Goal: Task Accomplishment & Management: Complete application form

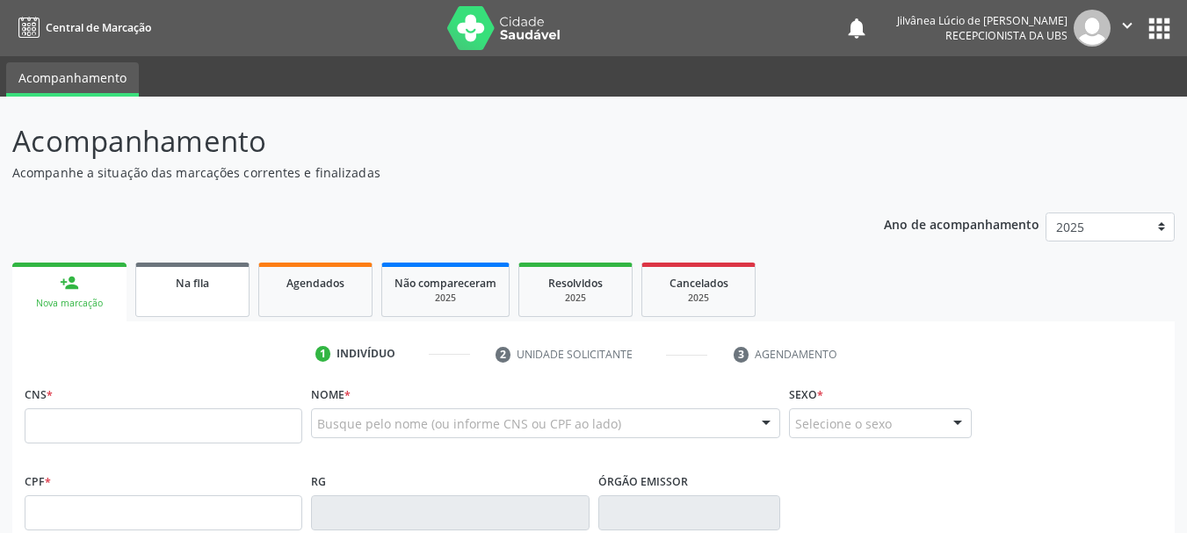
click at [192, 290] on span "Na fila" at bounding box center [192, 283] width 33 height 15
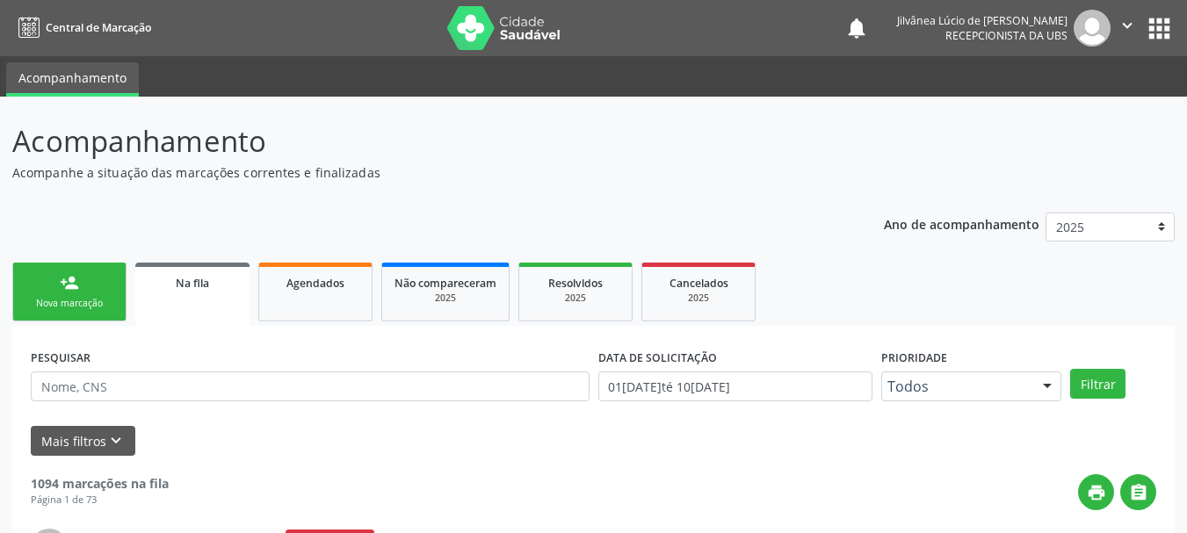
click at [88, 308] on div "Nova marcação" at bounding box center [69, 303] width 88 height 13
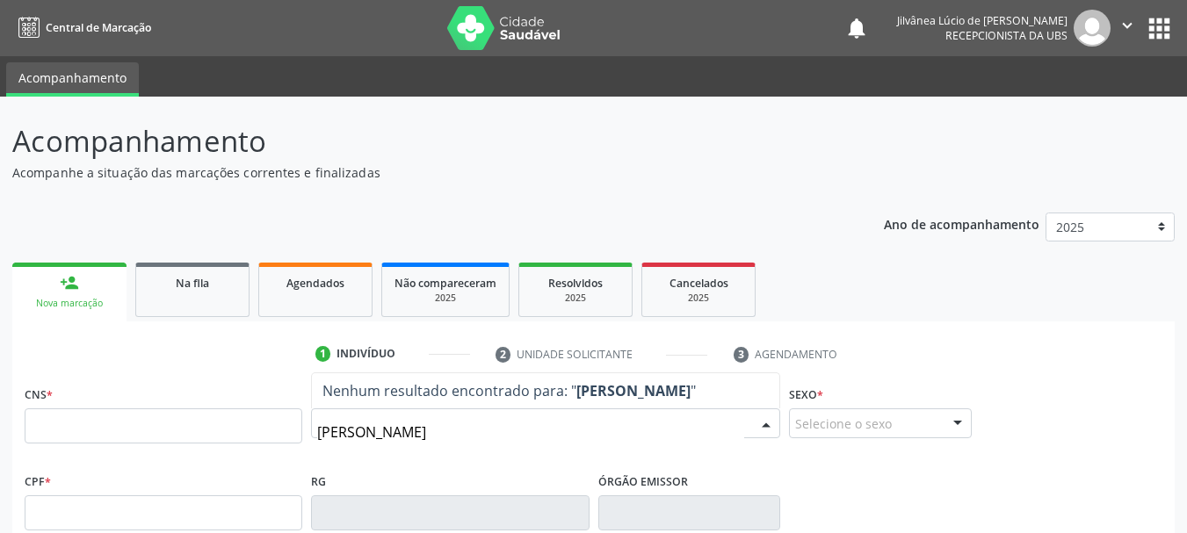
type input "[PERSON_NAME]"
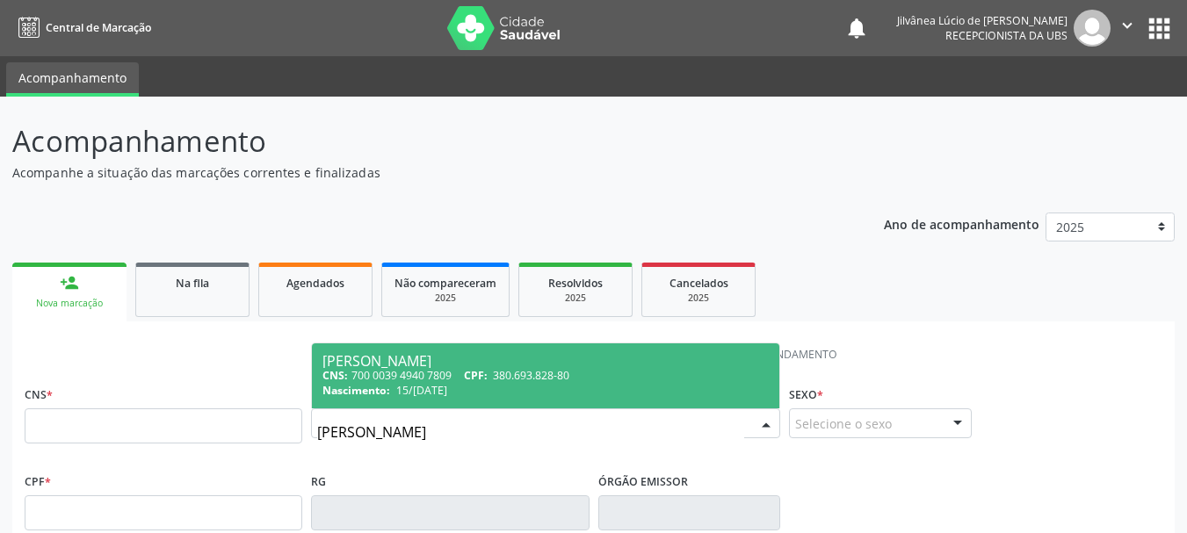
click at [462, 366] on div "[PERSON_NAME]" at bounding box center [545, 361] width 446 height 14
type input "700 0039 4940 7809"
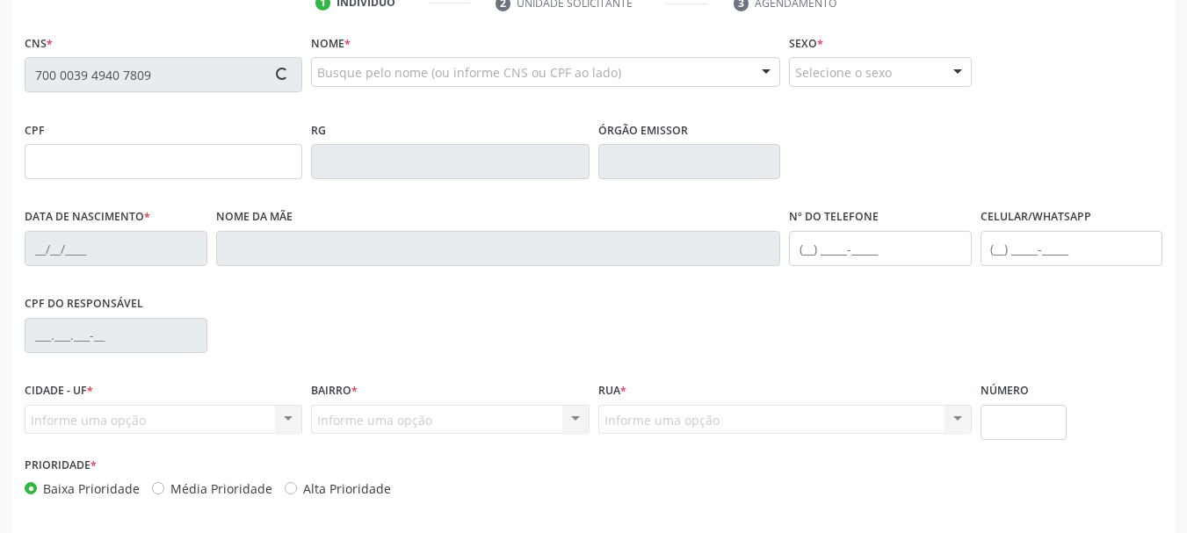
scroll to position [419, 0]
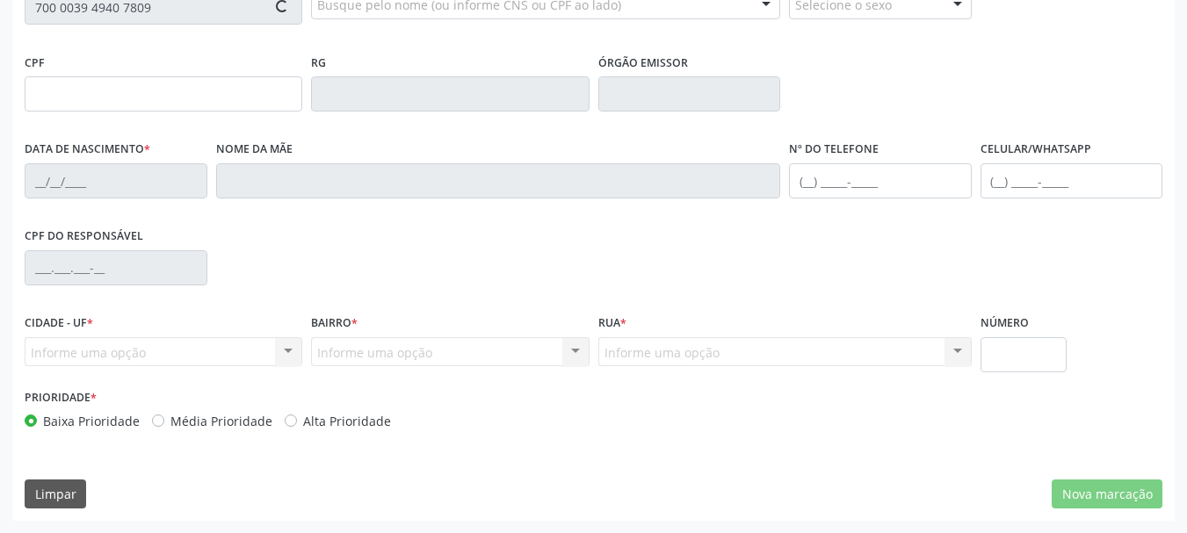
type input "380.693.828-80"
type input "15/[DATE]"
type input "[PERSON_NAME]"
type input "[PHONE_NUMBER]"
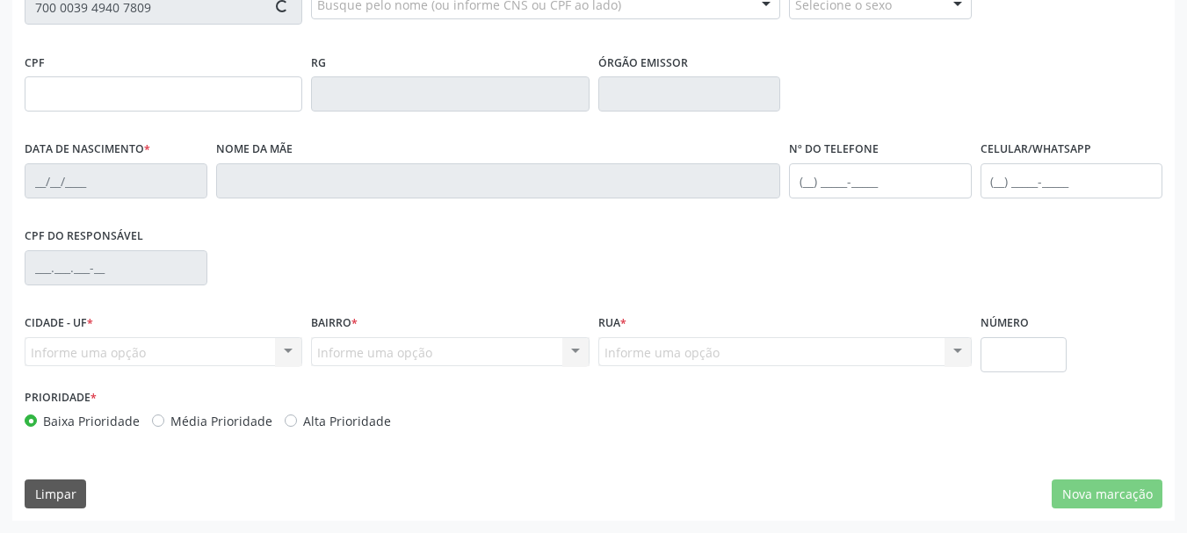
type input "028.373.545-70"
type input "S/N"
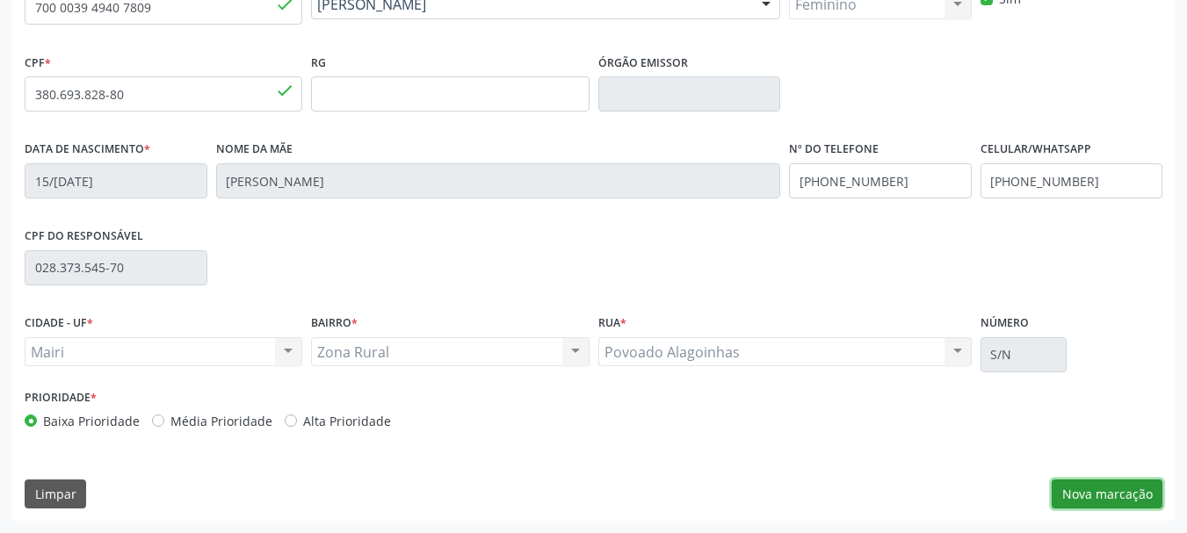
click at [1092, 483] on button "Nova marcação" at bounding box center [1107, 495] width 111 height 30
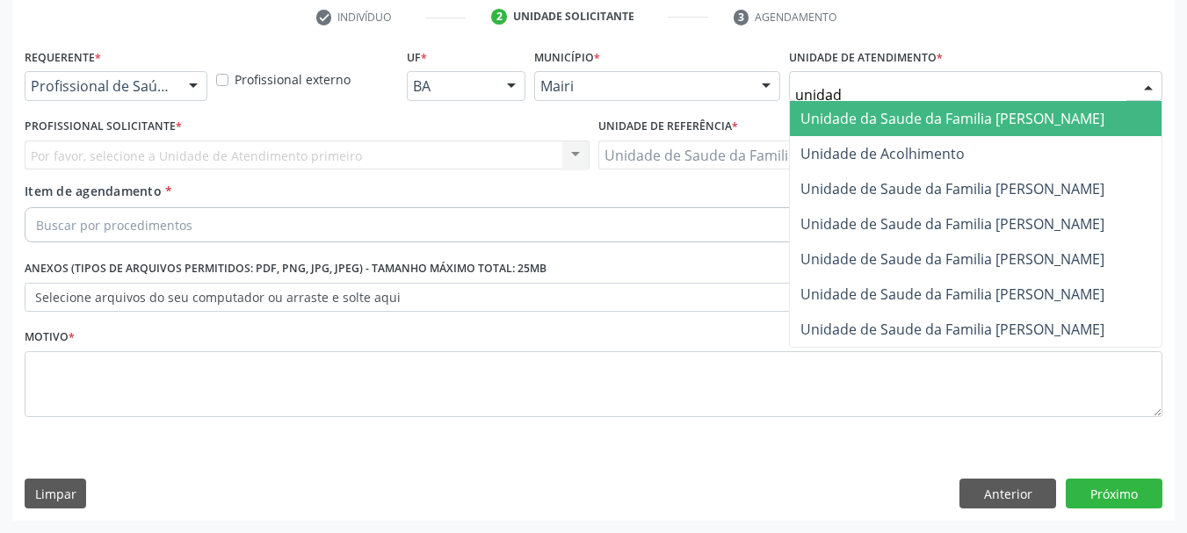
type input "unidade"
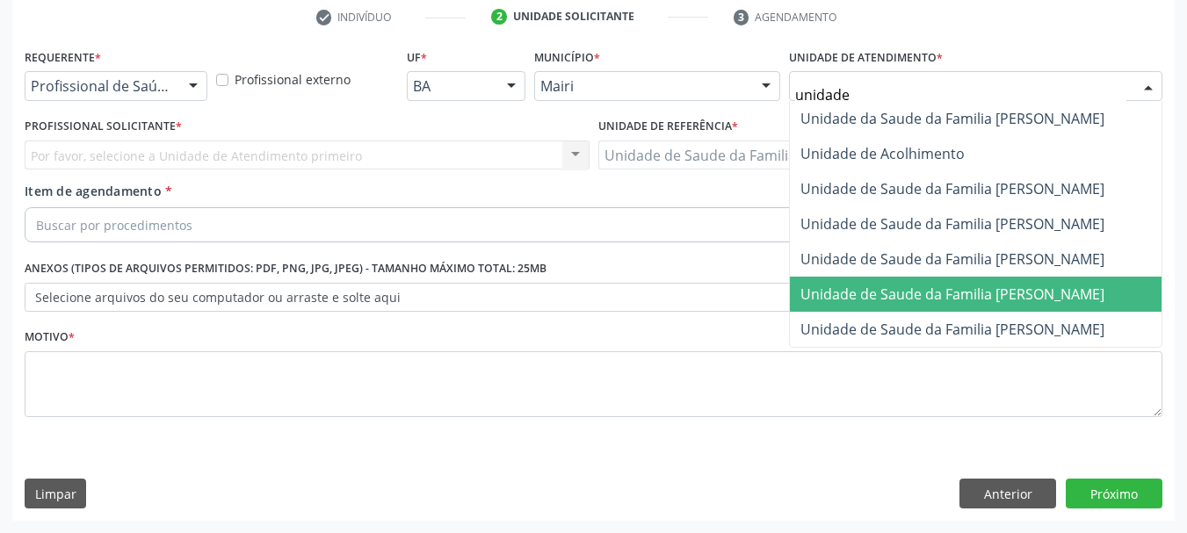
click at [1031, 298] on span "Unidade de Saude da Familia [PERSON_NAME]" at bounding box center [952, 294] width 304 height 19
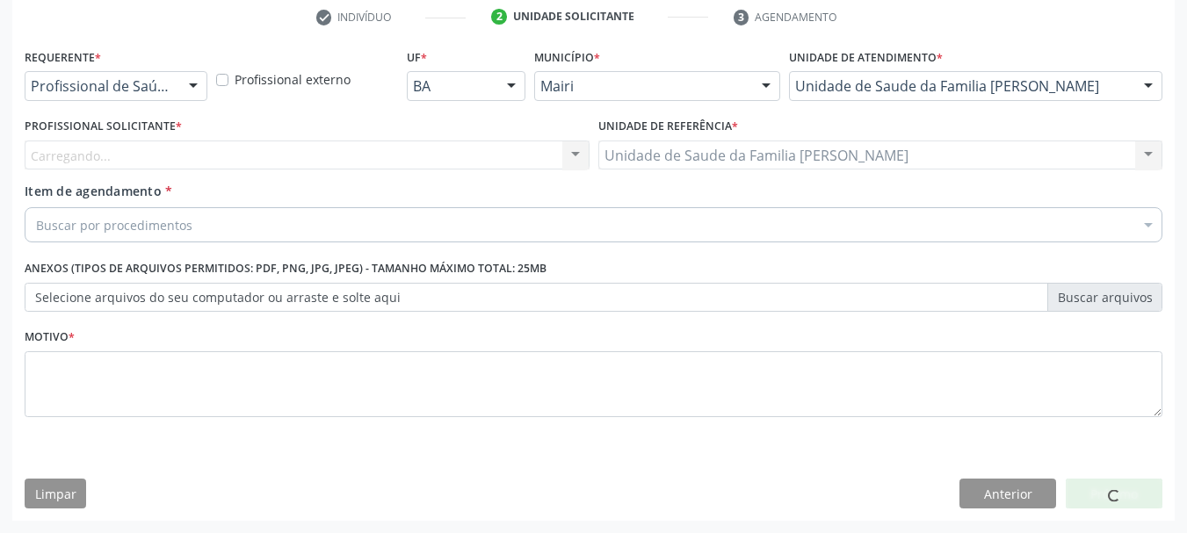
click at [247, 162] on div "Carregando... Nenhum resultado encontrado para: " " Não há nenhuma opção para s…" at bounding box center [307, 156] width 565 height 30
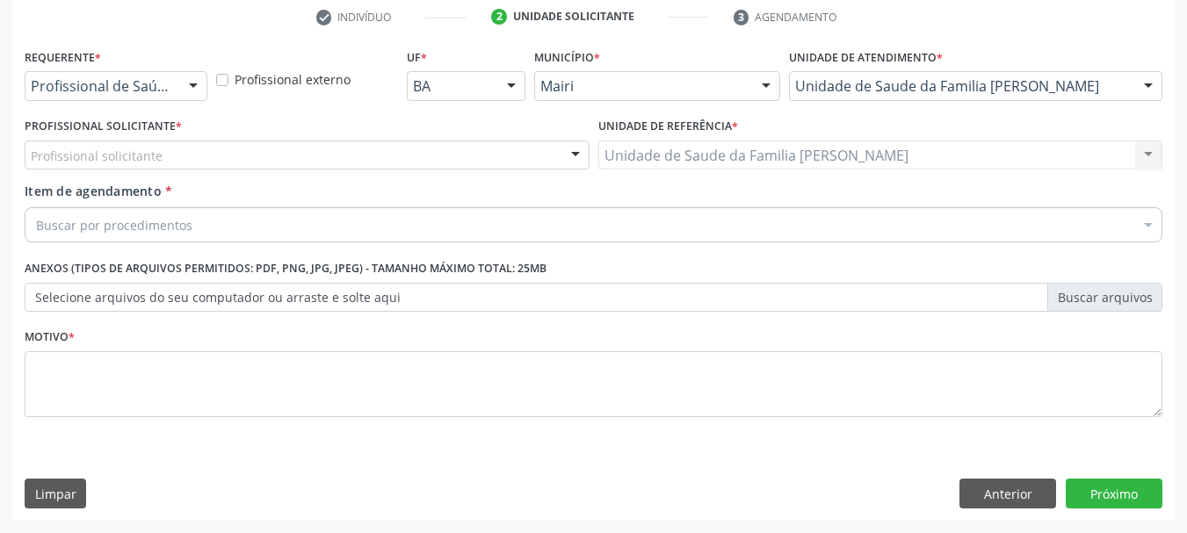
click at [252, 160] on div "Profissional solicitante" at bounding box center [307, 156] width 565 height 30
type input "d"
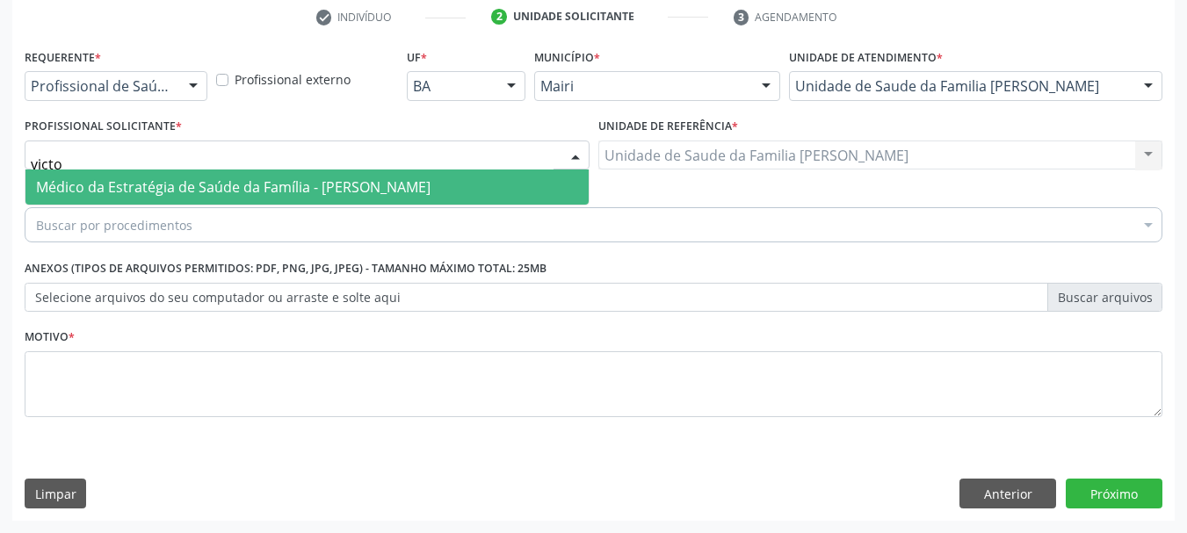
type input "victor"
click at [286, 192] on span "Médico da Estratégia de Saúde da Família - [PERSON_NAME]" at bounding box center [233, 186] width 395 height 19
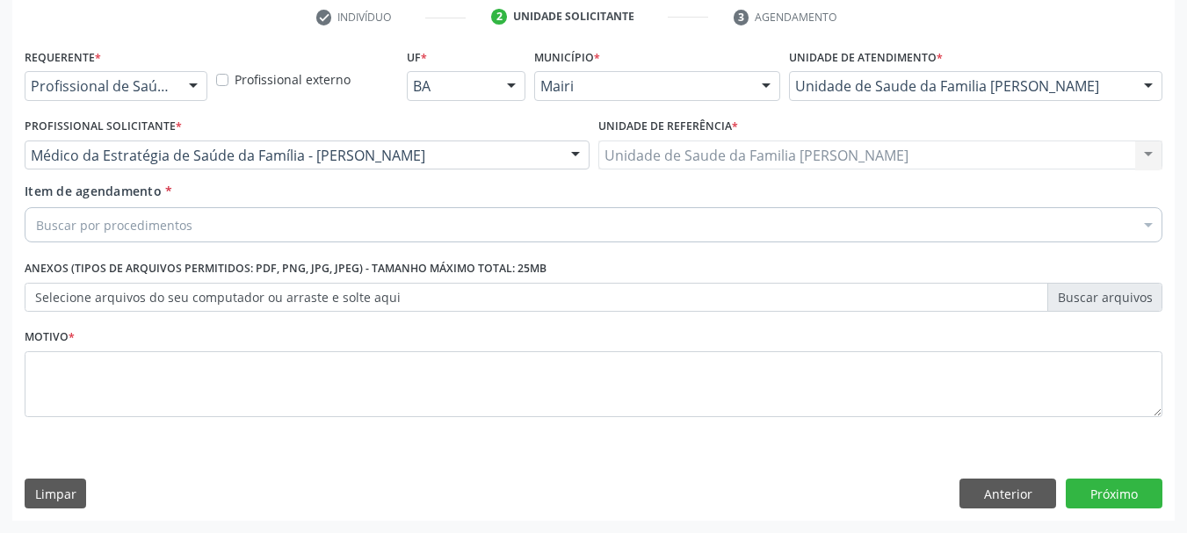
click at [178, 237] on div "Buscar por procedimentos" at bounding box center [594, 224] width 1138 height 35
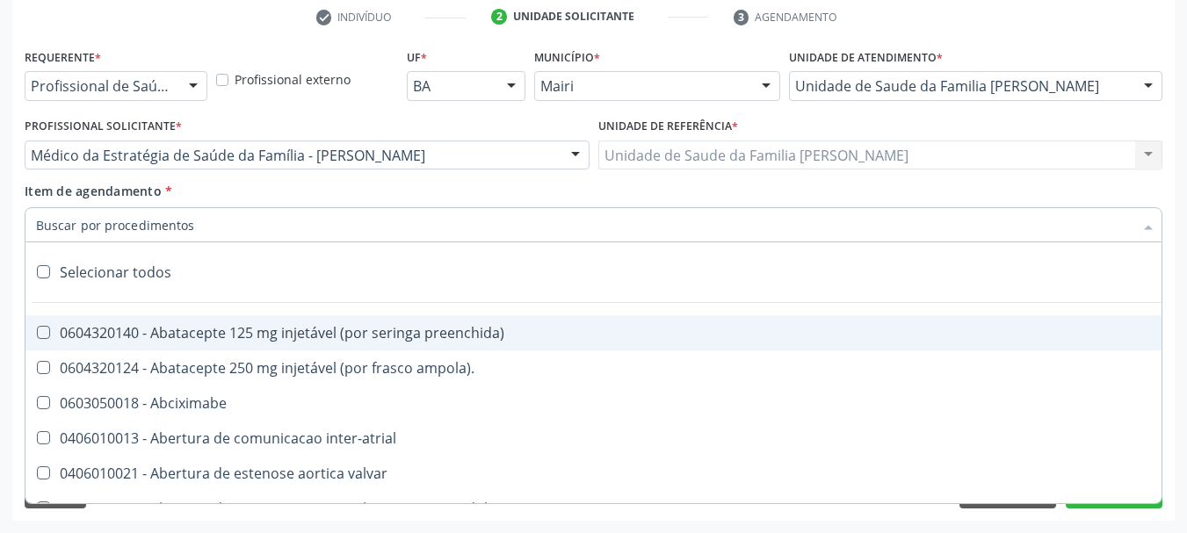
type input "o"
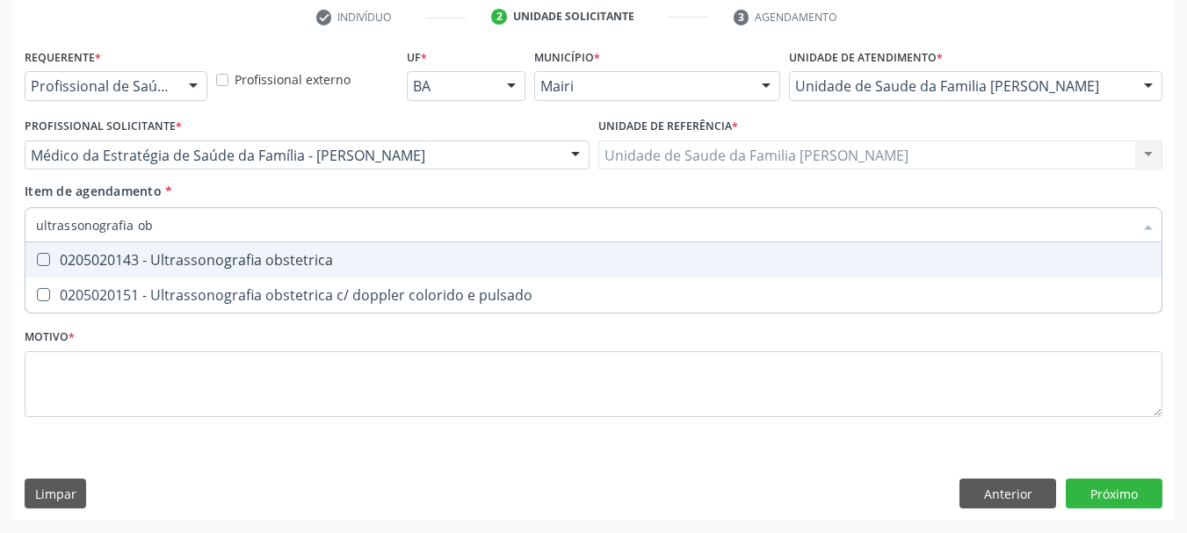
type input "ultrassonografia obs"
click at [218, 255] on div "0205020143 - Ultrassonografia obstetrica" at bounding box center [593, 260] width 1115 height 14
checkbox obstetrica "true"
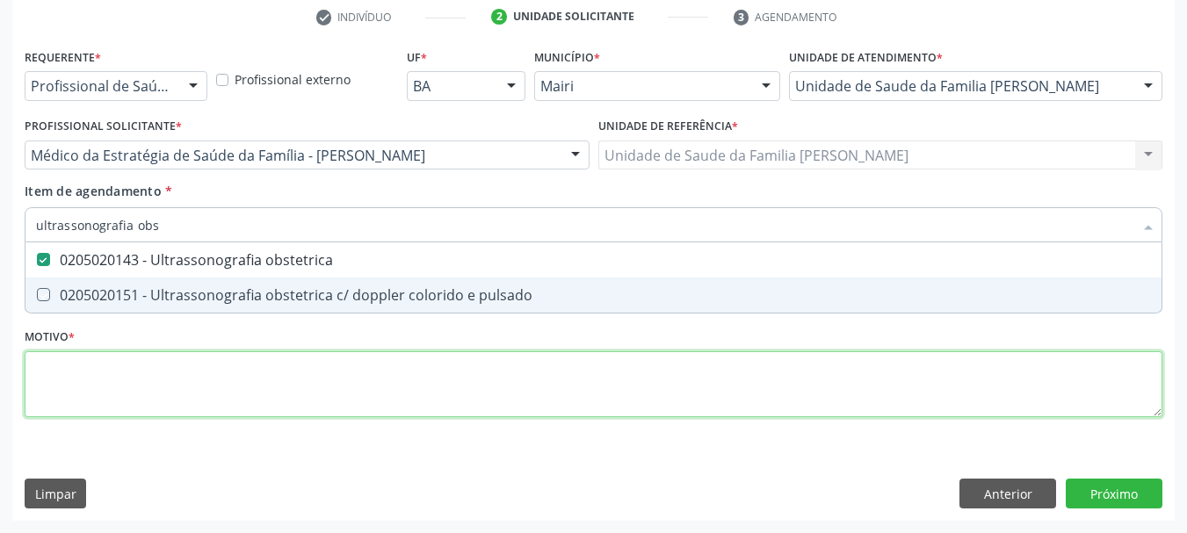
click at [242, 388] on div "Requerente * Profissional de Saúde Profissional de Saúde Paciente Nenhum result…" at bounding box center [594, 243] width 1138 height 398
checkbox pulsado "true"
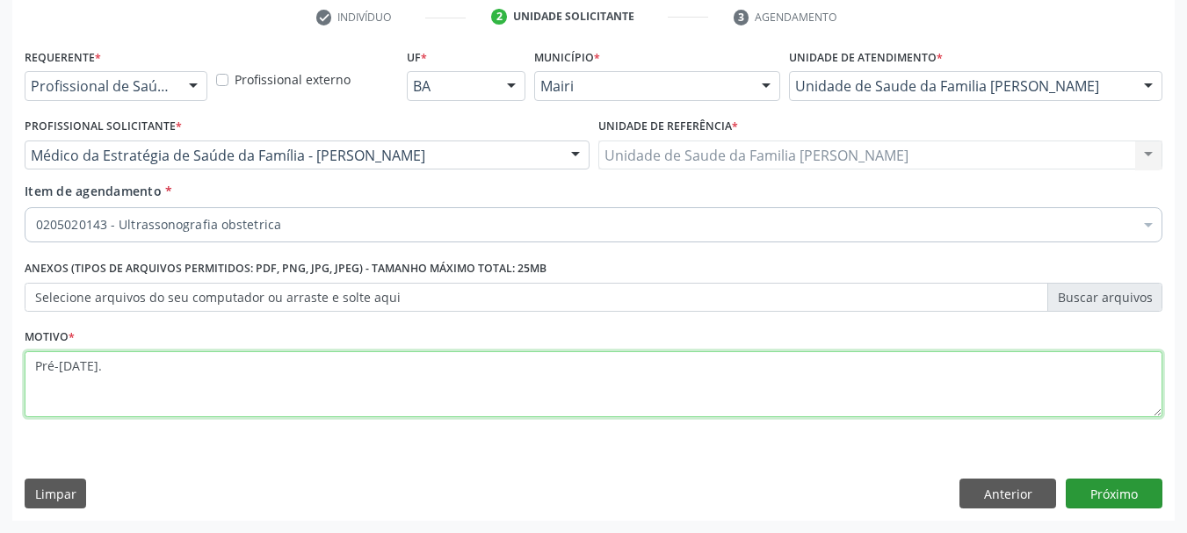
type textarea "Pré-[DATE]."
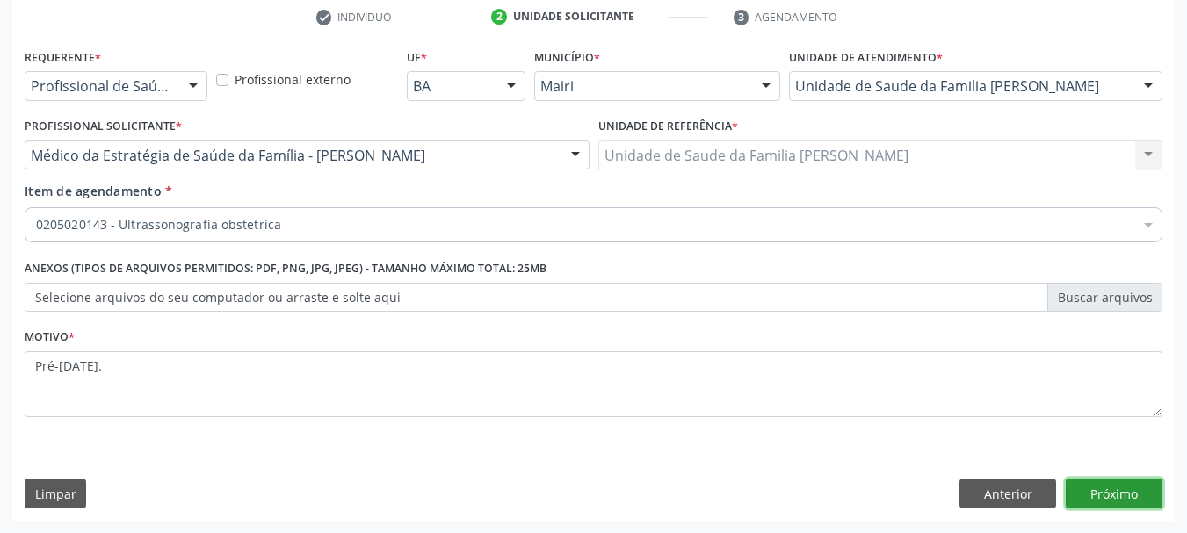
click at [1094, 499] on button "Próximo" at bounding box center [1114, 494] width 97 height 30
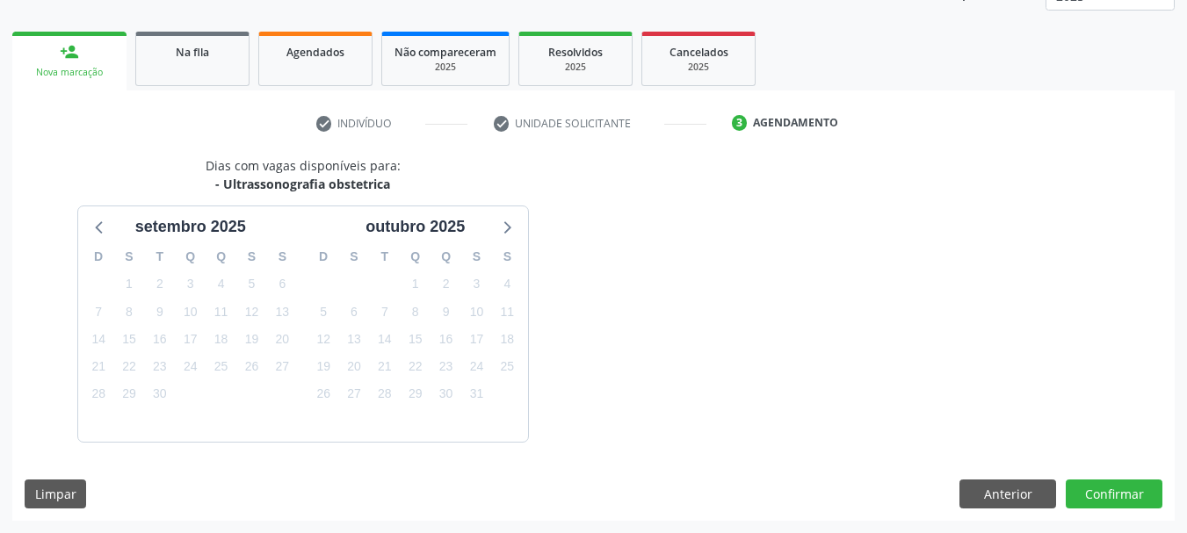
scroll to position [283, 0]
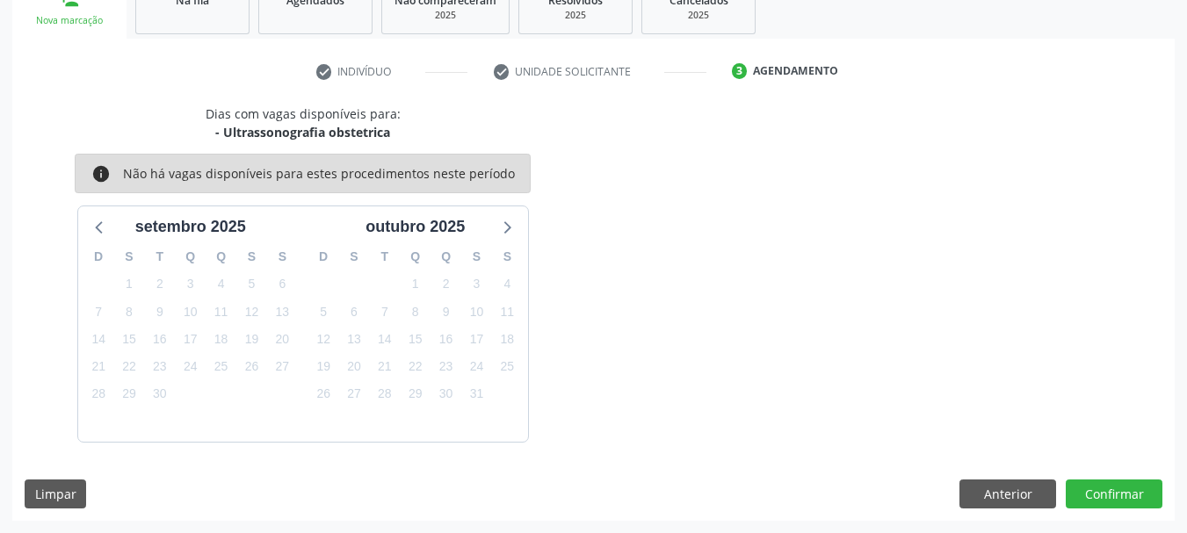
click at [1097, 511] on div "Dias com vagas disponíveis para: - Ultrassonografia obstetrica info Não há vaga…" at bounding box center [593, 313] width 1163 height 417
click at [1102, 498] on button "Confirmar" at bounding box center [1114, 495] width 97 height 30
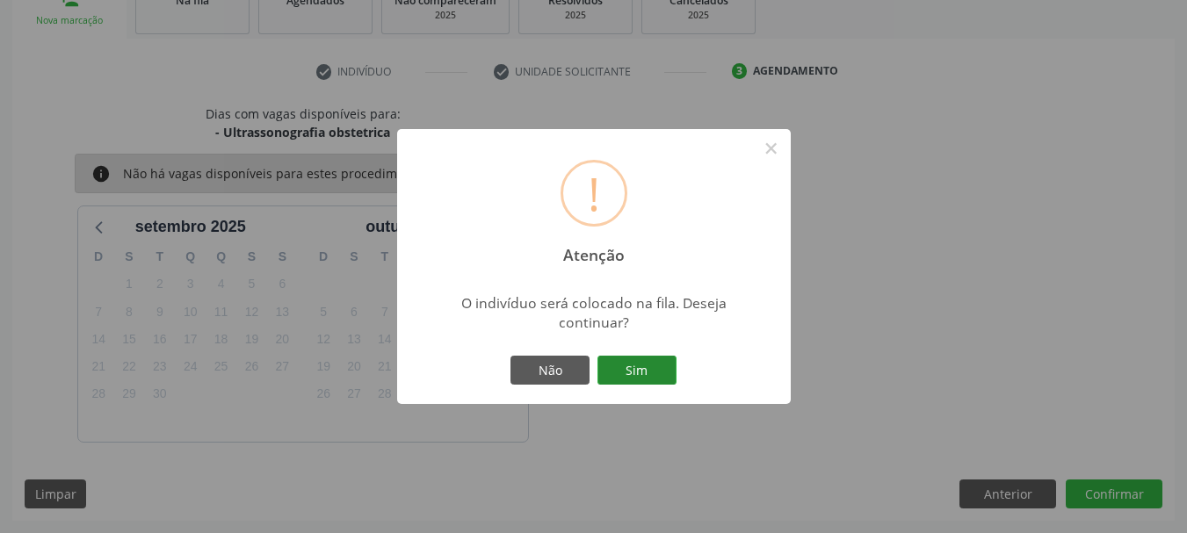
click at [641, 373] on button "Sim" at bounding box center [637, 371] width 79 height 30
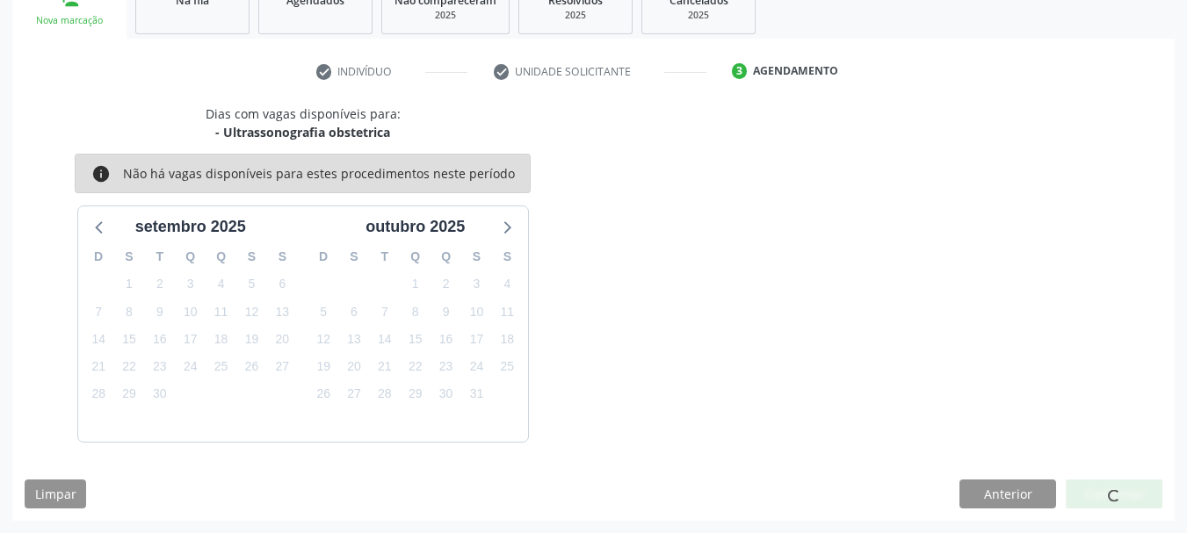
scroll to position [47, 0]
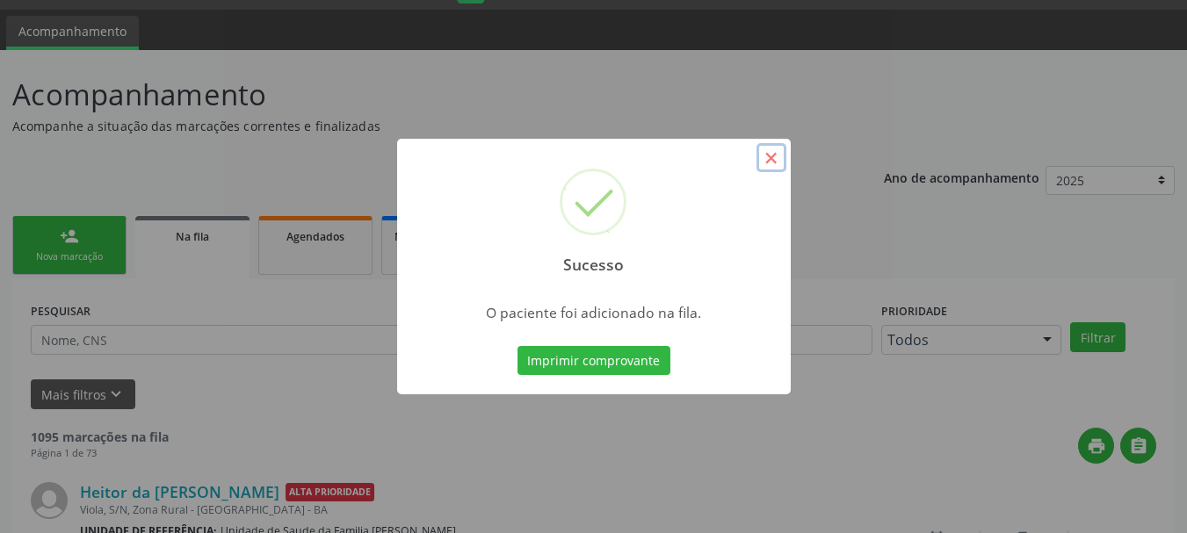
click at [773, 162] on button "×" at bounding box center [772, 158] width 30 height 30
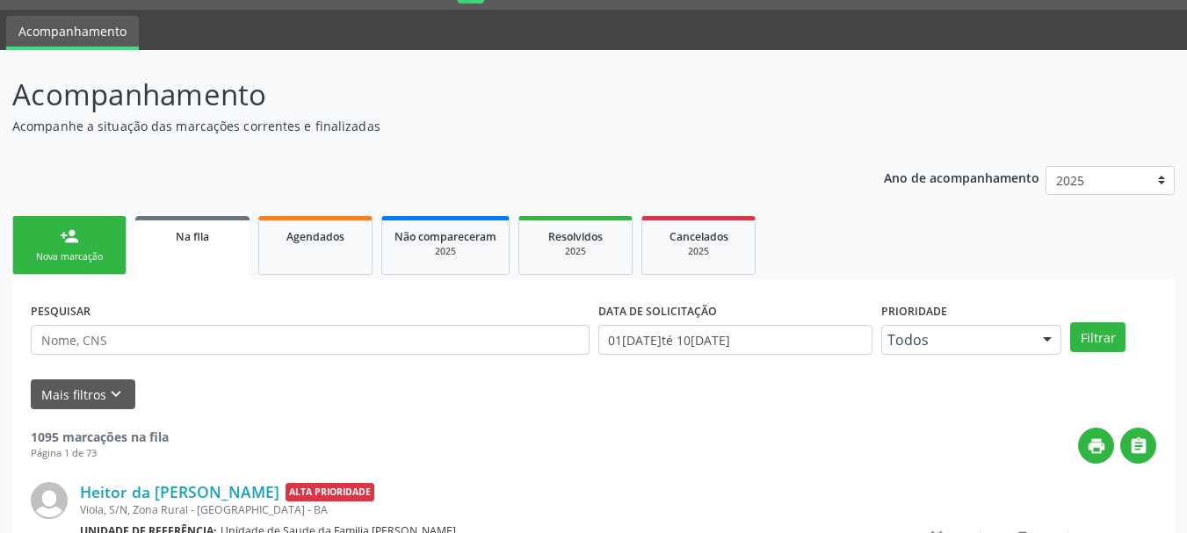
click at [93, 231] on link "person_add Nova marcação" at bounding box center [69, 245] width 114 height 59
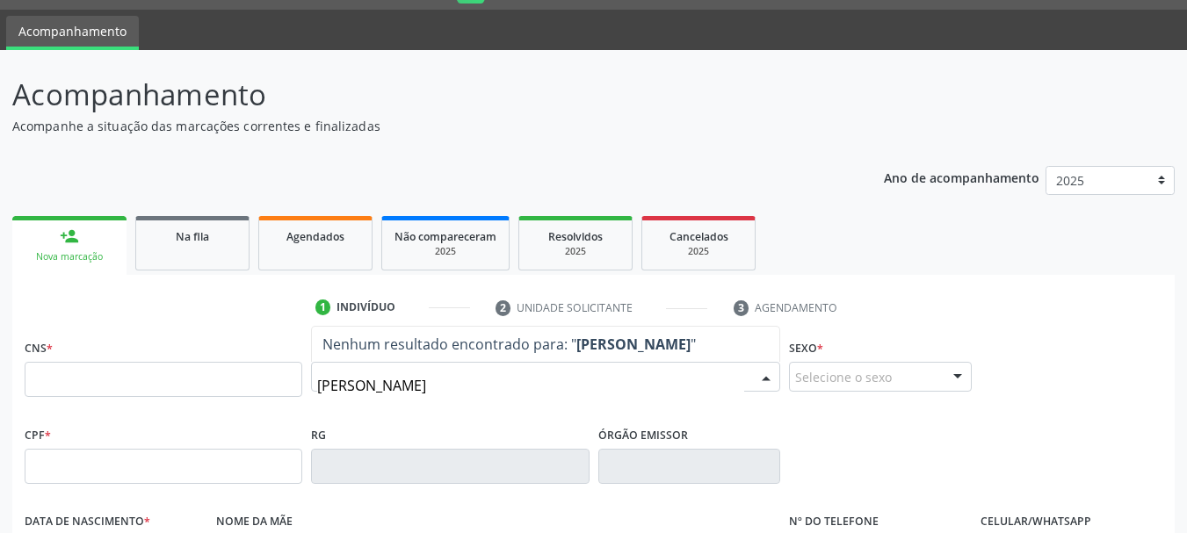
type input "[PERSON_NAME]"
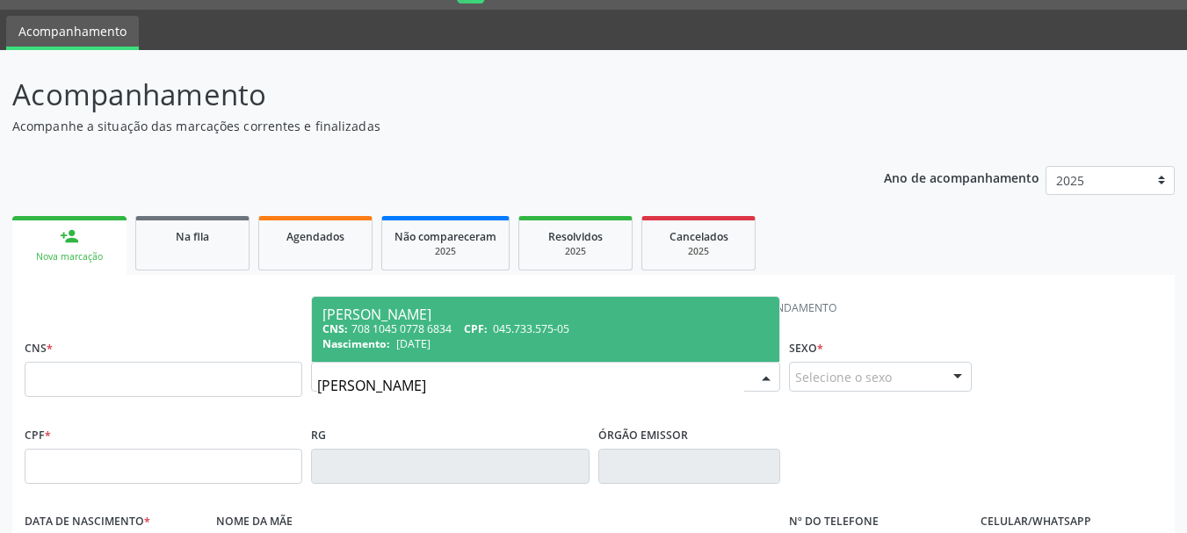
click at [537, 327] on span "045.733.575-05" at bounding box center [531, 329] width 76 height 15
type input "708 1045 0778 6834"
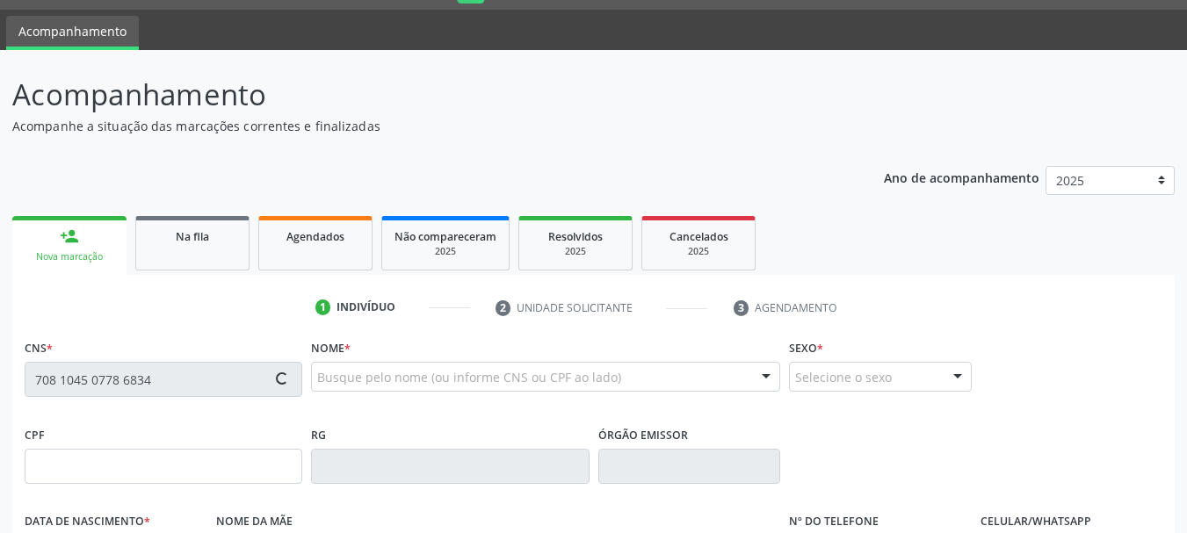
type input "[DATE]"
type input "[PERSON_NAME]"
type input "[PHONE_NUMBER]"
type input "S/N"
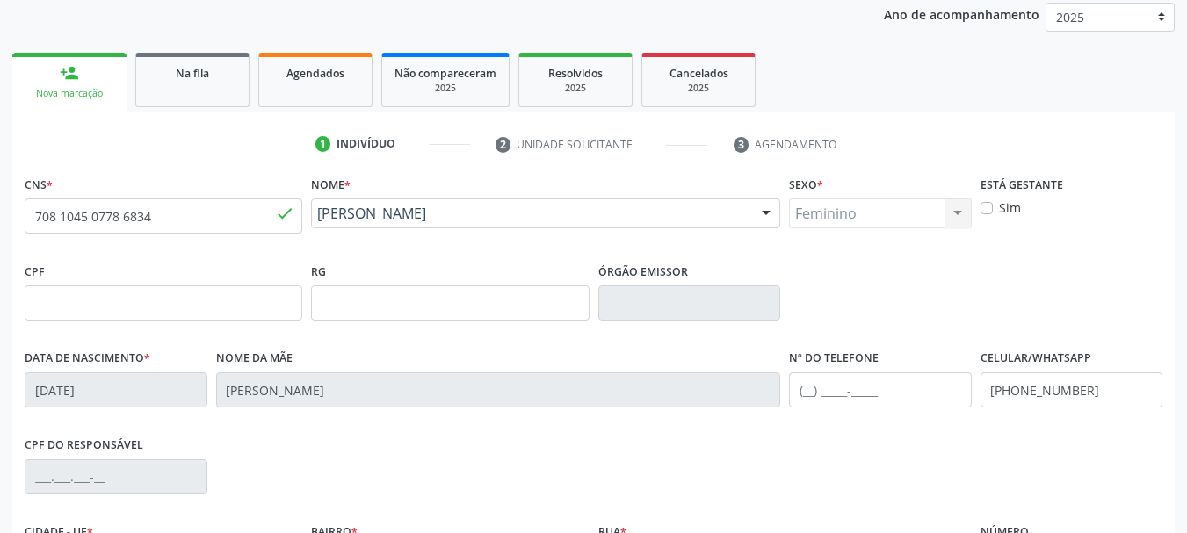
scroll to position [419, 0]
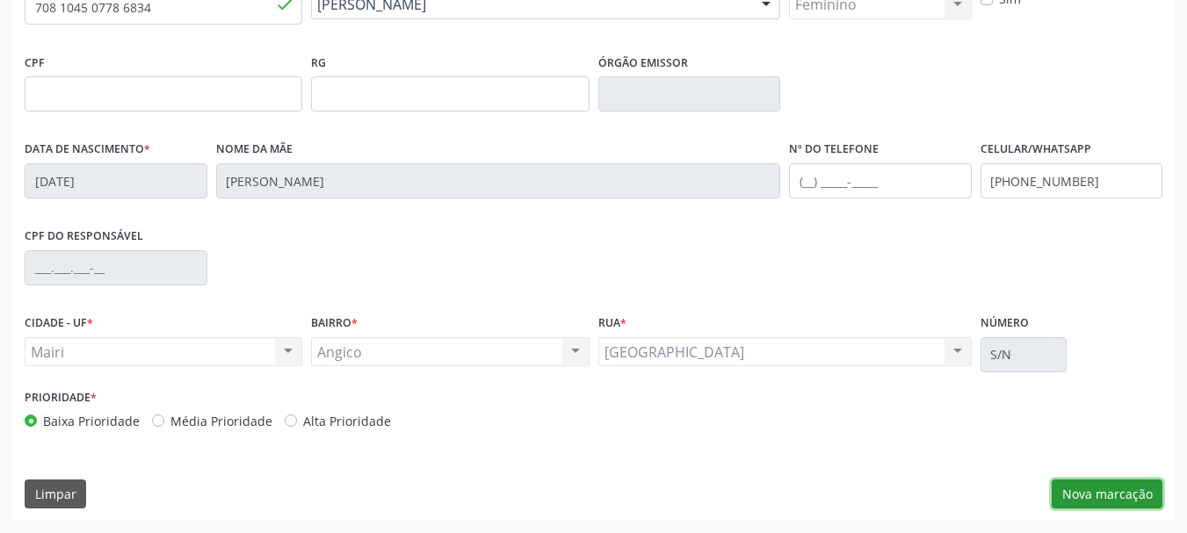
click at [1081, 498] on button "Nova marcação" at bounding box center [1107, 495] width 111 height 30
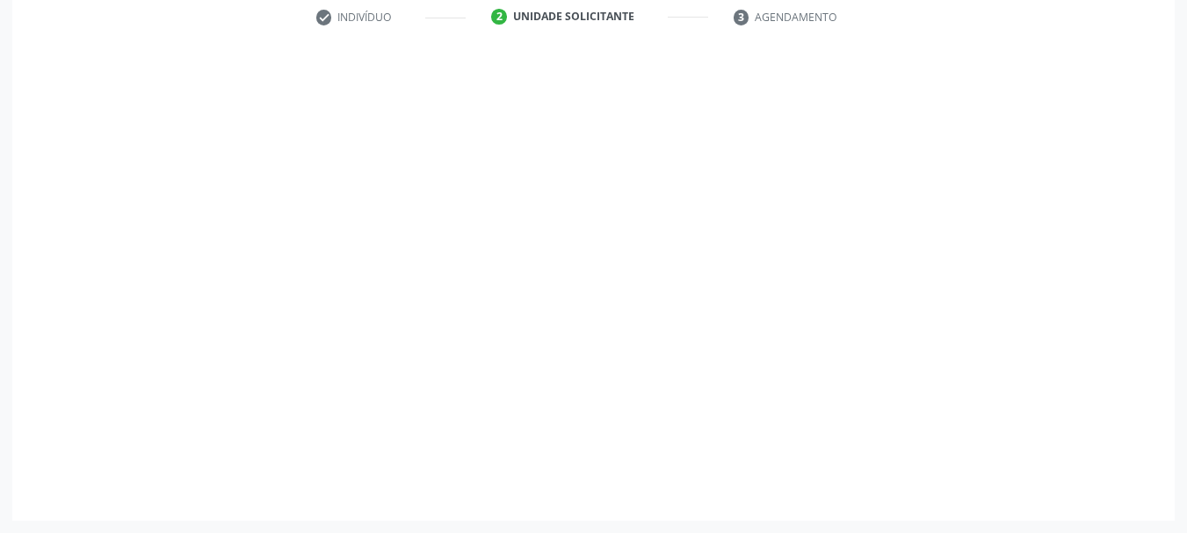
scroll to position [337, 0]
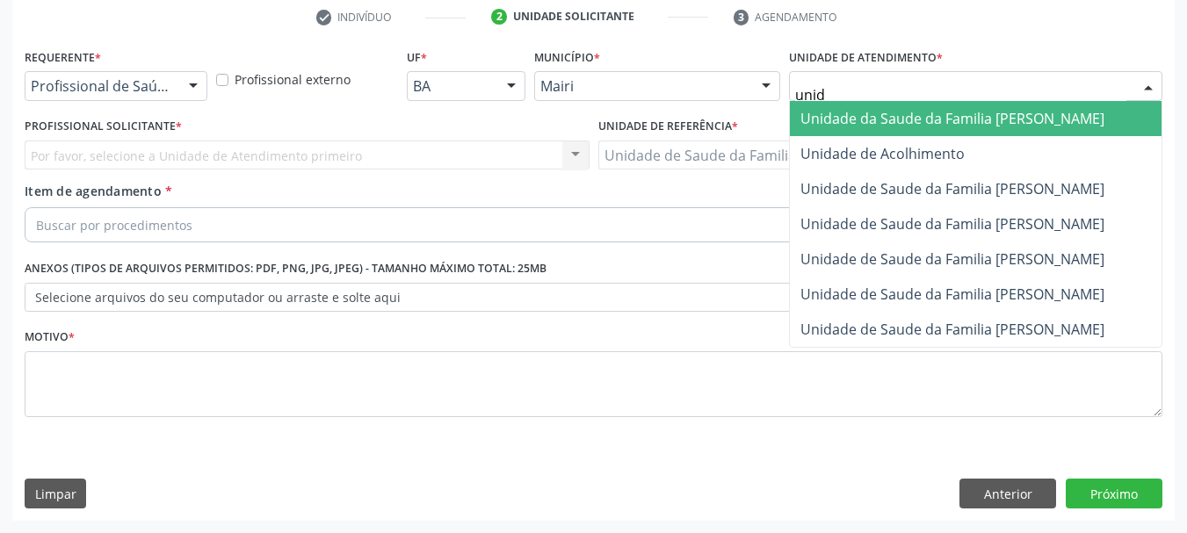
type input "unida"
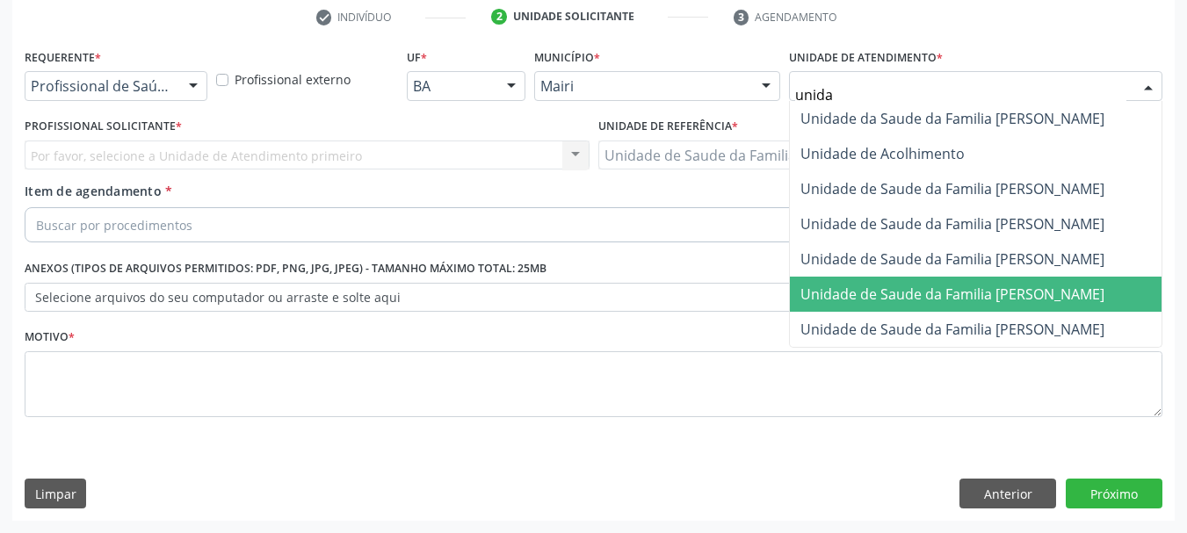
click at [959, 295] on span "Unidade de Saude da Familia [PERSON_NAME]" at bounding box center [952, 294] width 304 height 19
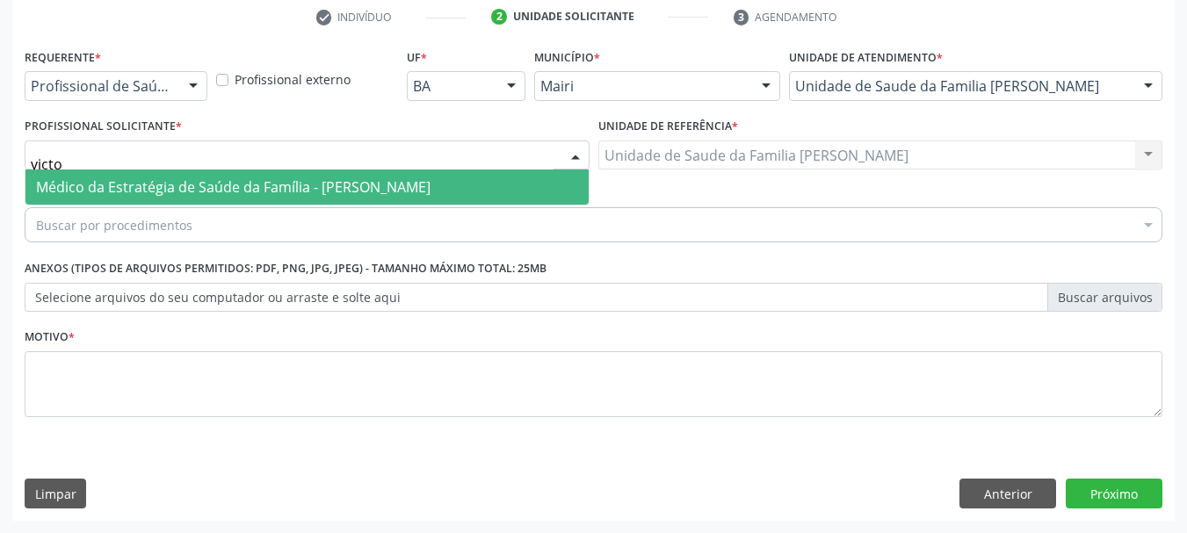
type input "victor"
click at [231, 184] on span "Médico da Estratégia de Saúde da Família - [PERSON_NAME]" at bounding box center [233, 186] width 395 height 19
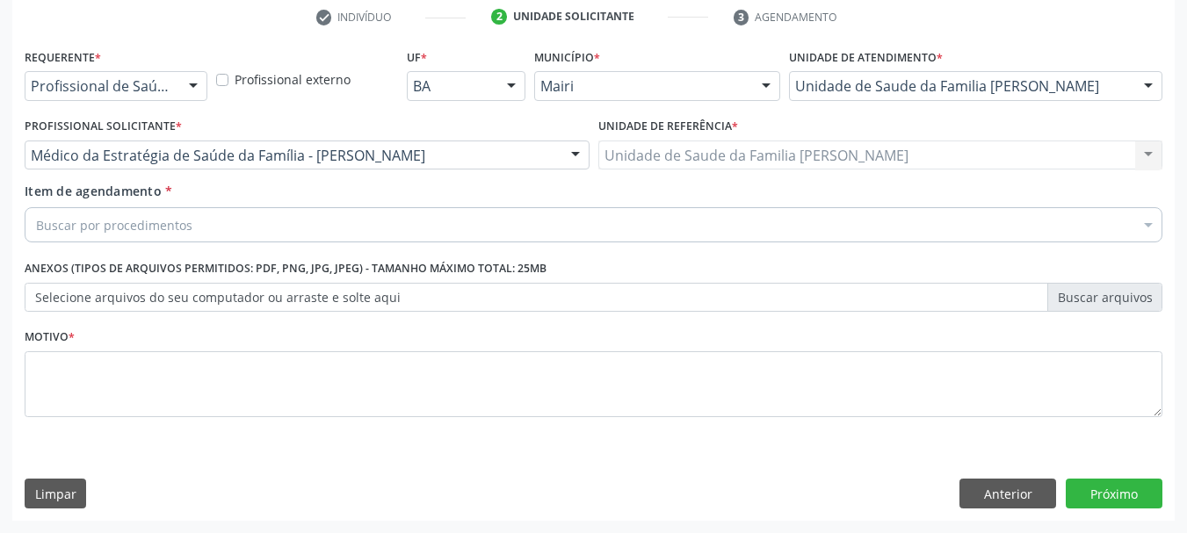
click at [270, 214] on div "Buscar por procedimentos" at bounding box center [594, 224] width 1138 height 35
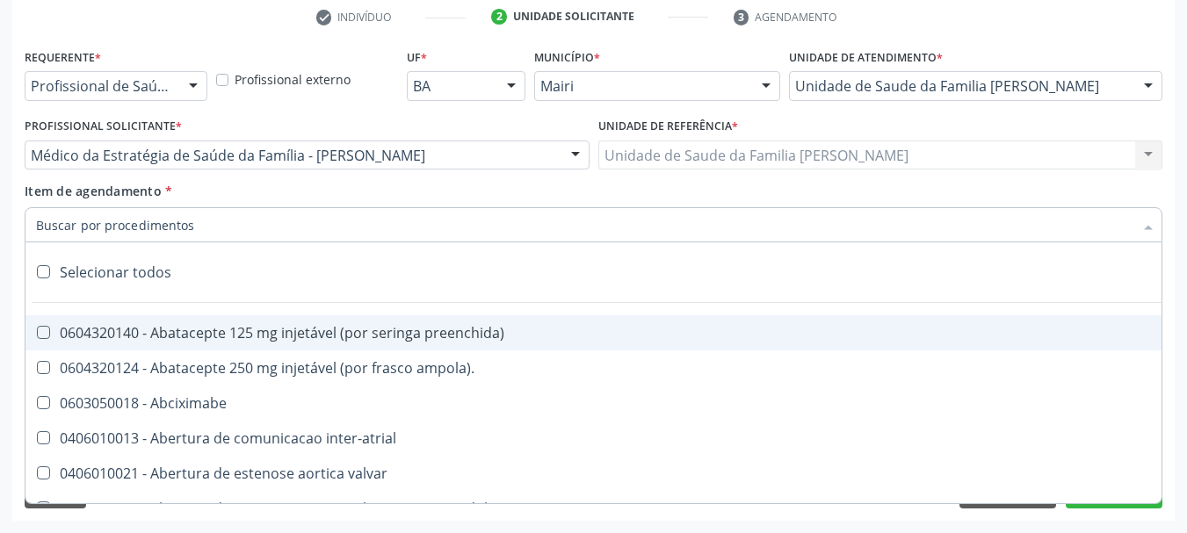
click at [283, 222] on input "Item de agendamento *" at bounding box center [584, 224] width 1097 height 35
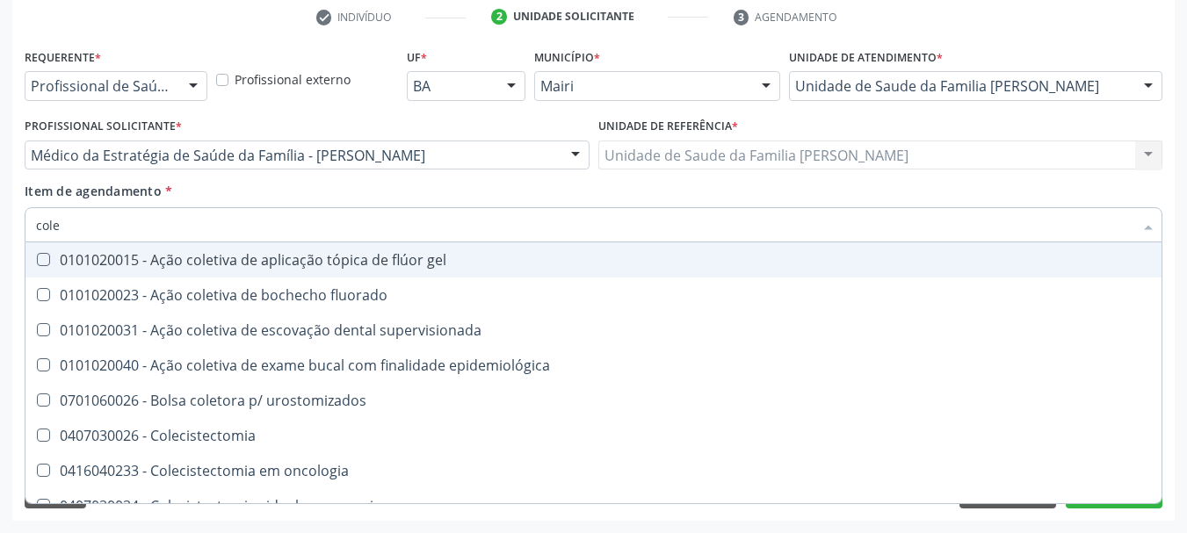
type input "coles"
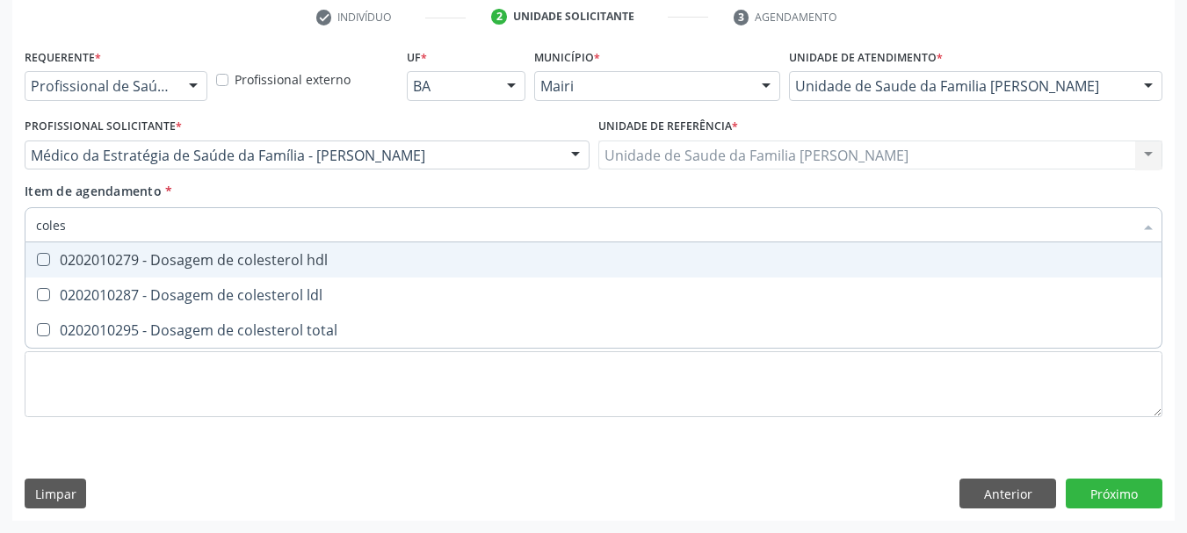
click at [272, 264] on div "0202010279 - Dosagem de colesterol hdl" at bounding box center [593, 260] width 1115 height 14
checkbox hdl "true"
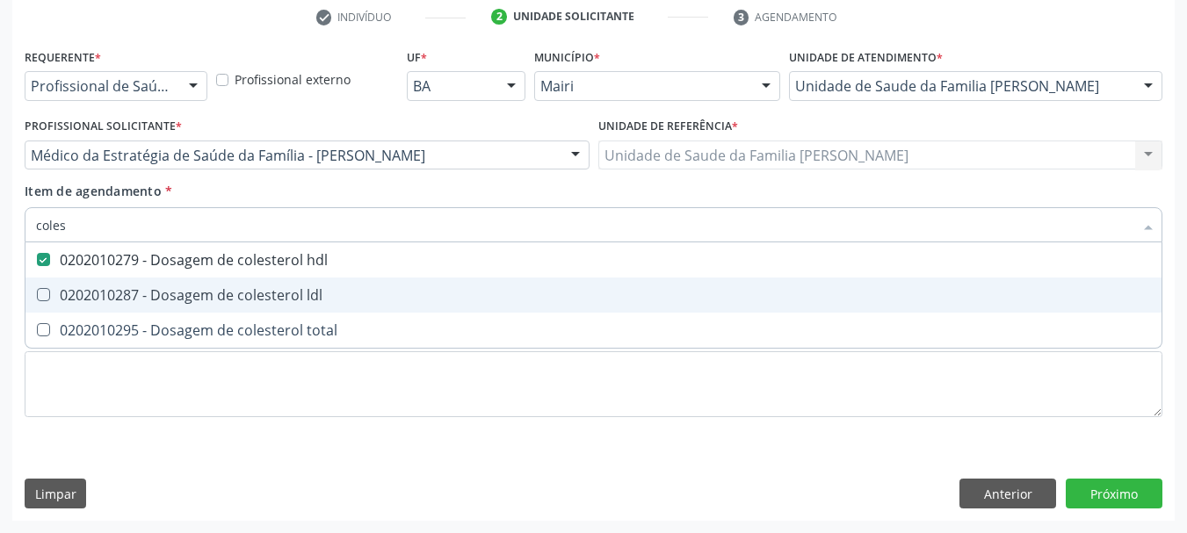
click at [273, 290] on div "0202010287 - Dosagem de colesterol ldl" at bounding box center [593, 295] width 1115 height 14
checkbox ldl "true"
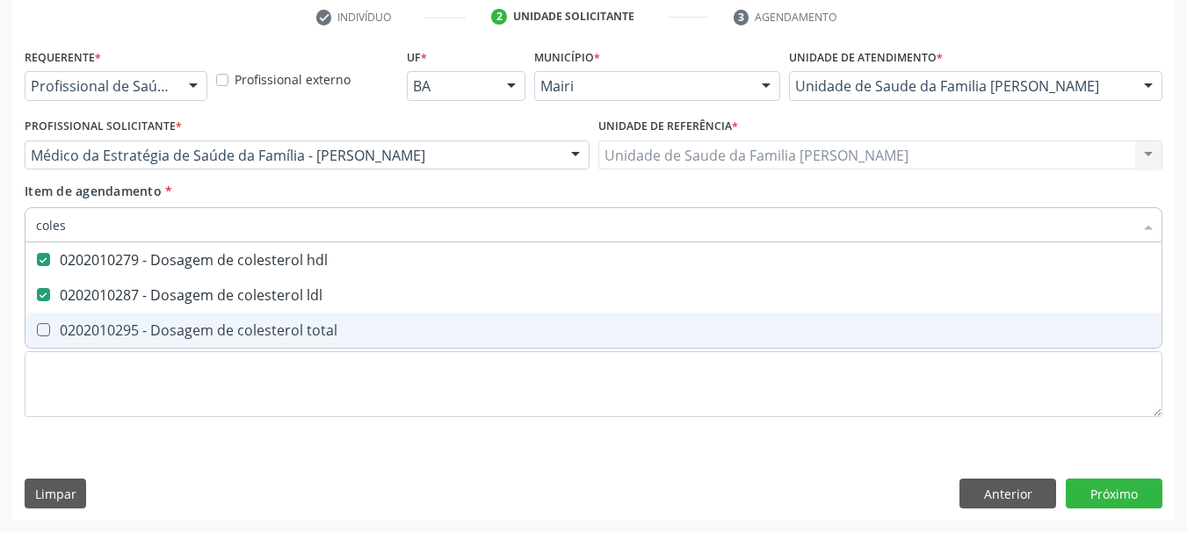
click at [299, 326] on div "0202010295 - Dosagem de colesterol total" at bounding box center [593, 330] width 1115 height 14
checkbox total "true"
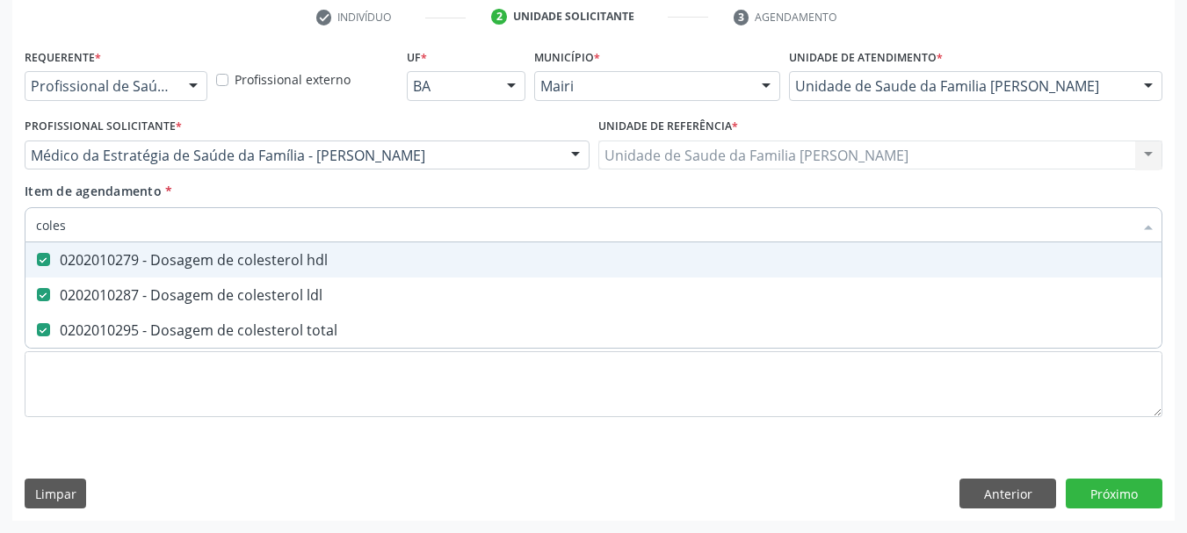
drag, startPoint x: 124, startPoint y: 232, endPoint x: 0, endPoint y: 215, distance: 125.0
click at [0, 215] on div "Acompanhamento Acompanhe a situação das marcações correntes e finalizadas Relat…" at bounding box center [593, 146] width 1187 height 774
type input "c"
checkbox hdl "false"
checkbox ldl "false"
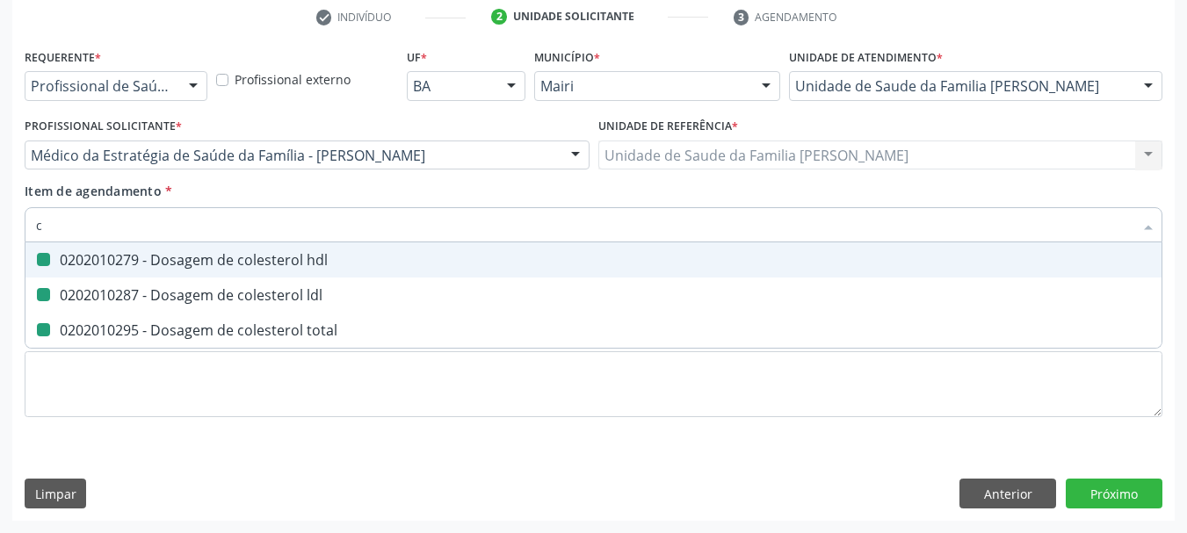
checkbox total "false"
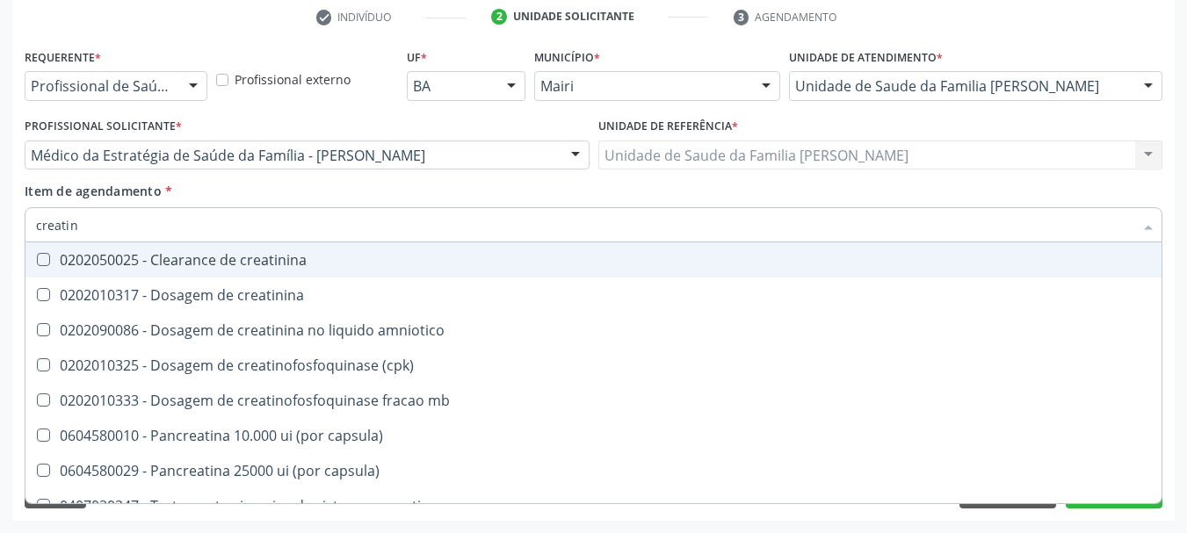
type input "creatini"
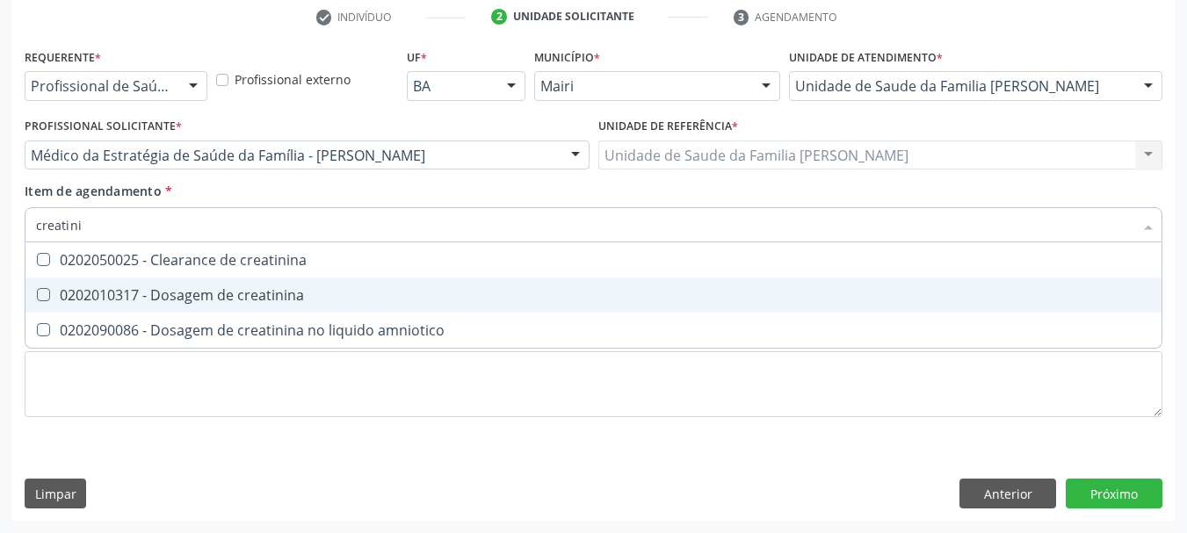
click at [168, 288] on div "0202010317 - Dosagem de creatinina" at bounding box center [593, 295] width 1115 height 14
checkbox creatinina "true"
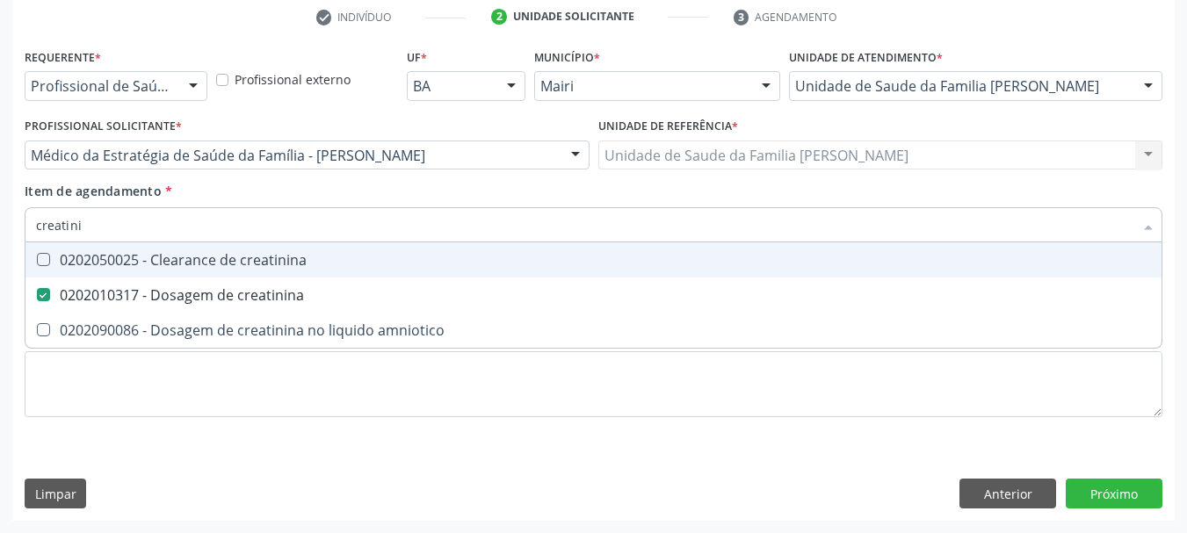
drag, startPoint x: 111, startPoint y: 224, endPoint x: 0, endPoint y: 224, distance: 110.7
click at [0, 224] on div "Acompanhamento Acompanhe a situação das marcações correntes e finalizadas Relat…" at bounding box center [593, 146] width 1187 height 774
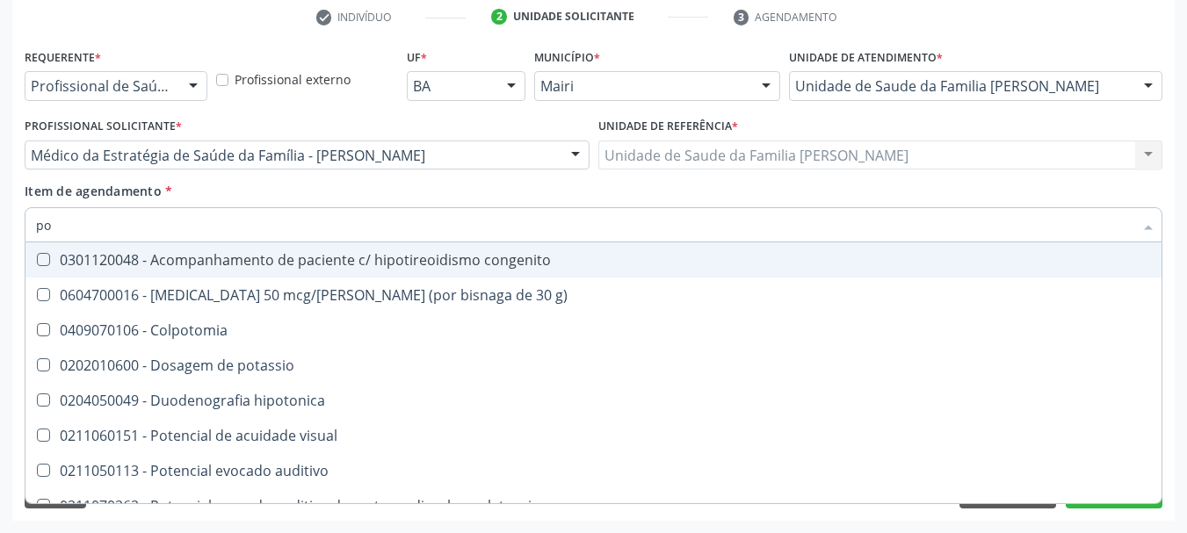
type input "pot"
checkbox g\) "false"
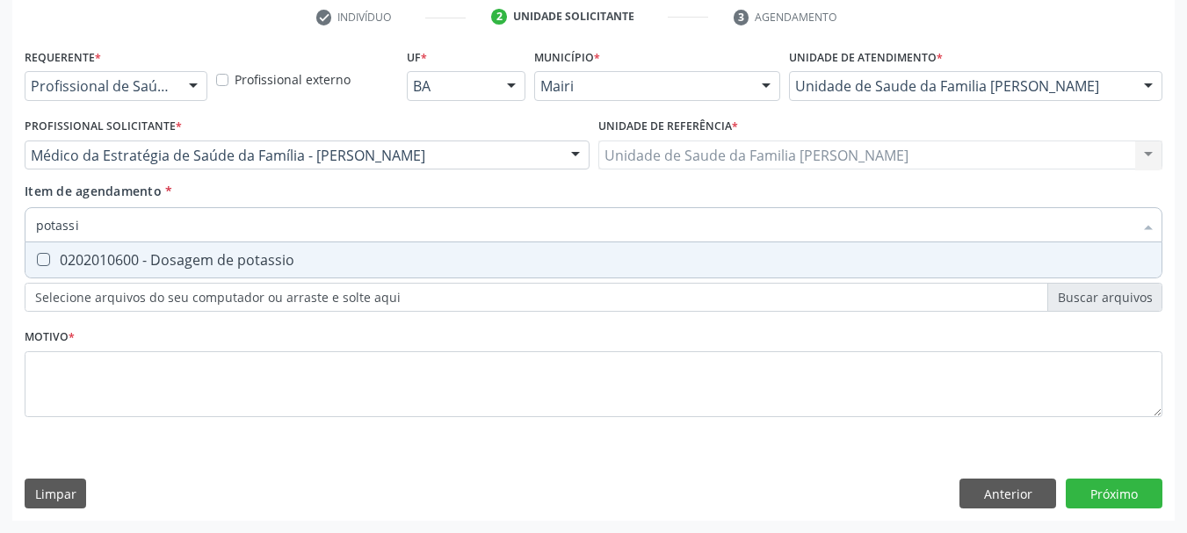
type input "potassio"
click at [69, 264] on div "0202010600 - Dosagem de potassio" at bounding box center [593, 260] width 1115 height 14
checkbox potassio "true"
drag, startPoint x: 90, startPoint y: 226, endPoint x: 0, endPoint y: 221, distance: 89.8
click at [0, 221] on div "Acompanhamento Acompanhe a situação das marcações correntes e finalizadas Relat…" at bounding box center [593, 146] width 1187 height 774
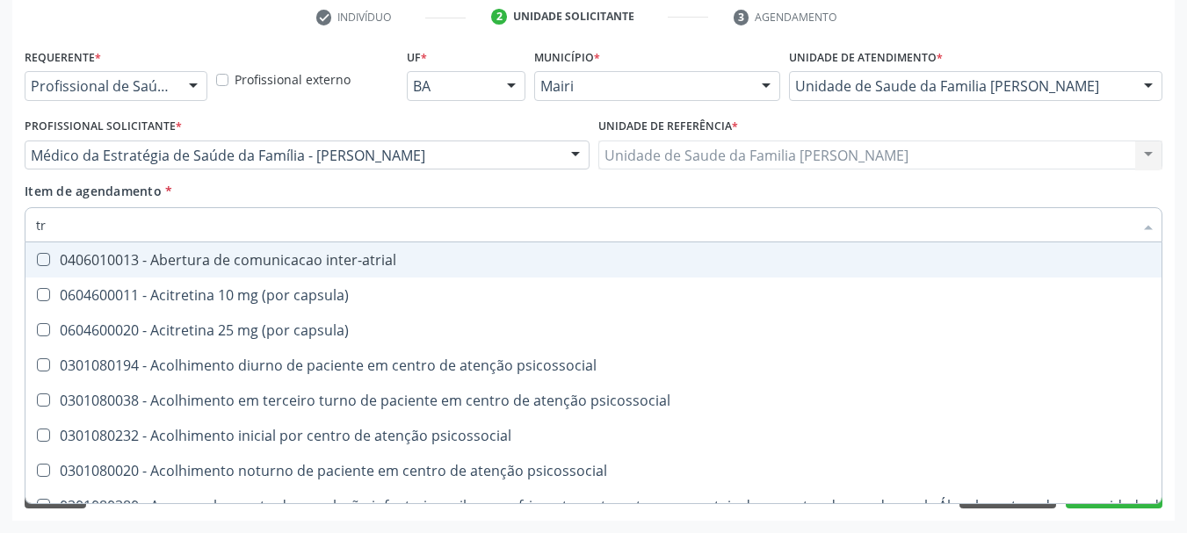
type input "tri"
checkbox inter-atrial "false"
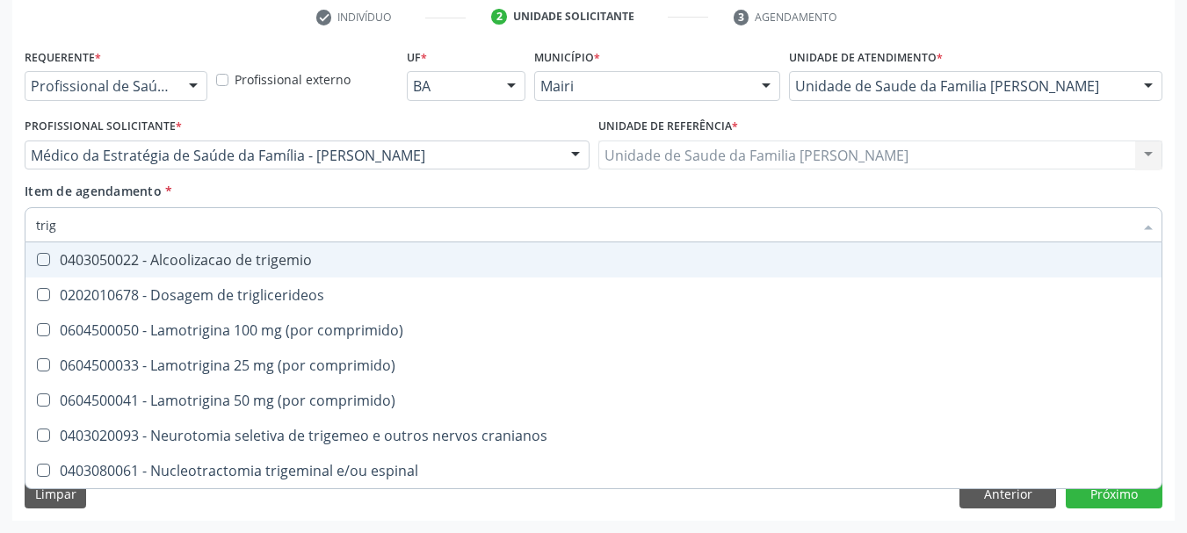
type input "trigl"
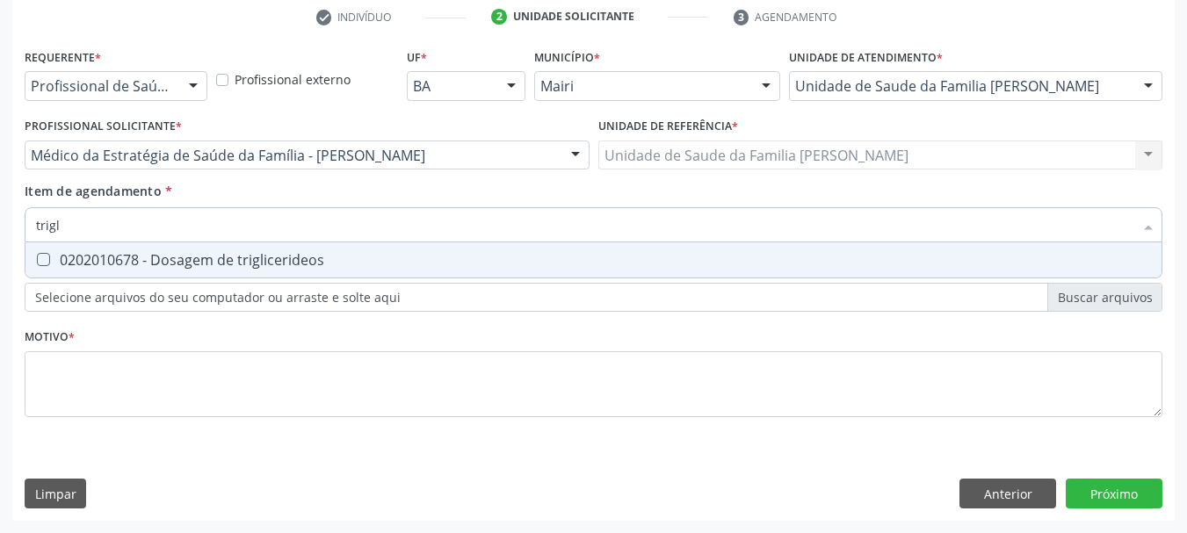
click at [51, 249] on span "0202010678 - Dosagem de triglicerideos" at bounding box center [593, 260] width 1136 height 35
checkbox triglicerideos "true"
drag, startPoint x: 30, startPoint y: 240, endPoint x: 0, endPoint y: 241, distance: 29.9
click at [0, 241] on div "Acompanhamento Acompanhe a situação das marcações correntes e finalizadas Relat…" at bounding box center [593, 146] width 1187 height 774
type input "ur"
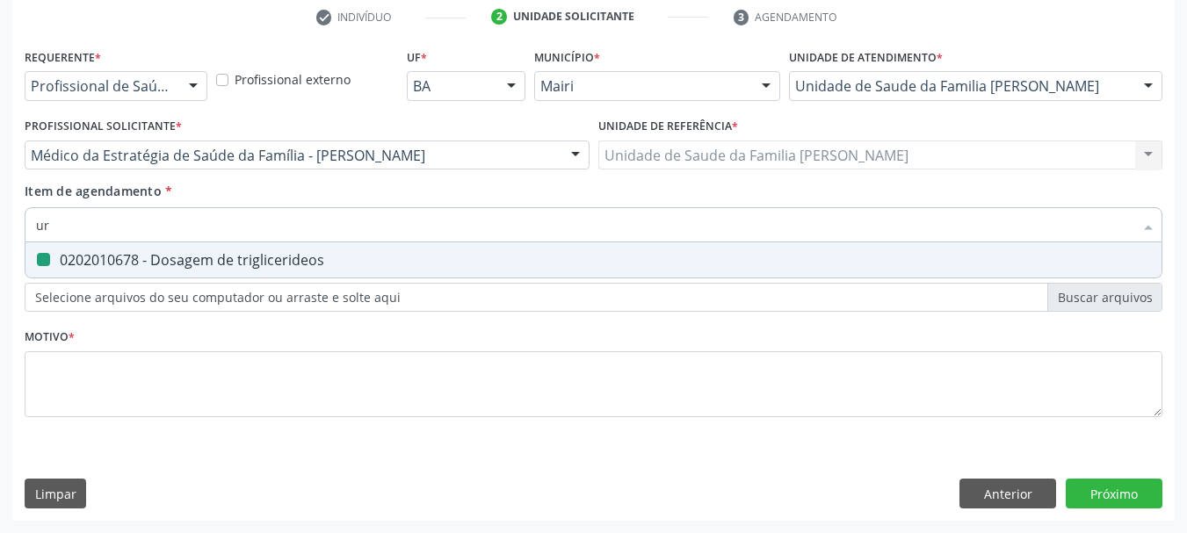
checkbox triglicerideos "false"
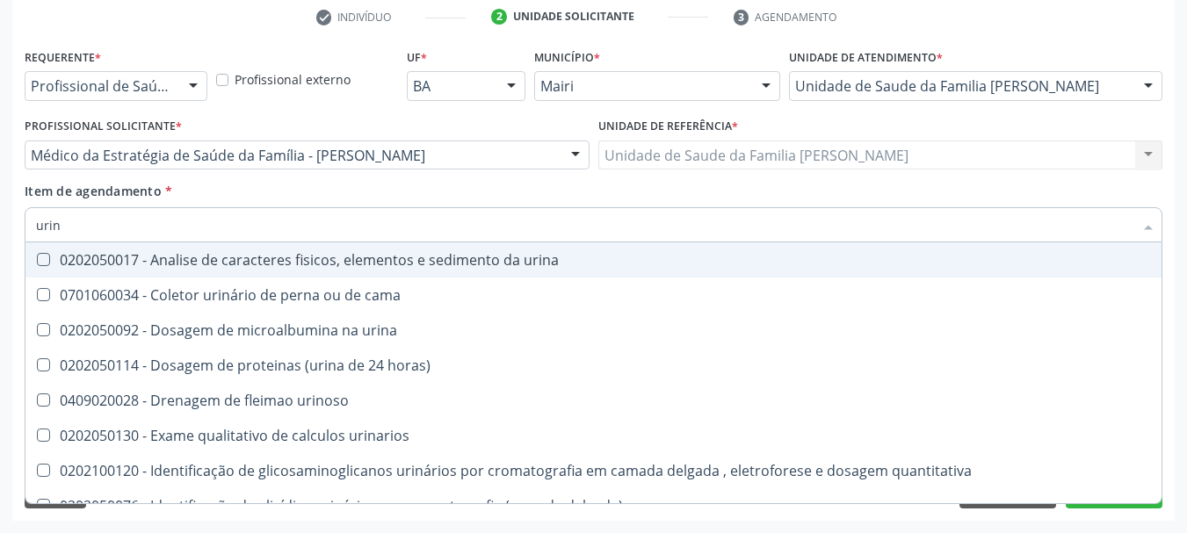
type input "urina"
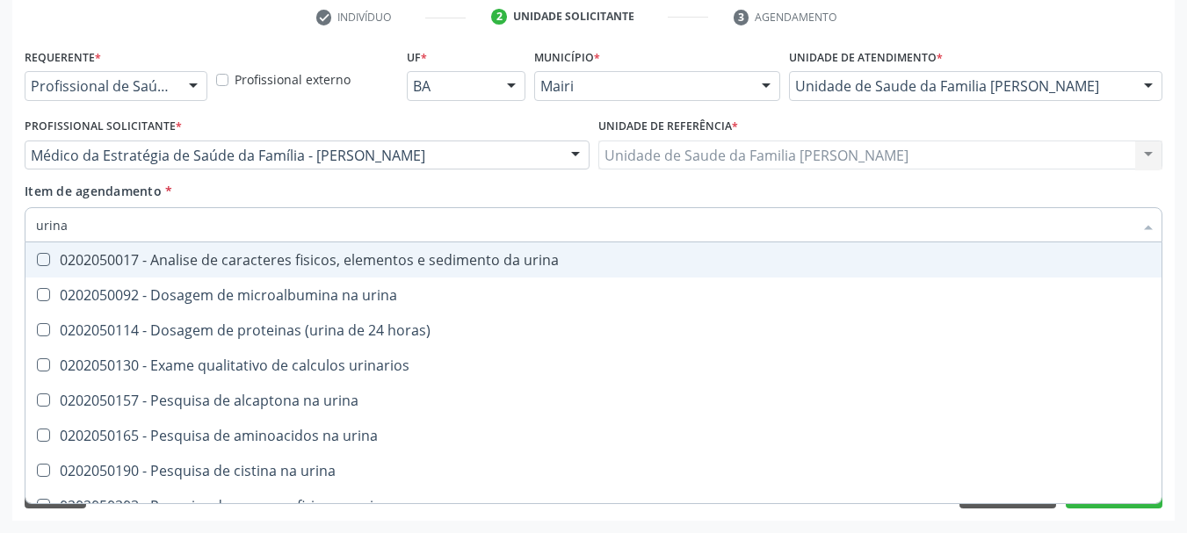
click at [41, 272] on span "0202050017 - Analise de caracteres fisicos, elementos e sedimento da urina" at bounding box center [593, 260] width 1136 height 35
checkbox urina "true"
drag, startPoint x: 90, startPoint y: 228, endPoint x: 0, endPoint y: 216, distance: 90.4
click at [0, 218] on div "Acompanhamento Acompanhe a situação das marcações correntes e finalizadas Relat…" at bounding box center [593, 146] width 1187 height 774
type input "gl"
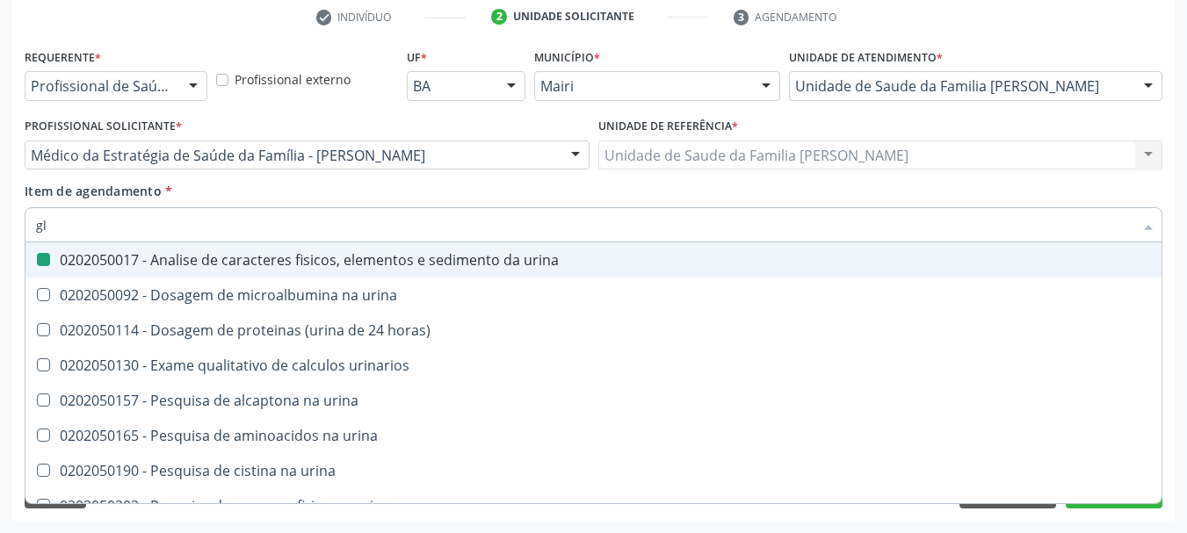
checkbox urina "false"
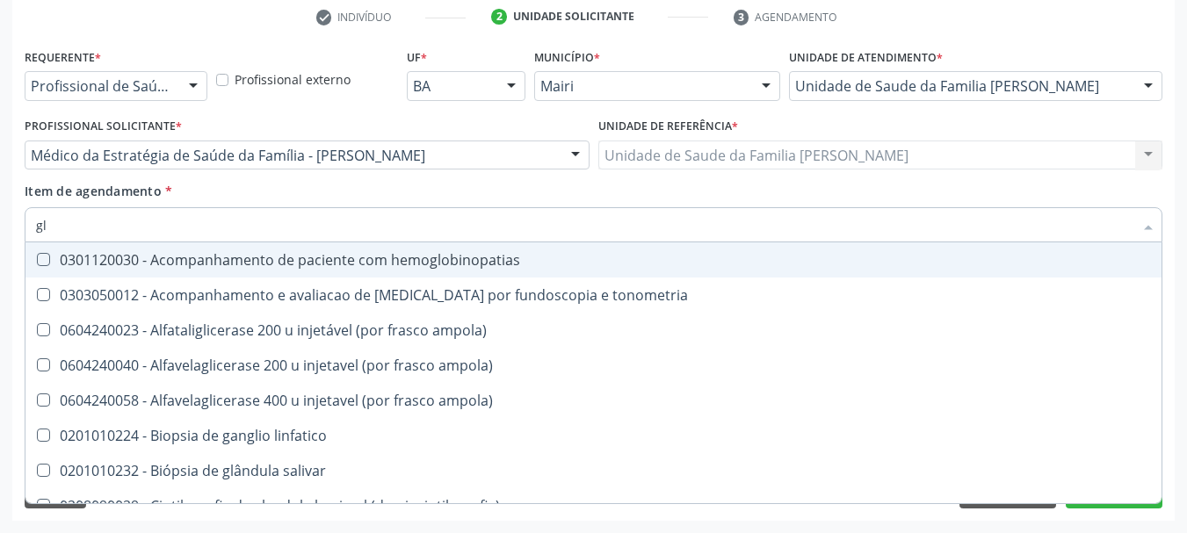
type input "gli"
checkbox globular "true"
type input "glic"
checkbox \(confirmatorio\) "true"
checkbox globular "false"
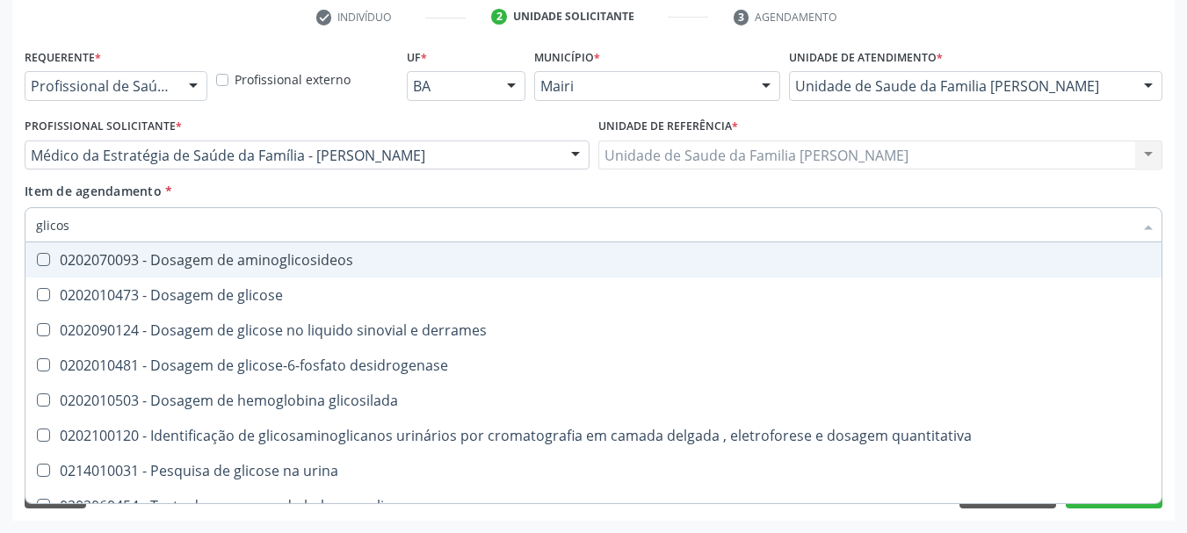
type input "glicose"
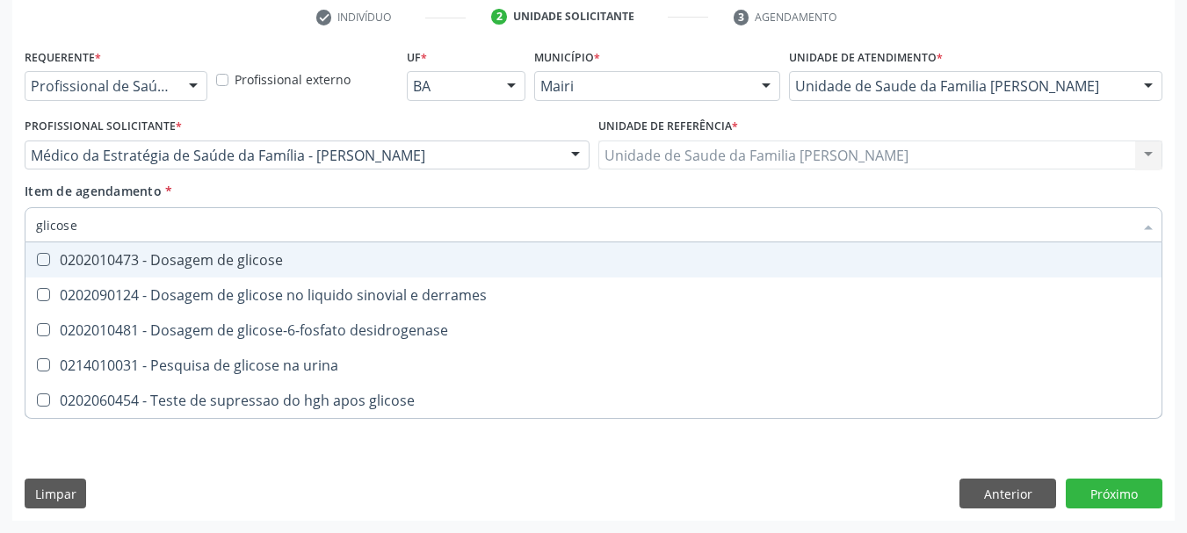
click at [158, 267] on div "0202010473 - Dosagem de glicose" at bounding box center [593, 260] width 1115 height 14
checkbox glicose "true"
drag, startPoint x: 111, startPoint y: 213, endPoint x: 30, endPoint y: 214, distance: 80.9
click at [32, 214] on div "glicose" at bounding box center [594, 224] width 1138 height 35
type input "gl"
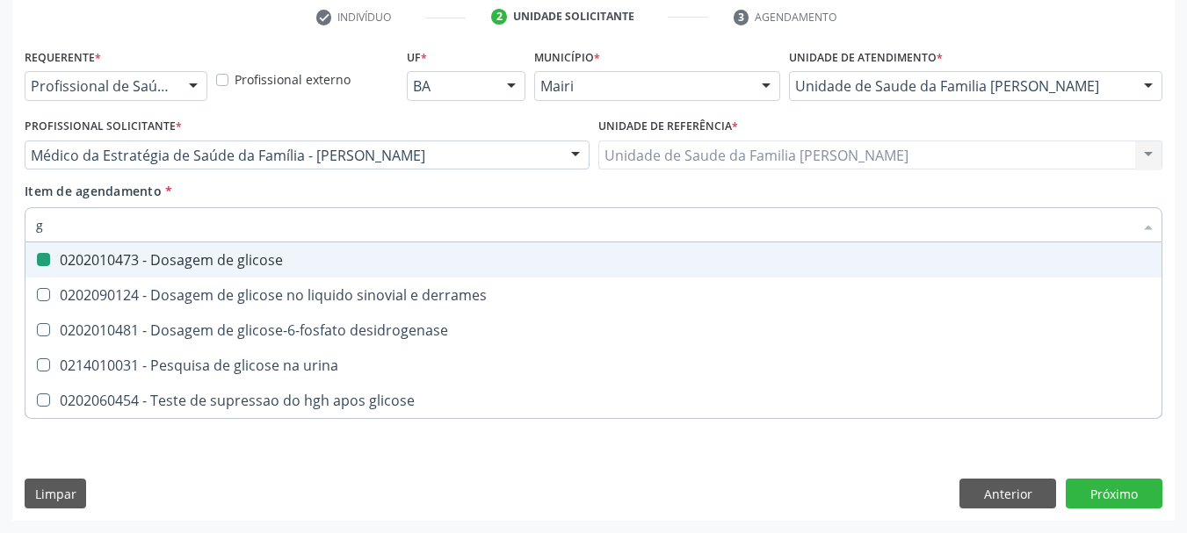
checkbox glicose "false"
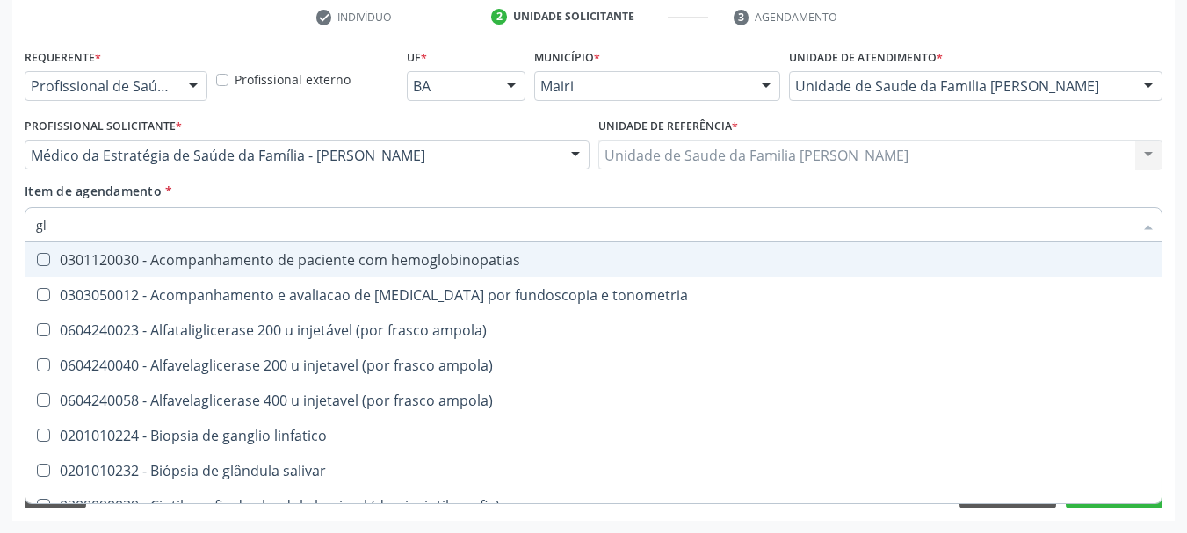
type input "gli"
checkbox campimetria\) "true"
checkbox globular "true"
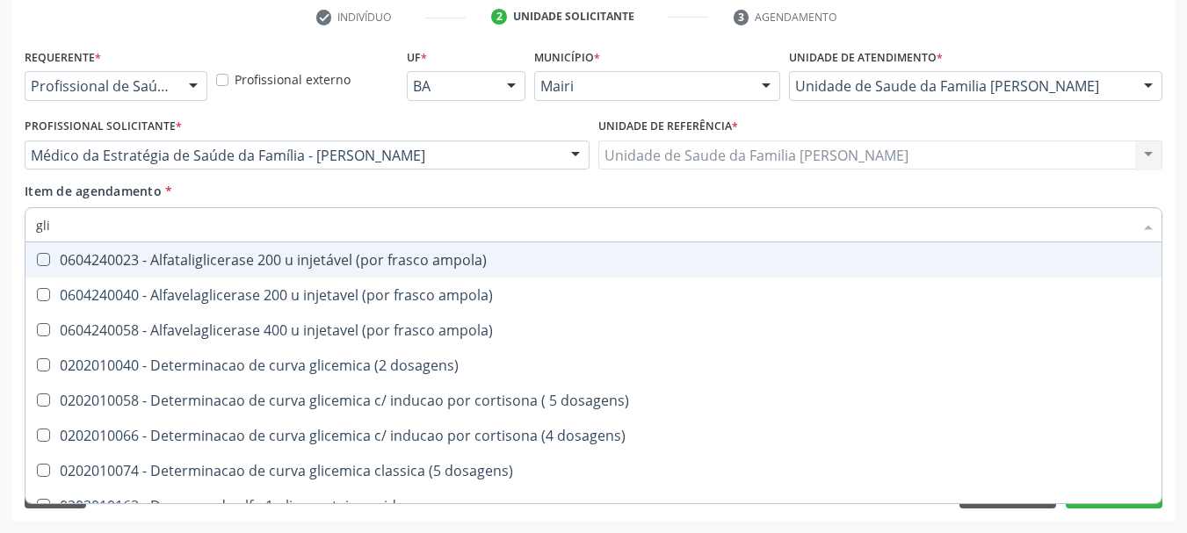
type input "glic"
checkbox glicose "true"
checkbox derrames "false"
checkbox triglicerideos "true"
checkbox capilar "false"
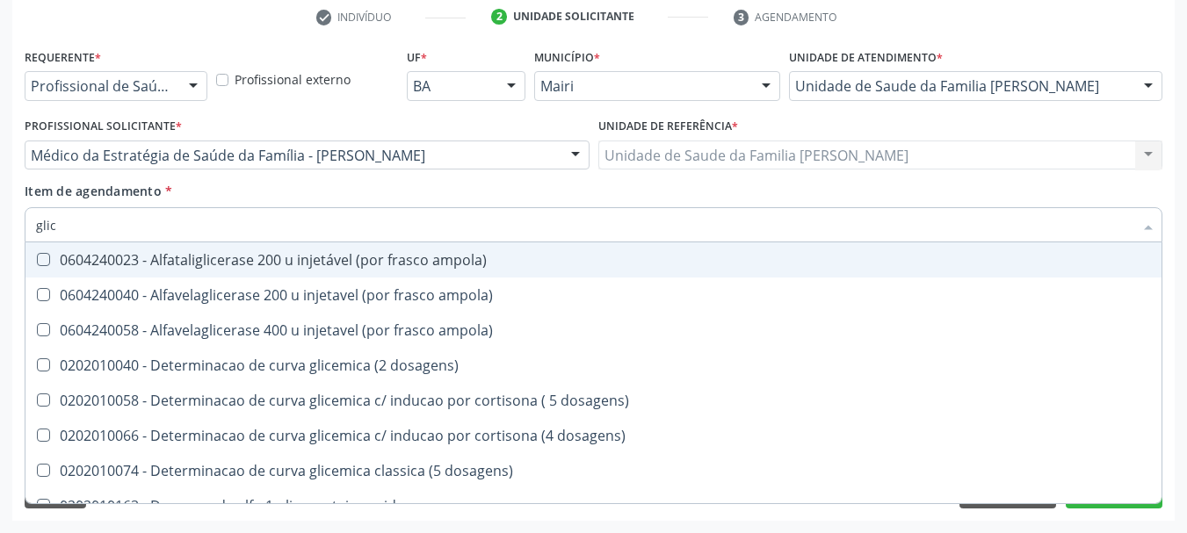
type input "glico"
checkbox ampola\) "true"
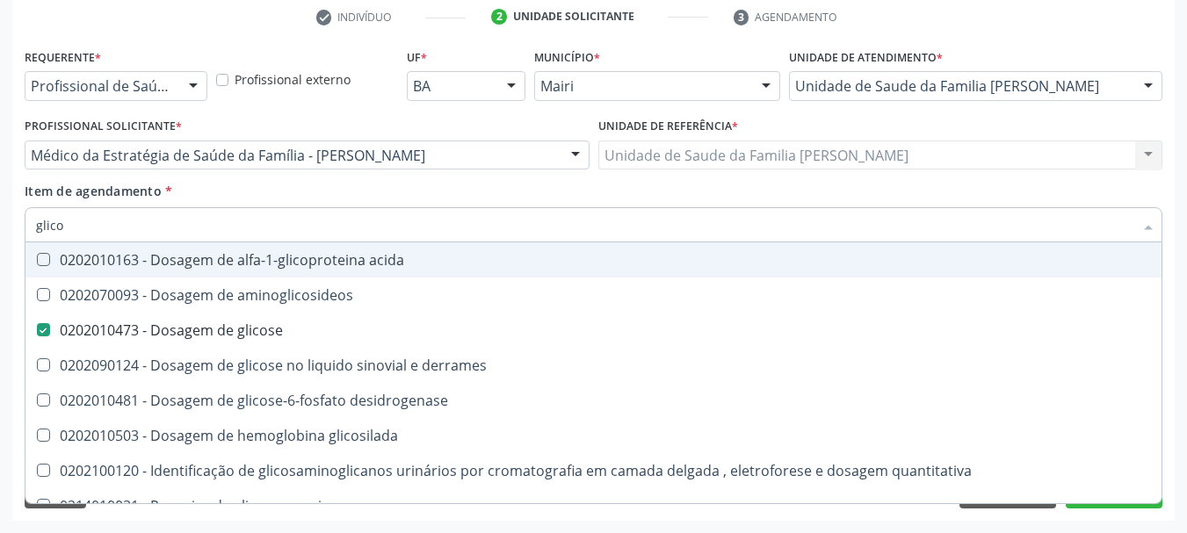
type input "glicos"
checkbox aminoglicosideos "true"
checkbox glicose "false"
type input "glicosi"
checkbox aminoglicosideos "false"
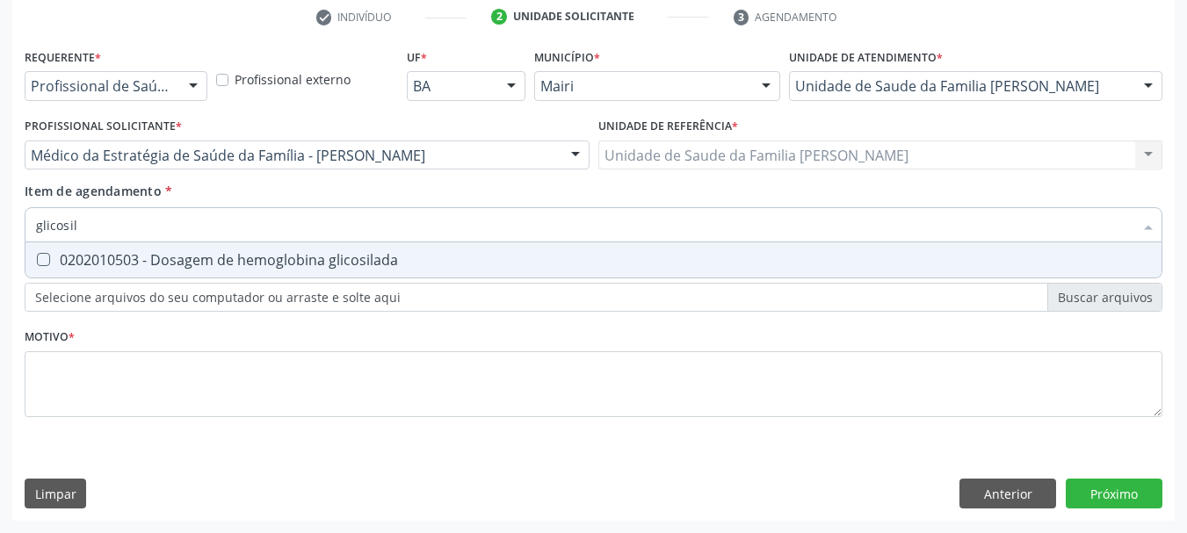
type input "glicosila"
click at [69, 244] on span "0202010503 - Dosagem de hemoglobina glicosilada" at bounding box center [593, 260] width 1136 height 35
checkbox glicosilada "true"
drag, startPoint x: 105, startPoint y: 239, endPoint x: 0, endPoint y: 232, distance: 105.7
click at [0, 234] on div "Acompanhamento Acompanhe a situação das marcações correntes e finalizadas Relat…" at bounding box center [593, 146] width 1187 height 774
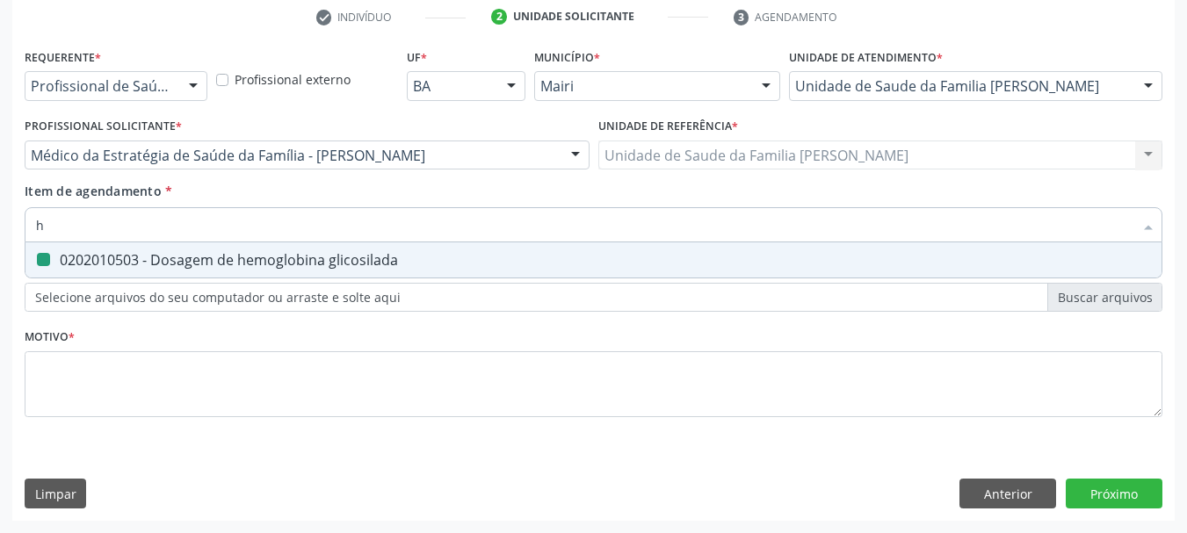
type input "he"
checkbox glicosilada "false"
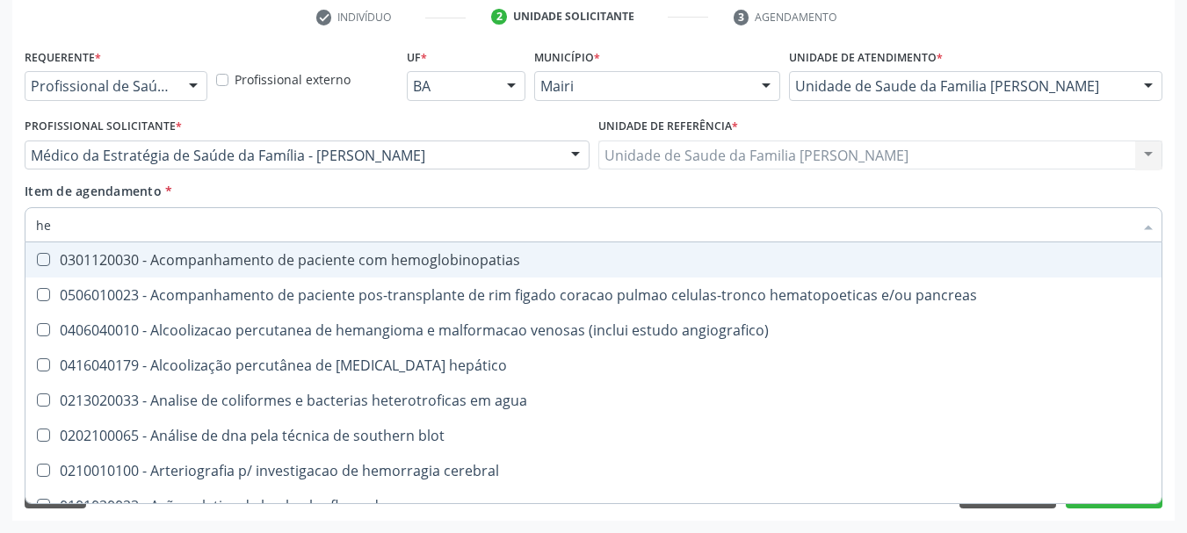
type input "hem"
checkbox radiosotopos\) "true"
checkbox glicosilada "false"
type input "hemo"
checkbox transplante "true"
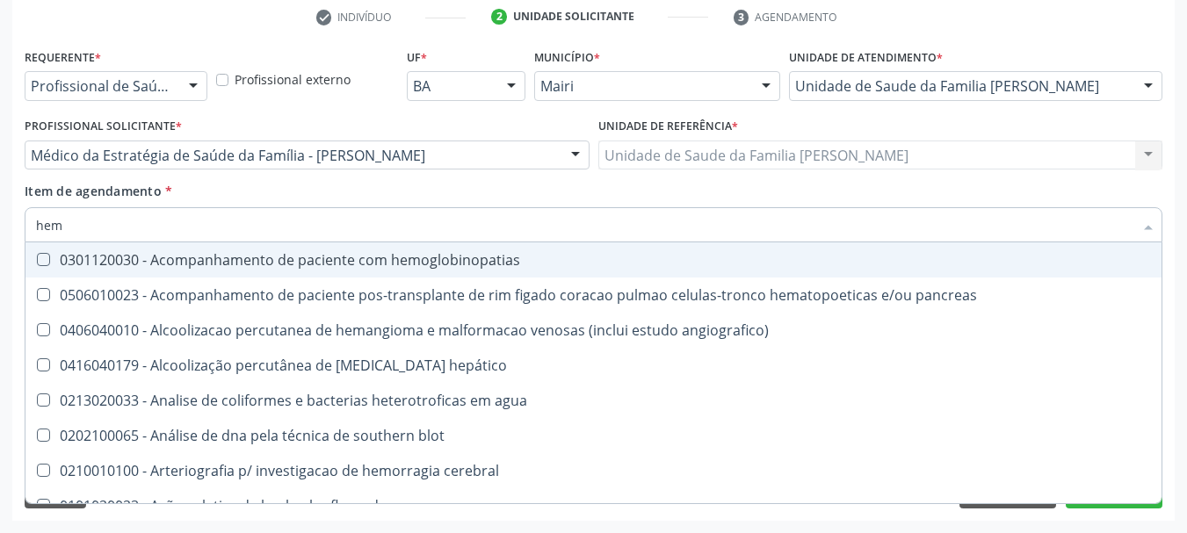
checkbox radiosotopos\) "false"
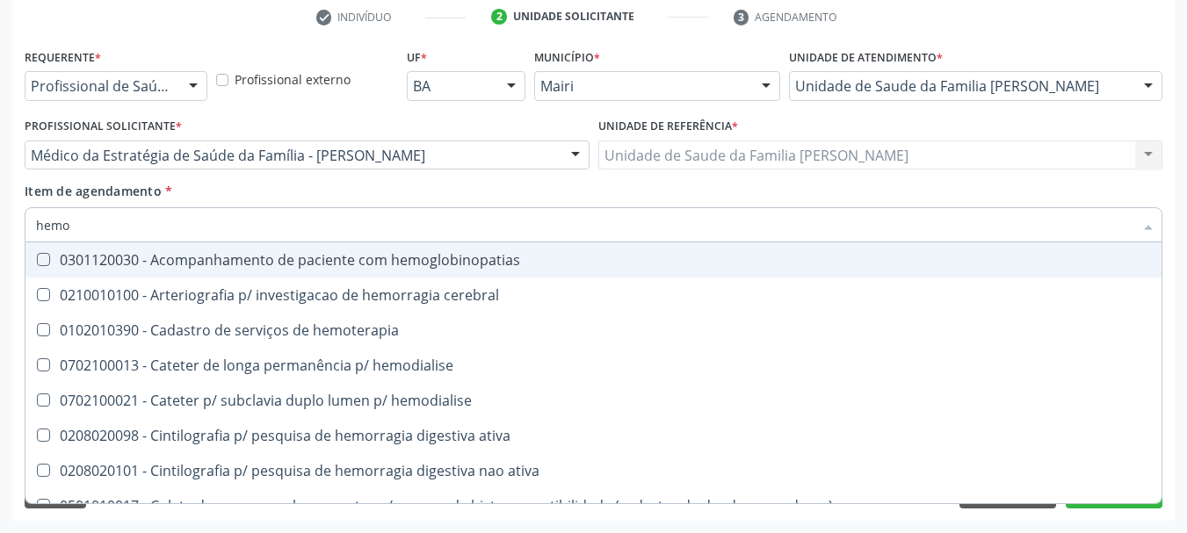
type input "hemog"
checkbox tardio\) "true"
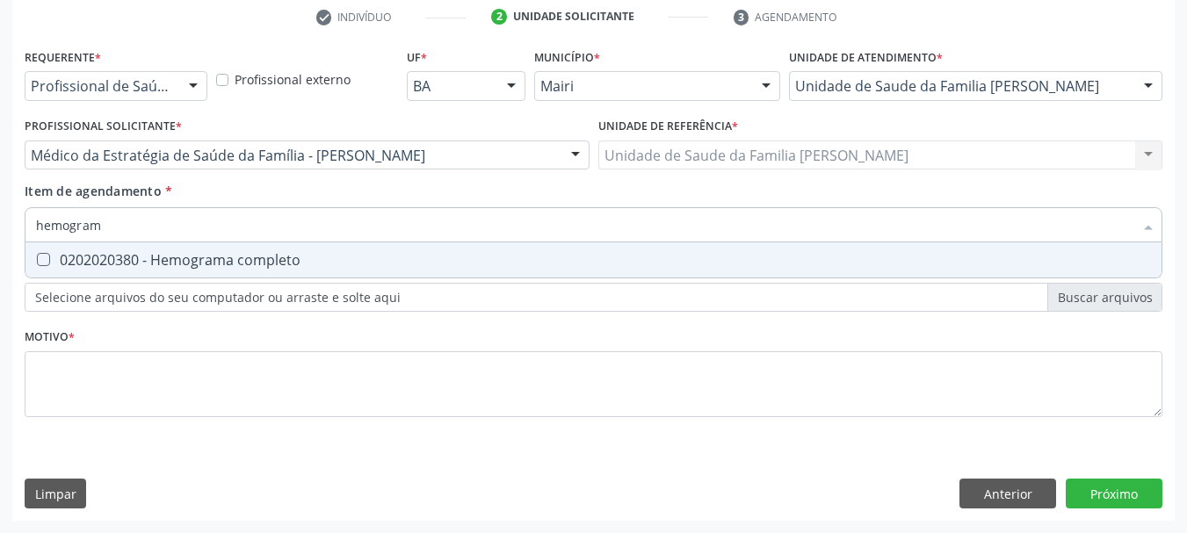
type input "hemograma"
click at [81, 255] on div "0202020380 - Hemograma completo" at bounding box center [593, 260] width 1115 height 14
checkbox completo "true"
drag, startPoint x: 97, startPoint y: 240, endPoint x: 0, endPoint y: 240, distance: 96.7
click at [0, 240] on div "Acompanhamento Acompanhe a situação das marcações correntes e finalizadas Relat…" at bounding box center [593, 146] width 1187 height 774
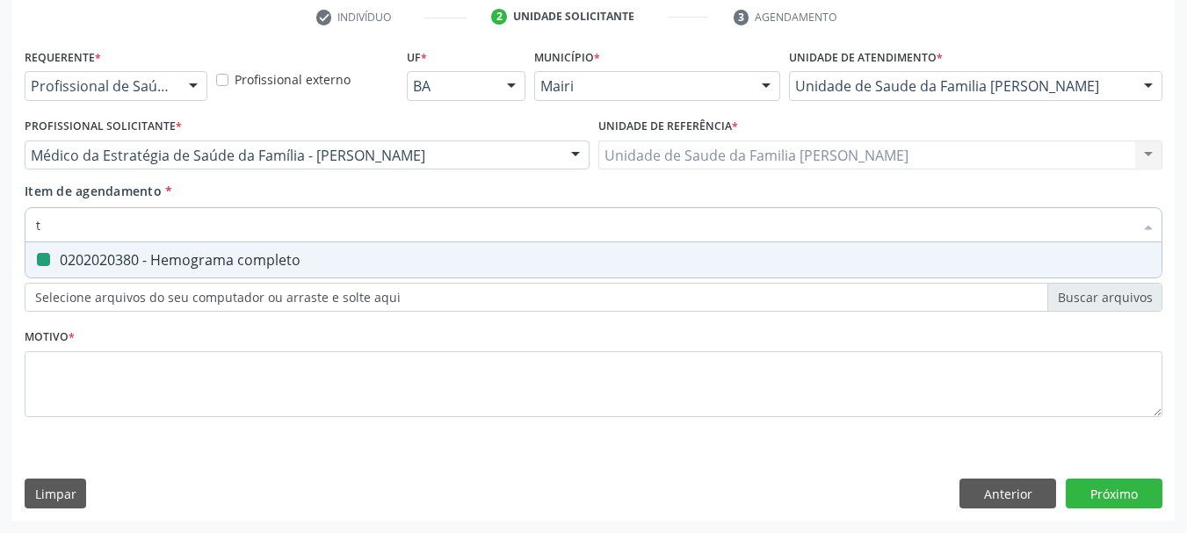
type input "tg"
checkbox completo "false"
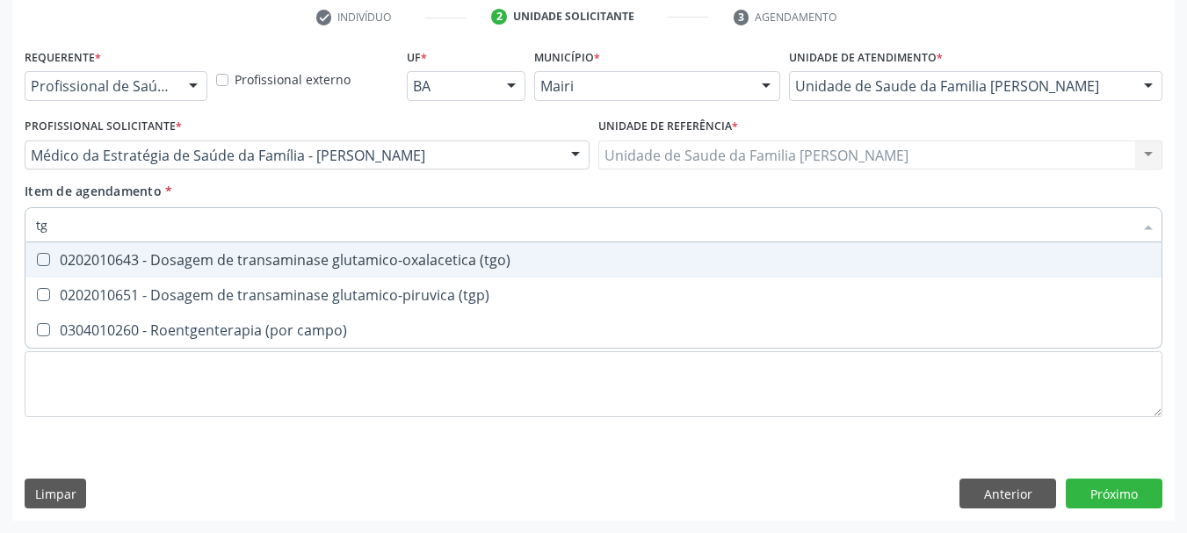
type input "tgo"
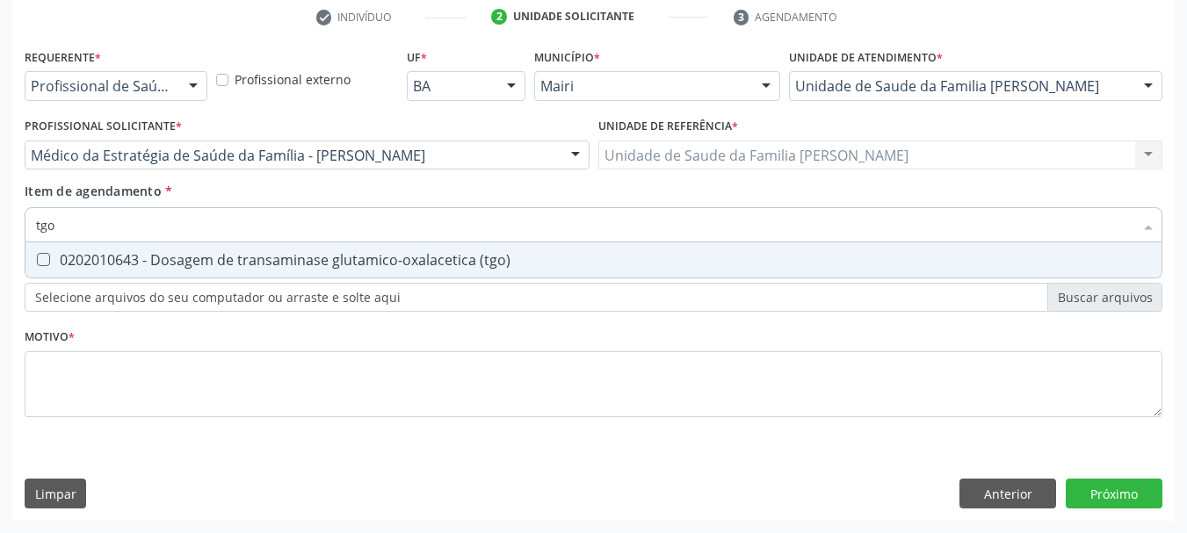
click at [76, 261] on div "0202010643 - Dosagem de transaminase glutamico-oxalacetica (tgo)" at bounding box center [593, 260] width 1115 height 14
checkbox \(tgo\) "true"
drag, startPoint x: 71, startPoint y: 242, endPoint x: 0, endPoint y: 237, distance: 71.3
click at [0, 237] on div "Acompanhamento Acompanhe a situação das marcações correntes e finalizadas Relat…" at bounding box center [593, 146] width 1187 height 774
type input "tg"
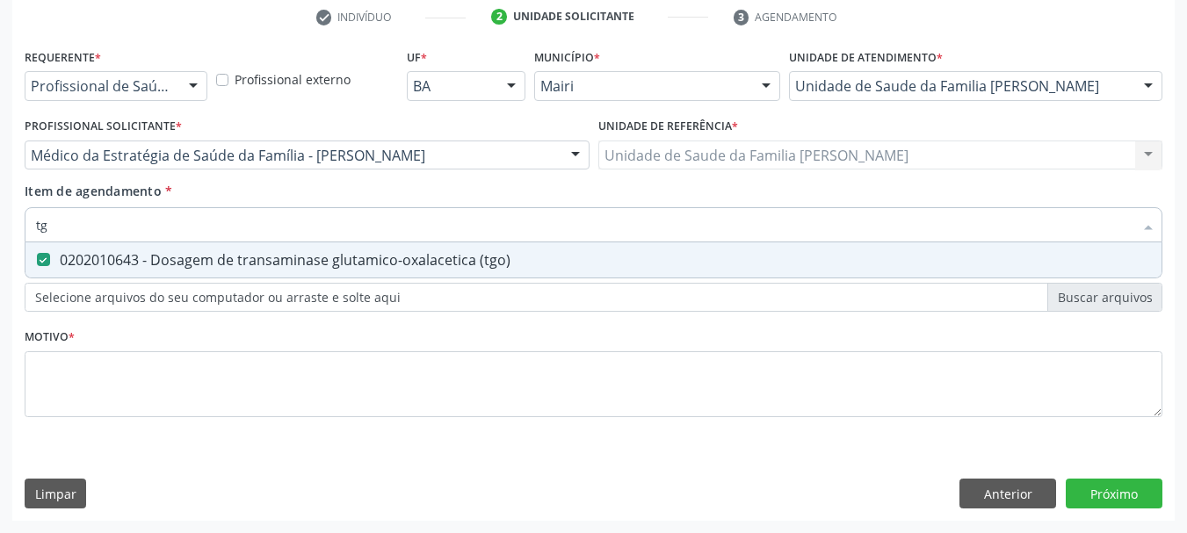
checkbox \(tgo\) "true"
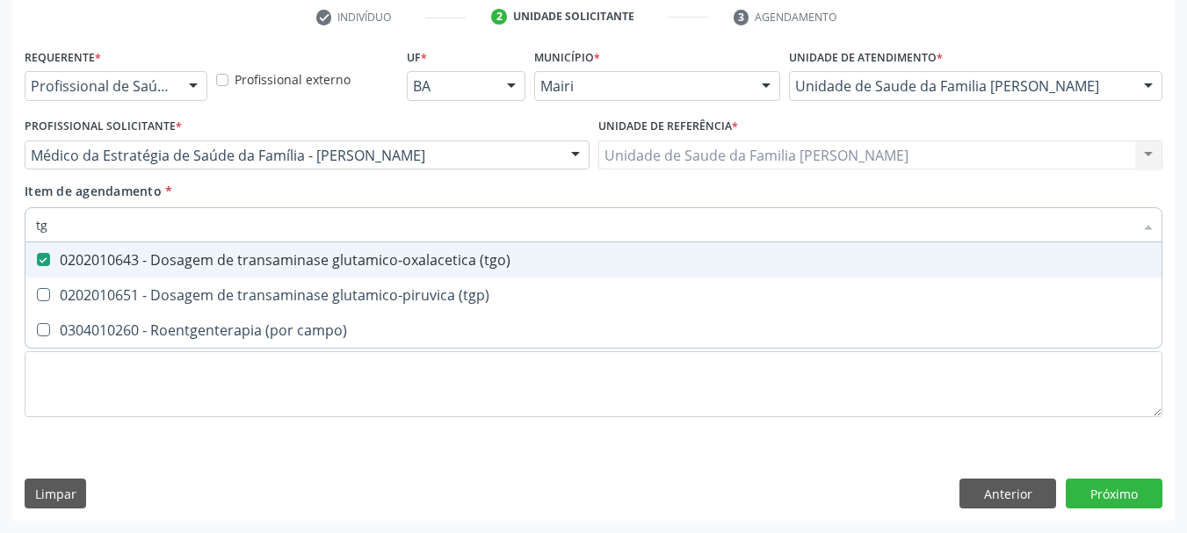
type input "tgp"
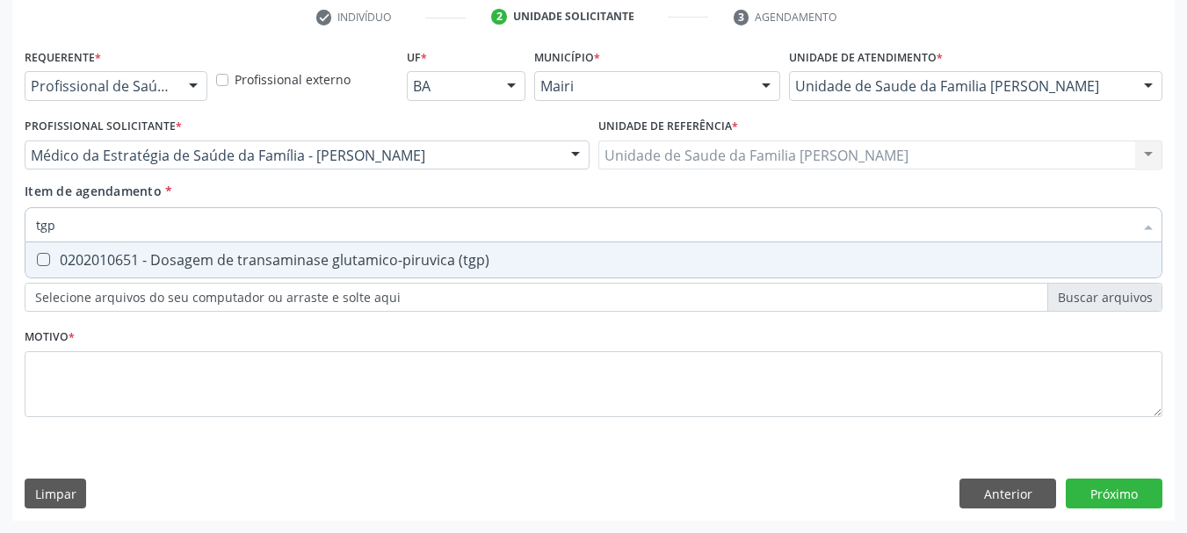
click at [66, 247] on span "0202010651 - Dosagem de transaminase glutamico-piruvica (tgp)" at bounding box center [593, 260] width 1136 height 35
checkbox \(tgp\) "true"
drag, startPoint x: 68, startPoint y: 241, endPoint x: 0, endPoint y: 241, distance: 67.7
click at [0, 241] on div "Acompanhamento Acompanhe a situação das marcações correntes e finalizadas Relat…" at bounding box center [593, 146] width 1187 height 774
type input "ureia"
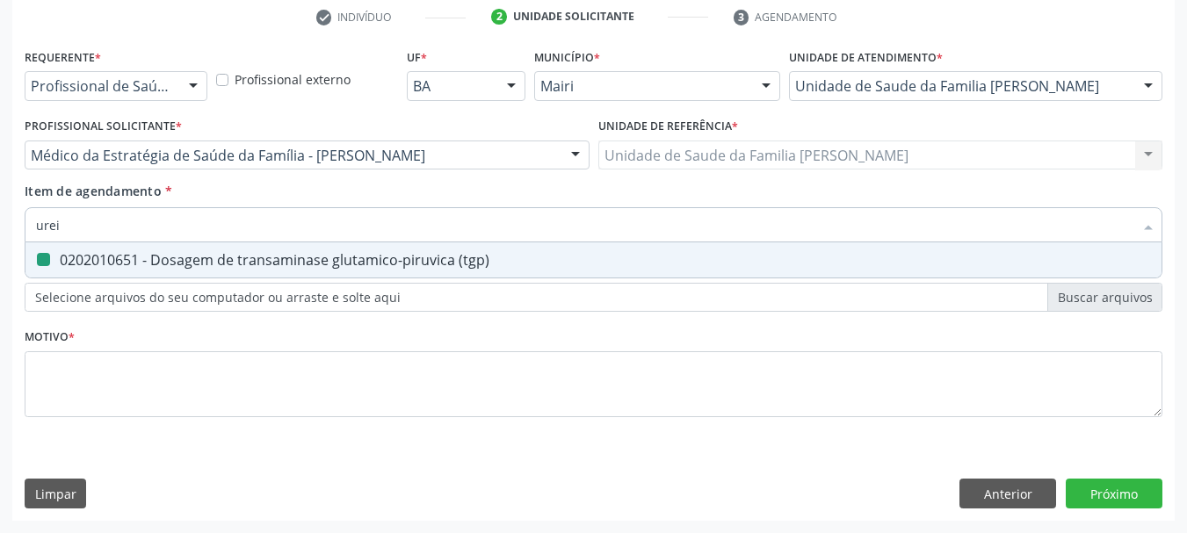
checkbox \(tgp\) "false"
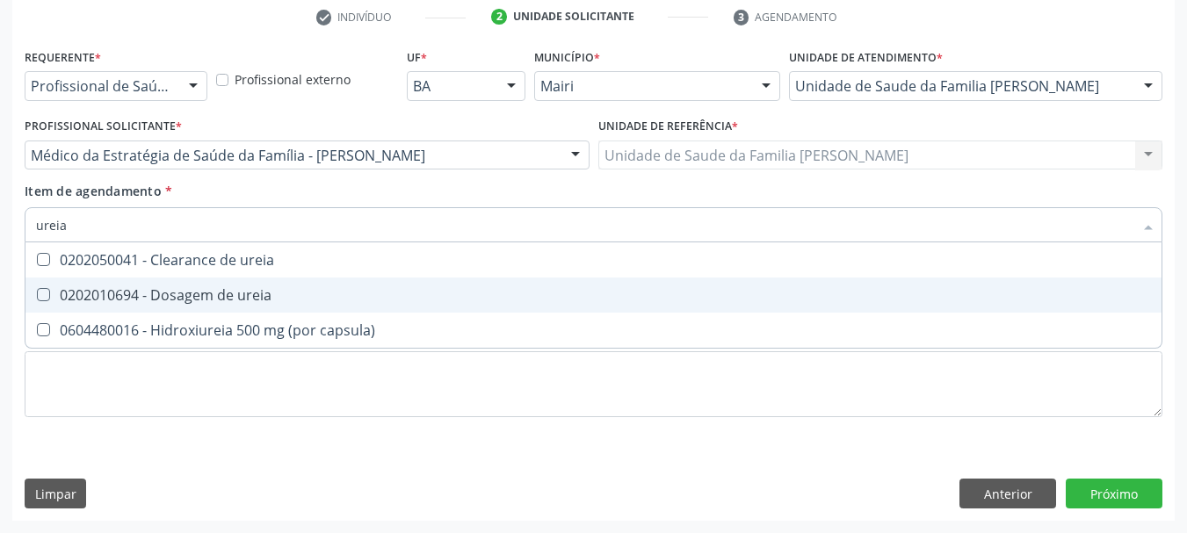
click at [99, 297] on div "0202010694 - Dosagem de ureia" at bounding box center [593, 295] width 1115 height 14
checkbox ureia "true"
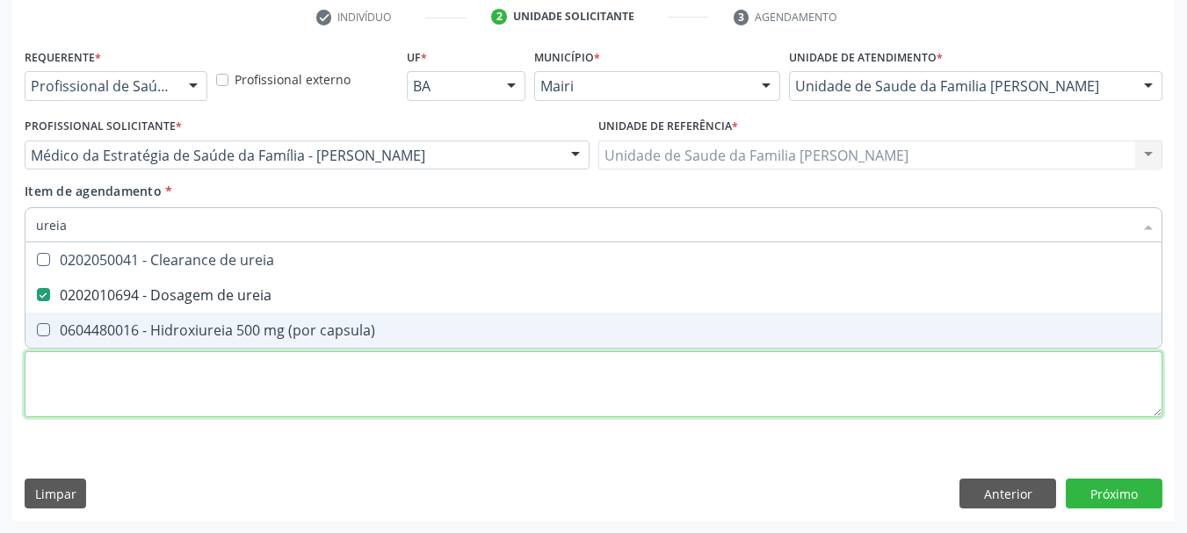
click at [152, 381] on div "Requerente * Profissional de Saúde Profissional de Saúde Paciente Nenhum result…" at bounding box center [594, 243] width 1138 height 398
checkbox capsula\) "true"
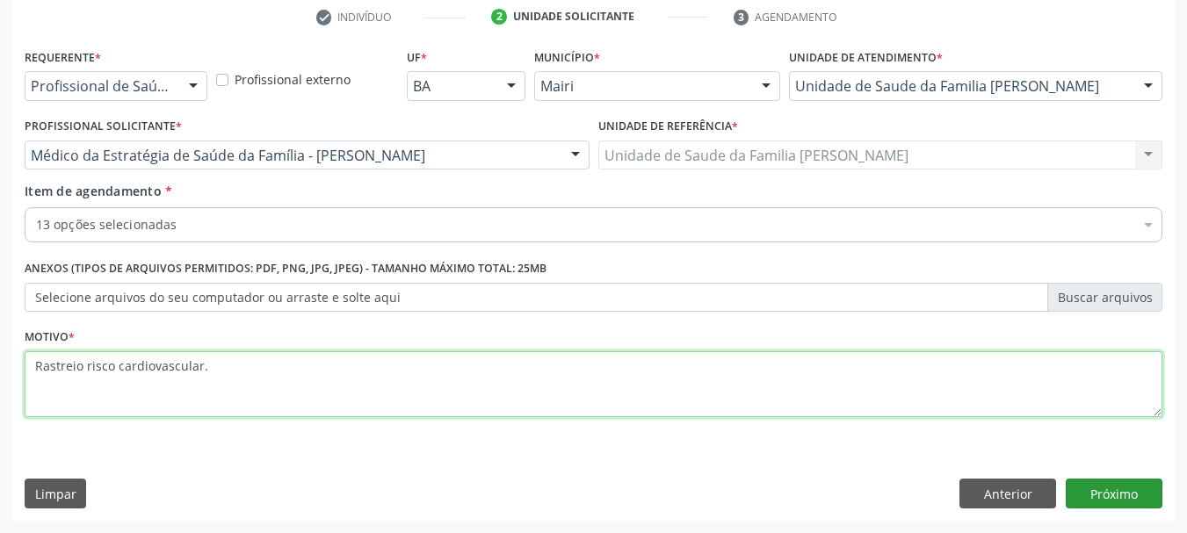
type textarea "Rastreio risco cardiovascular."
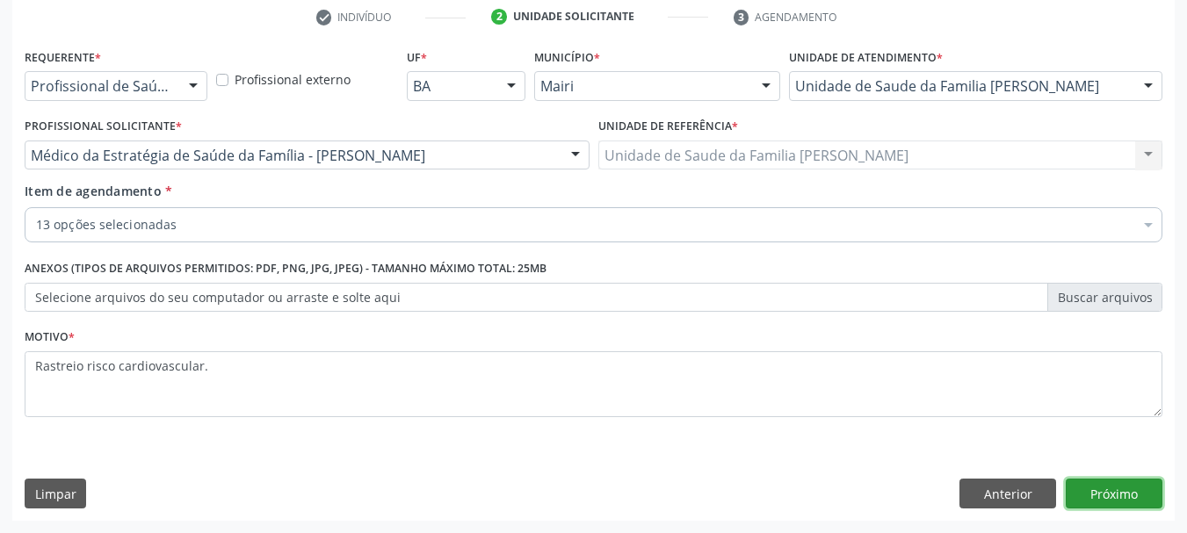
click at [1122, 495] on button "Próximo" at bounding box center [1114, 494] width 97 height 30
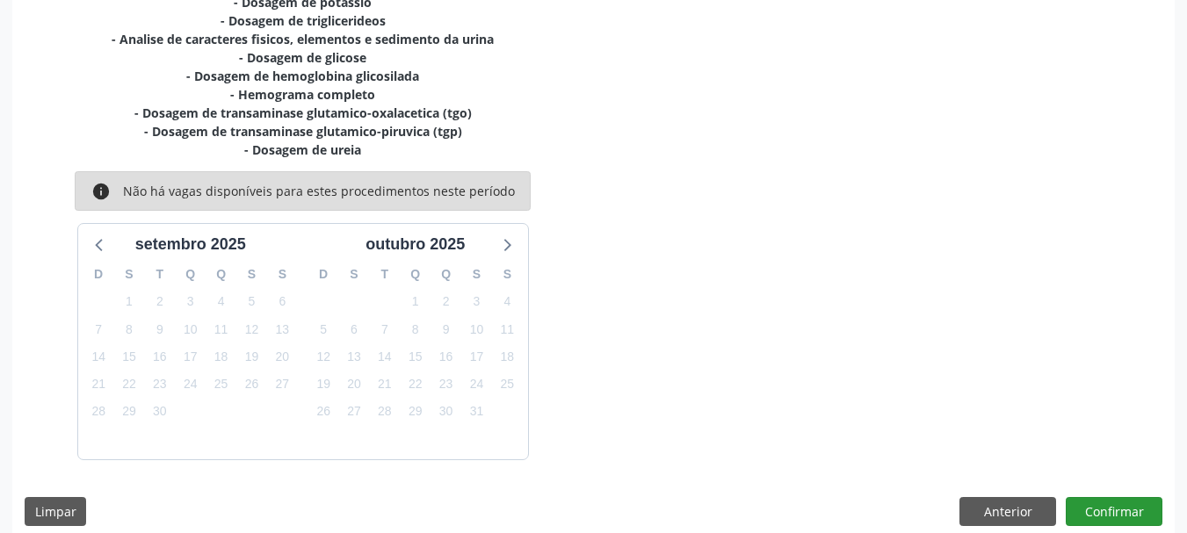
scroll to position [504, 0]
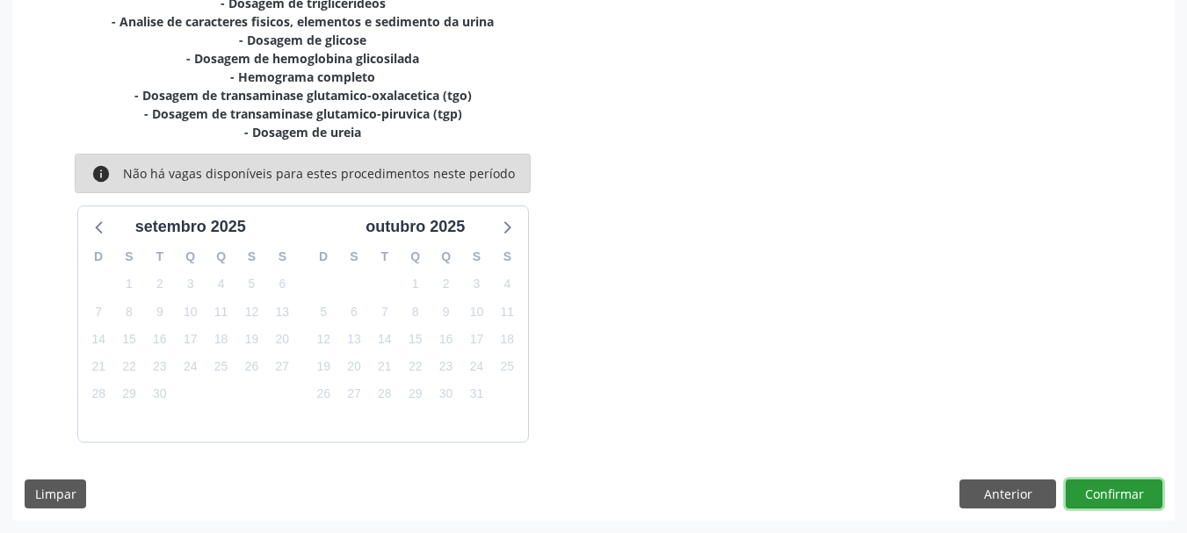
click at [1089, 481] on button "Confirmar" at bounding box center [1114, 495] width 97 height 30
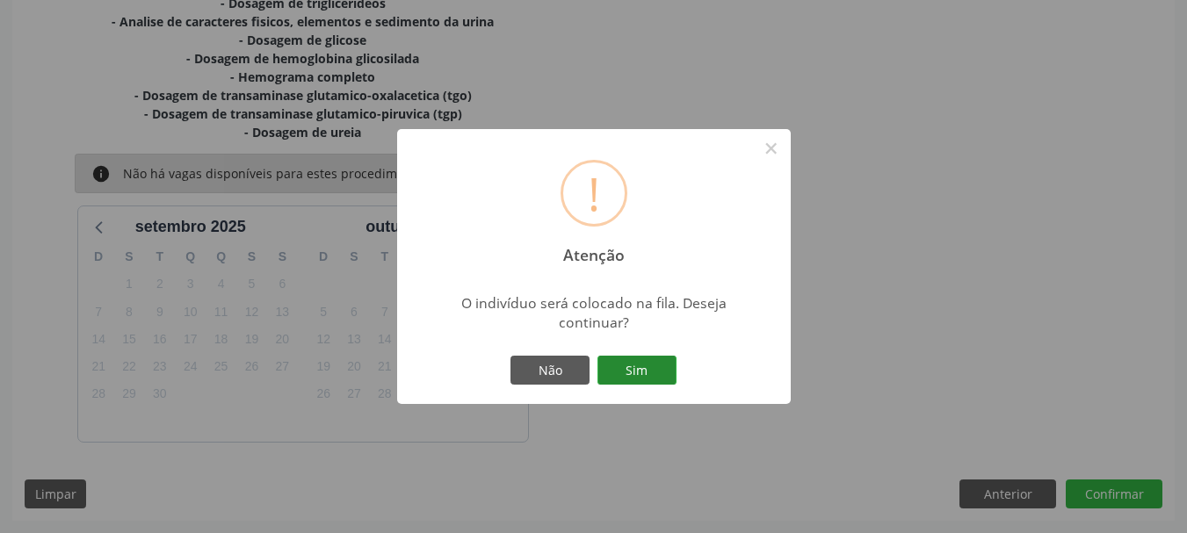
click at [655, 370] on button "Sim" at bounding box center [637, 371] width 79 height 30
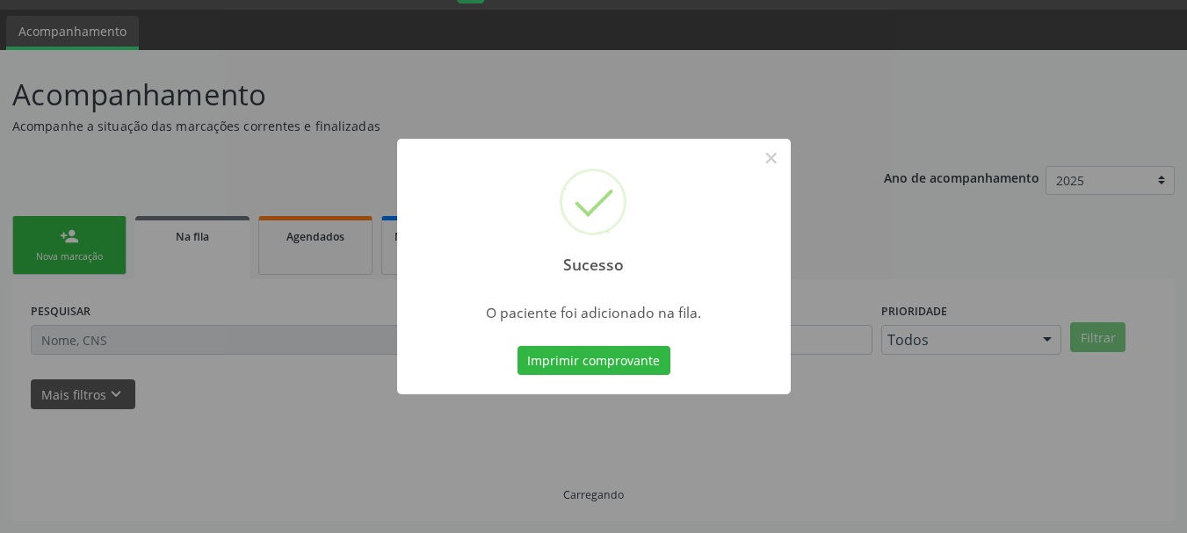
scroll to position [47, 0]
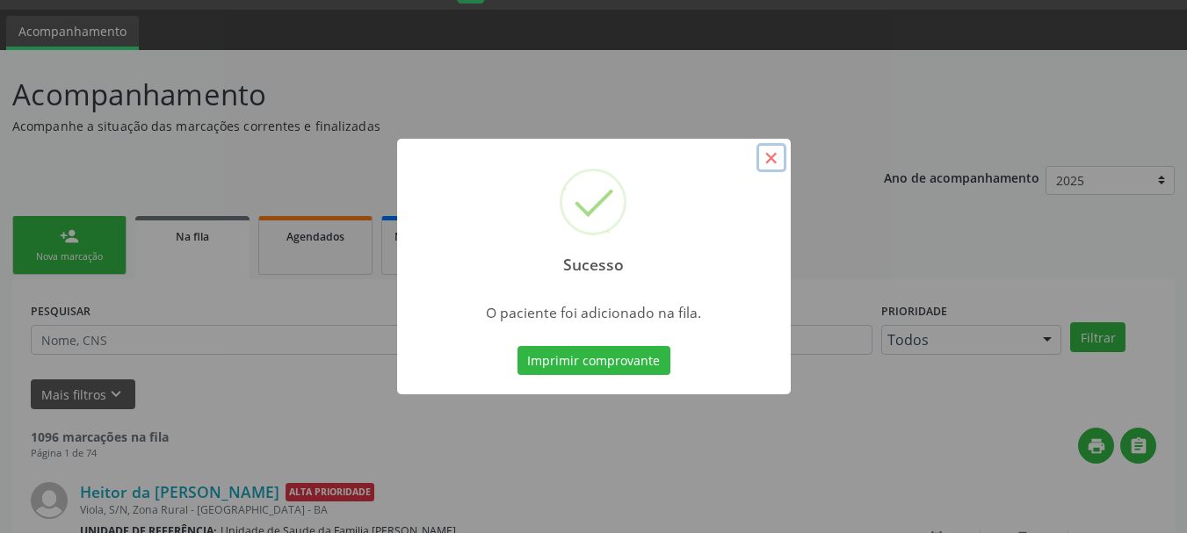
click at [764, 163] on button "×" at bounding box center [772, 158] width 30 height 30
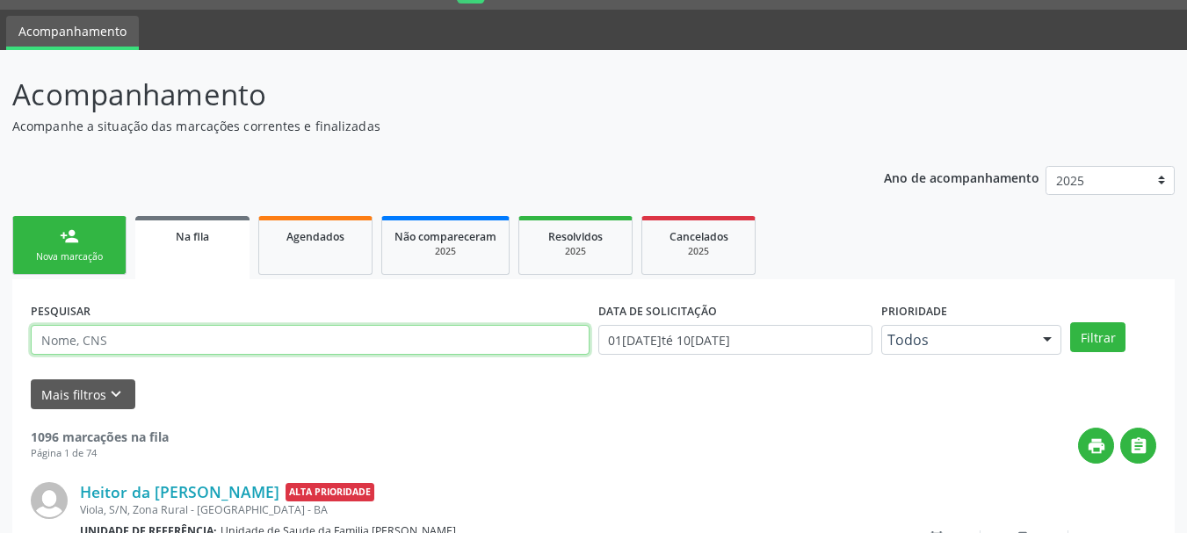
click at [211, 337] on input "text" at bounding box center [310, 340] width 559 height 30
type input "[PERSON_NAME]"
click at [1070, 322] on button "Filtrar" at bounding box center [1097, 337] width 55 height 30
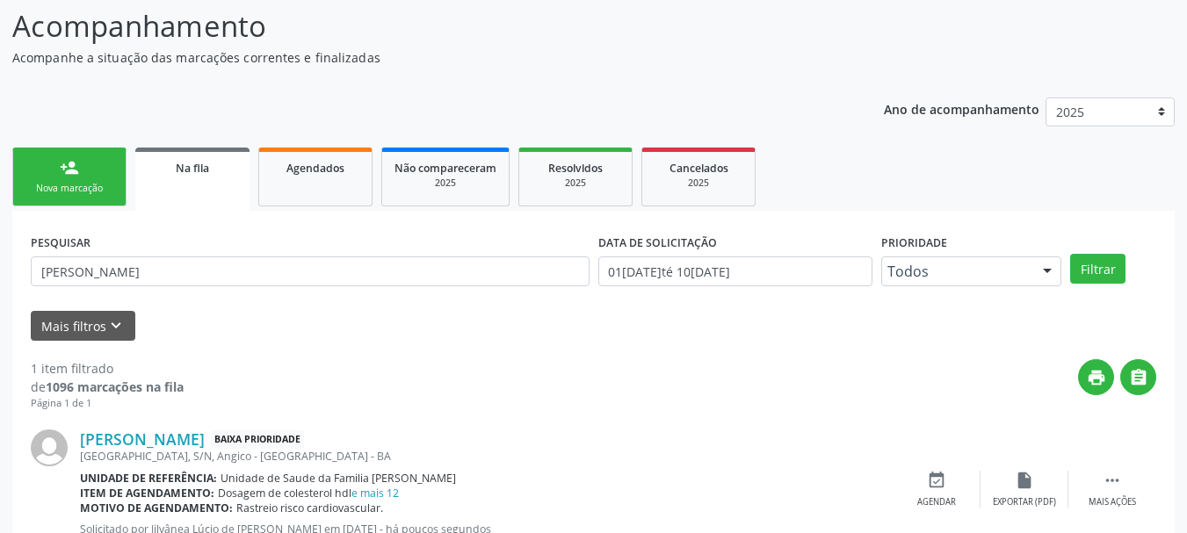
scroll to position [180, 0]
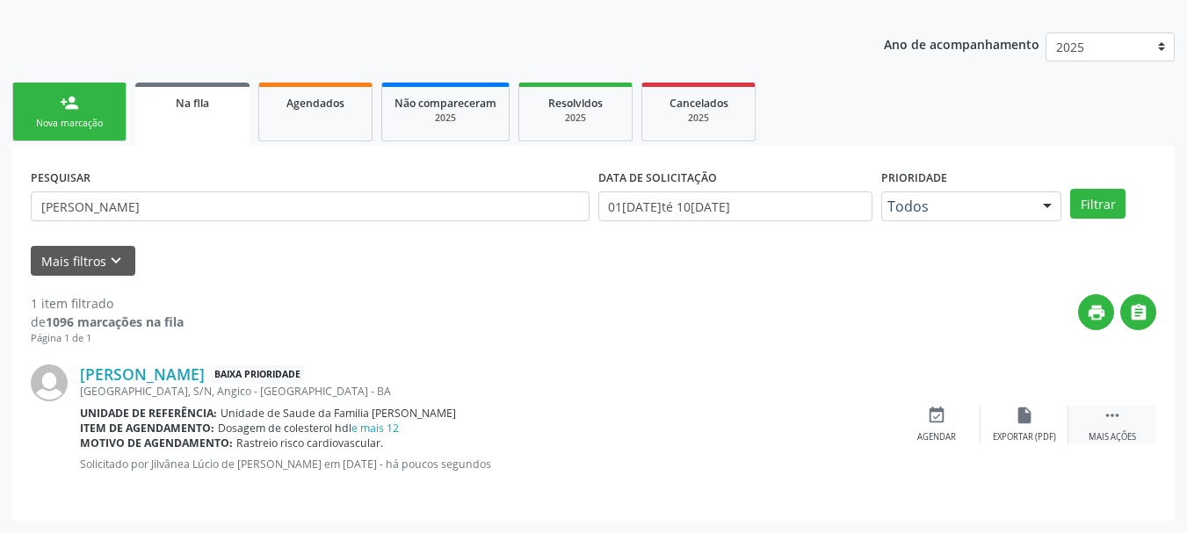
click at [1108, 414] on icon "" at bounding box center [1112, 415] width 19 height 19
click at [1015, 432] on div "Editar" at bounding box center [1025, 437] width 28 height 12
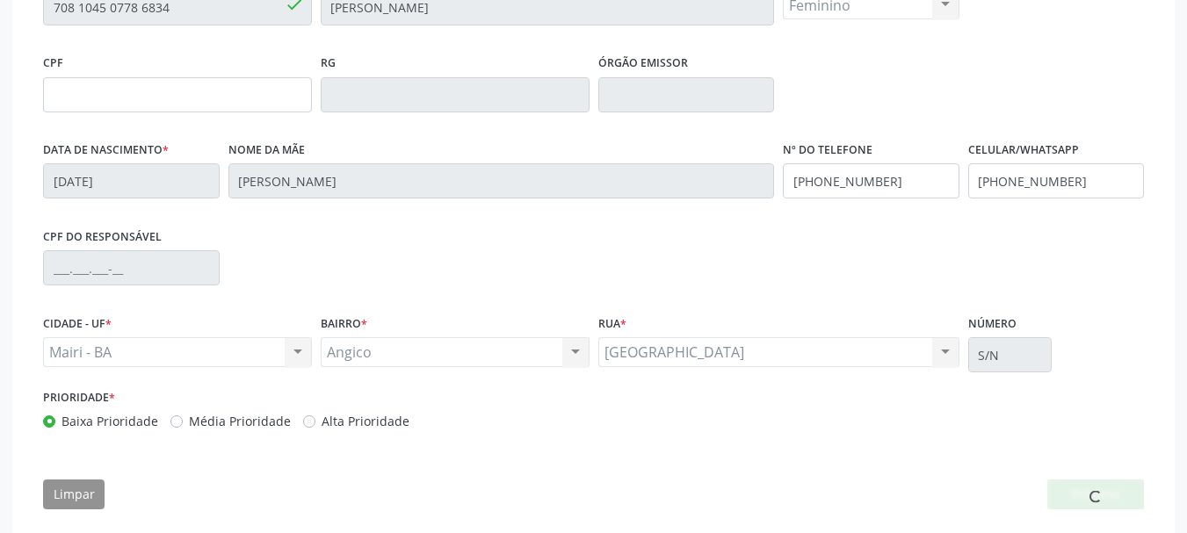
scroll to position [443, 0]
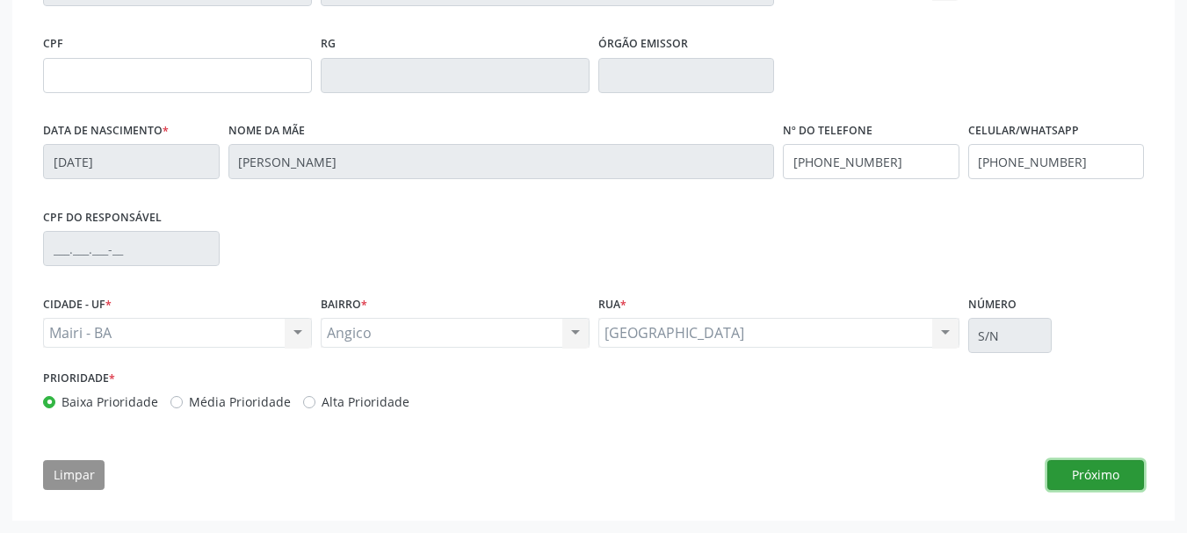
click at [1123, 477] on button "Próximo" at bounding box center [1095, 475] width 97 height 30
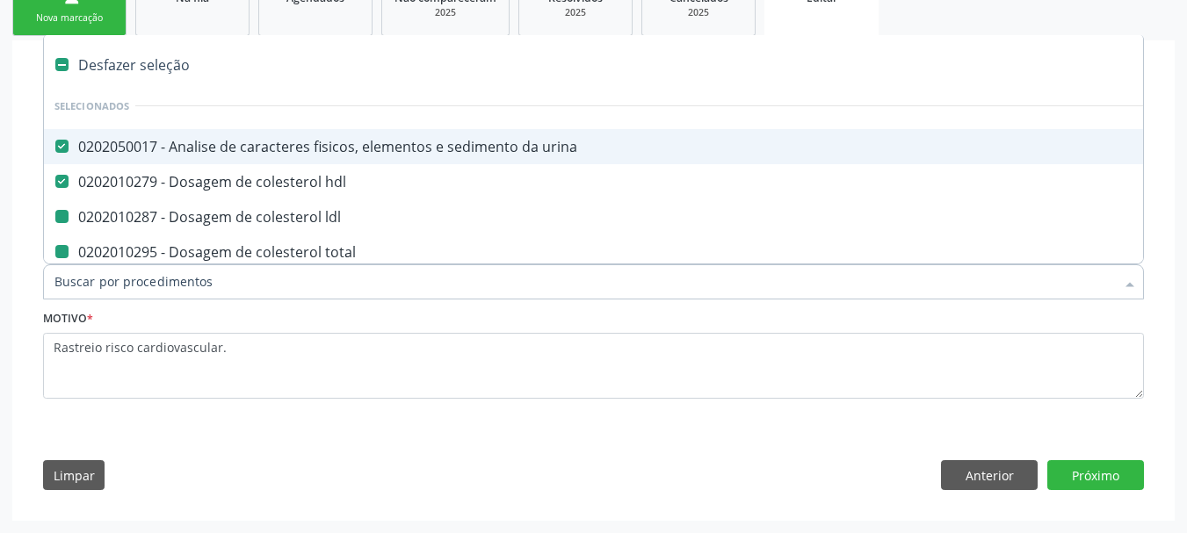
type input "v"
checkbox ldl "false"
checkbox total "false"
checkbox creatinina "false"
checkbox glicose "false"
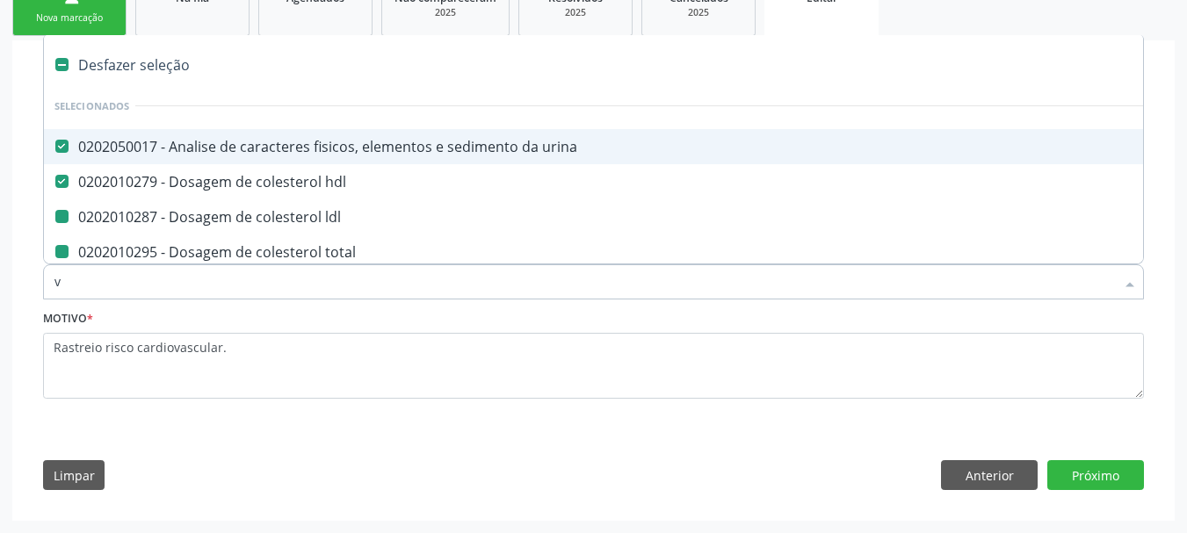
checkbox glicosilada "false"
checkbox potassio "false"
checkbox \(tgo\) "false"
checkbox \(tgp\) "false"
checkbox triglicerideos "false"
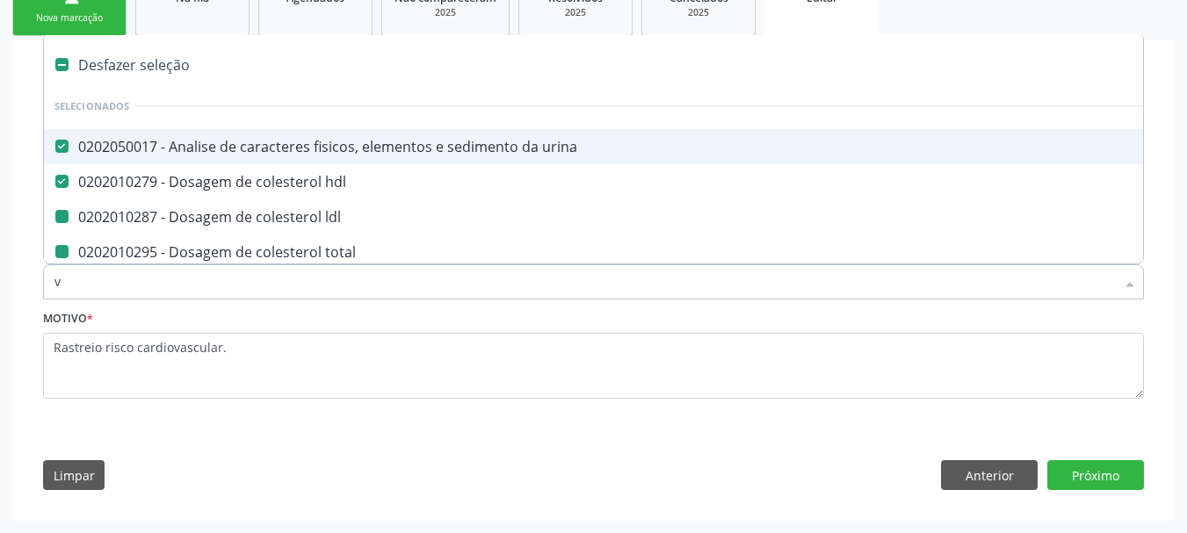
checkbox ureia "false"
checkbox completo "false"
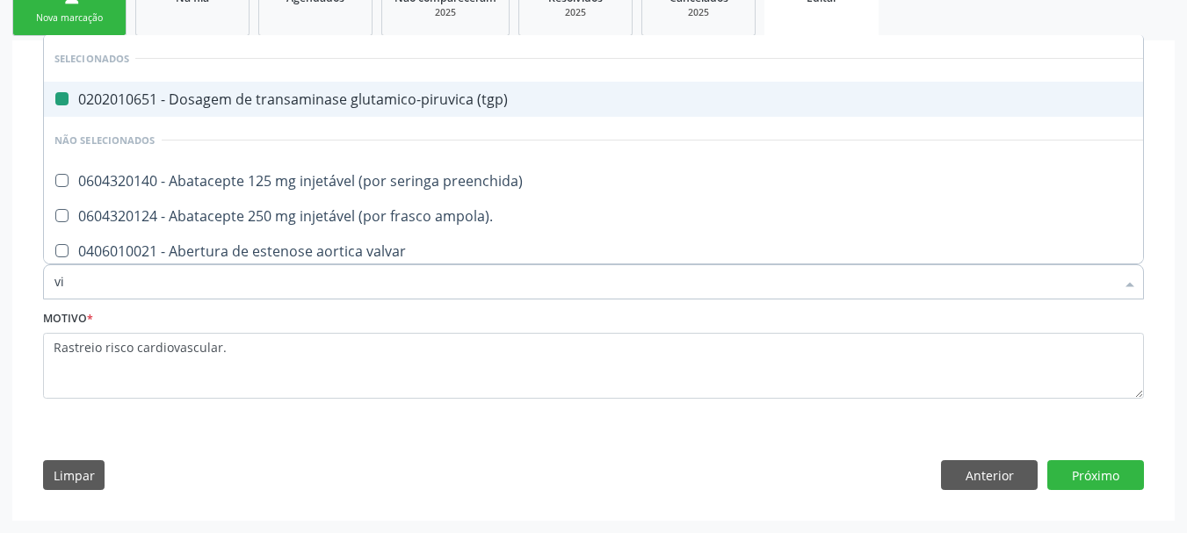
type input "vit"
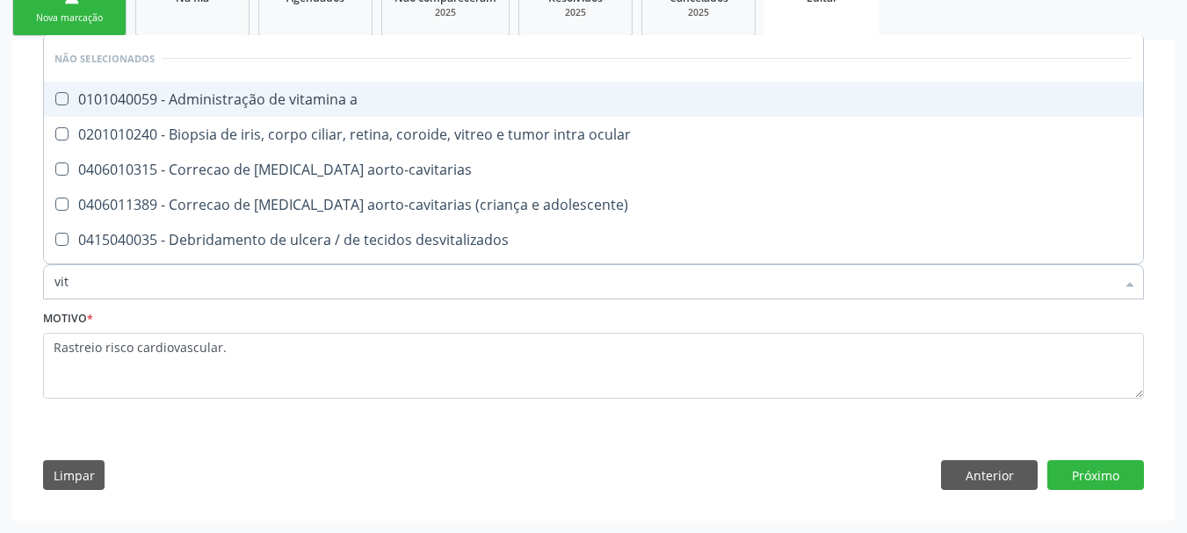
checkbox link "false"
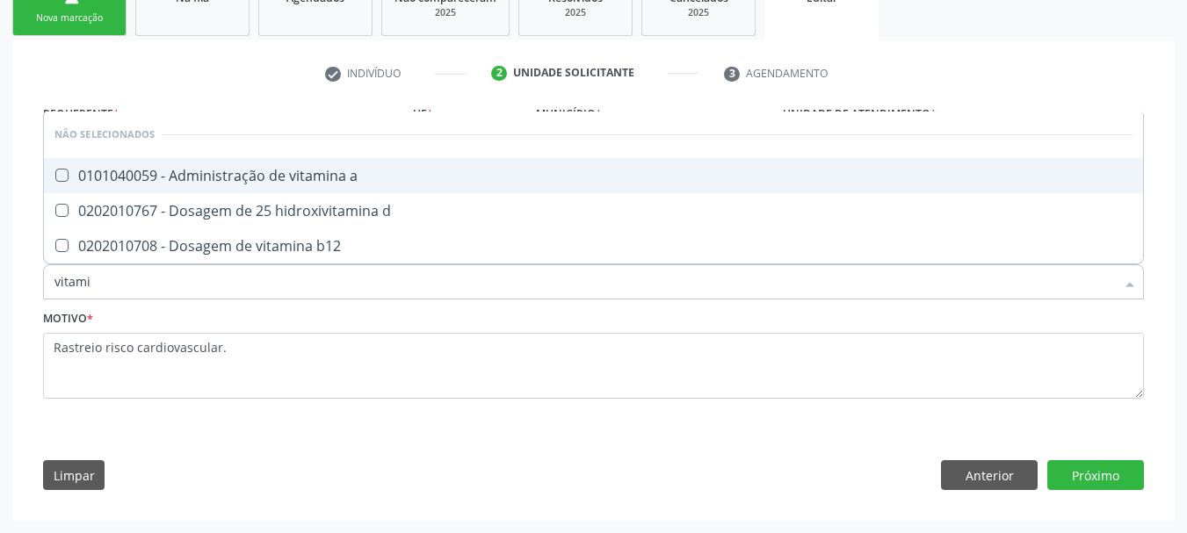
type input "vitamin"
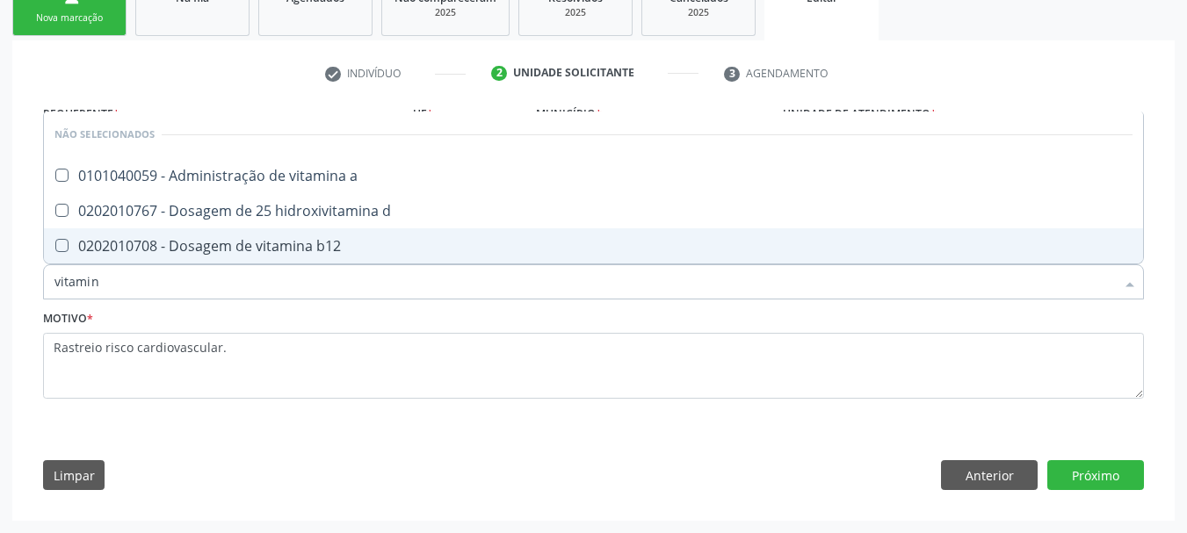
click at [290, 246] on div "0202010708 - Dosagem de vitamina b12" at bounding box center [593, 246] width 1078 height 14
checkbox b12 "true"
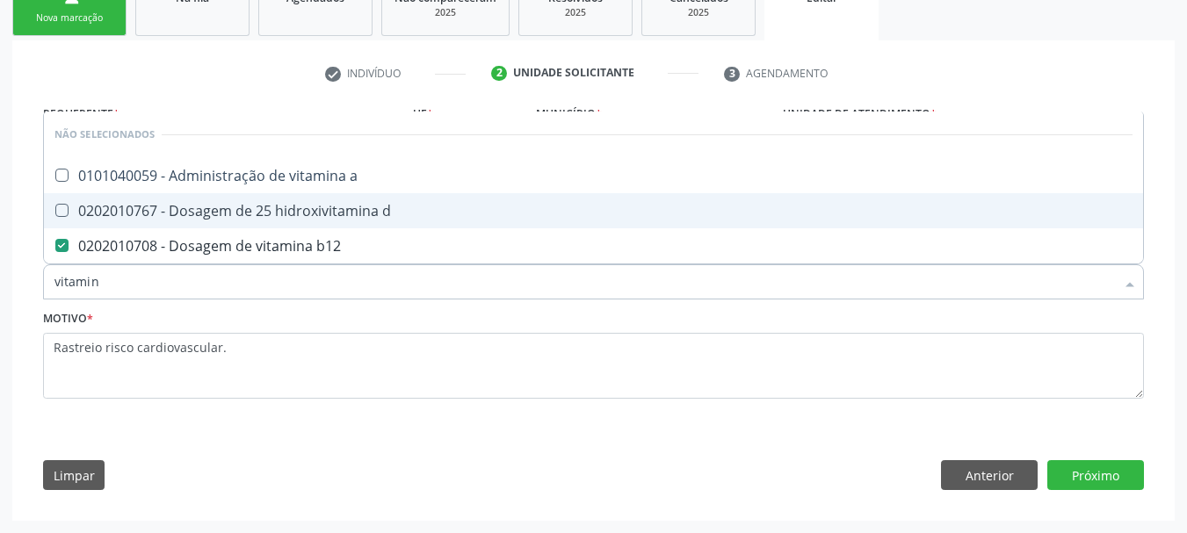
click at [303, 212] on div "0202010767 - Dosagem de 25 hidroxivitamina d" at bounding box center [593, 211] width 1078 height 14
checkbox d "true"
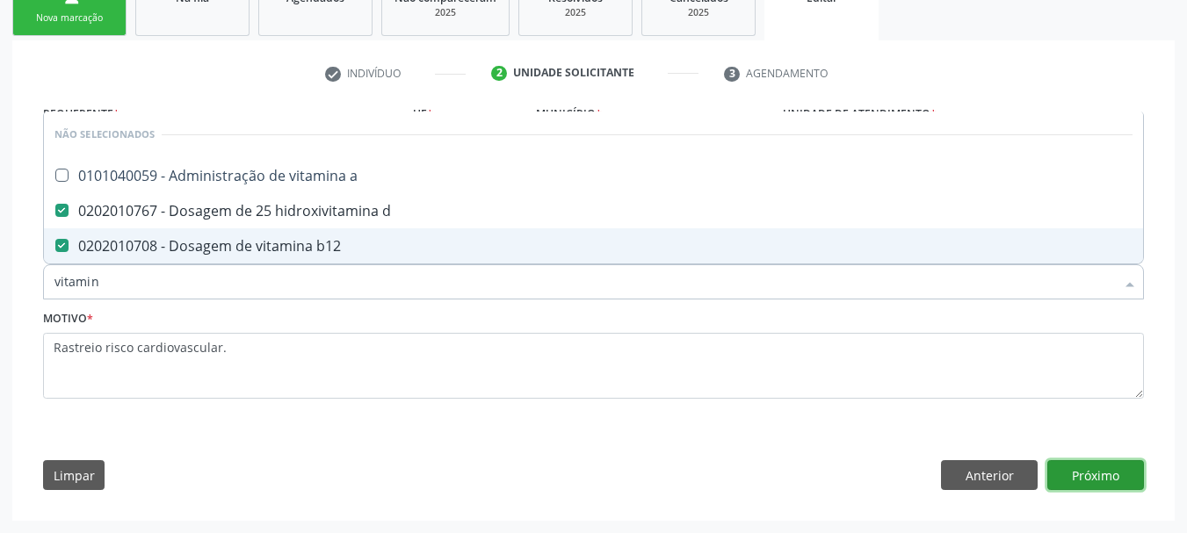
click at [1087, 472] on button "Próximo" at bounding box center [1095, 475] width 97 height 30
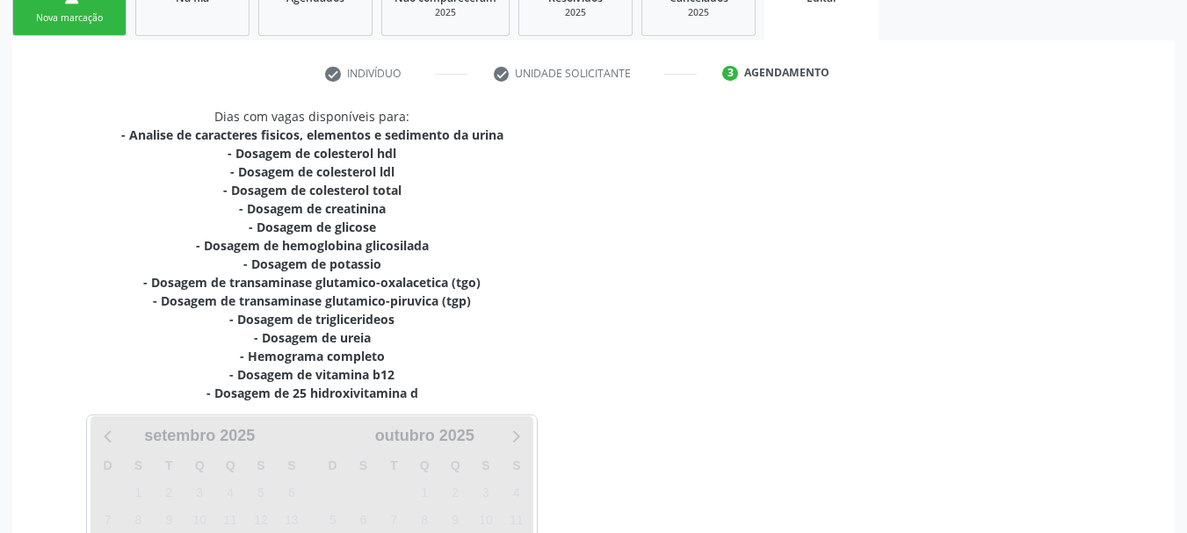
scroll to position [512, 0]
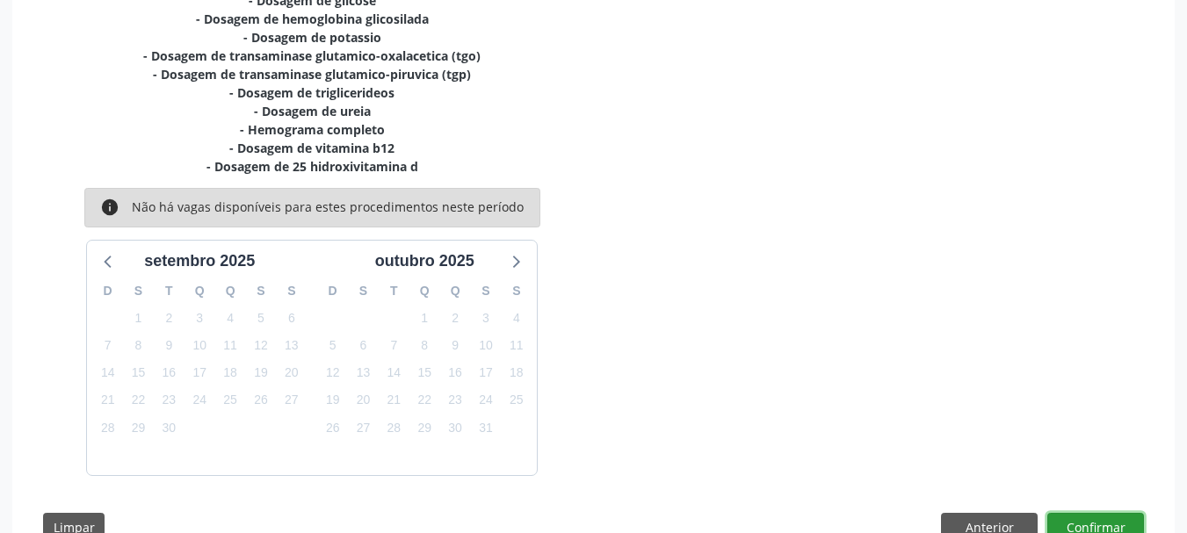
click at [1108, 517] on button "Confirmar" at bounding box center [1095, 528] width 97 height 30
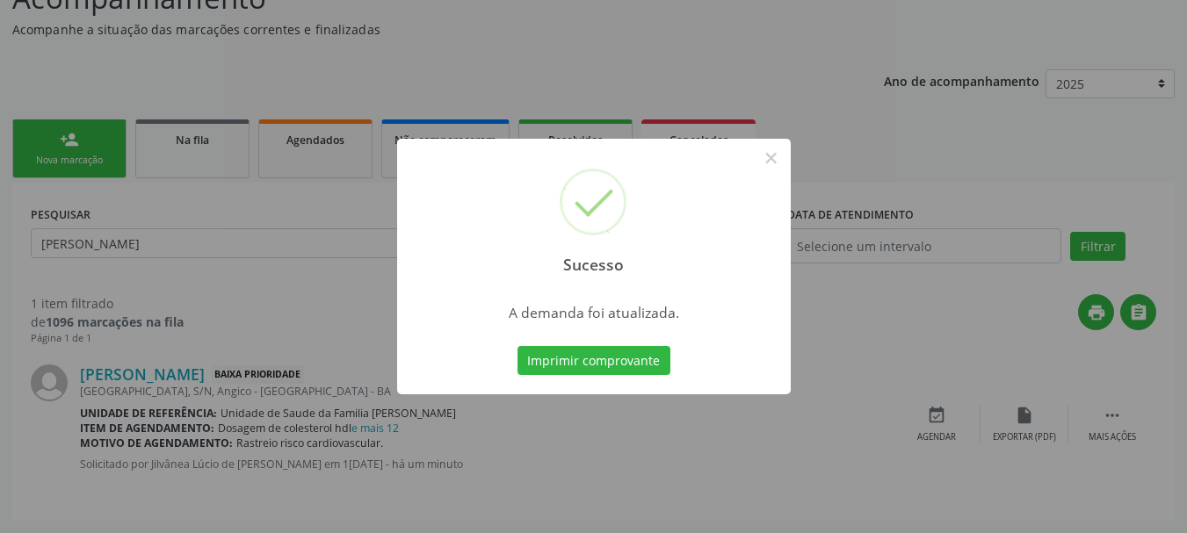
scroll to position [0, 0]
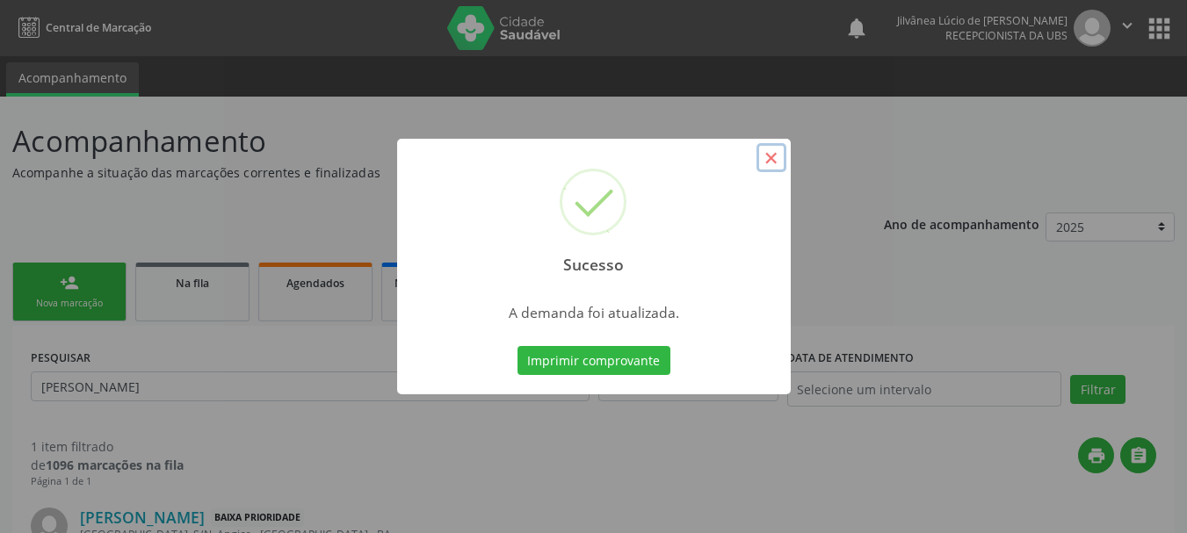
click at [774, 155] on button "×" at bounding box center [772, 158] width 30 height 30
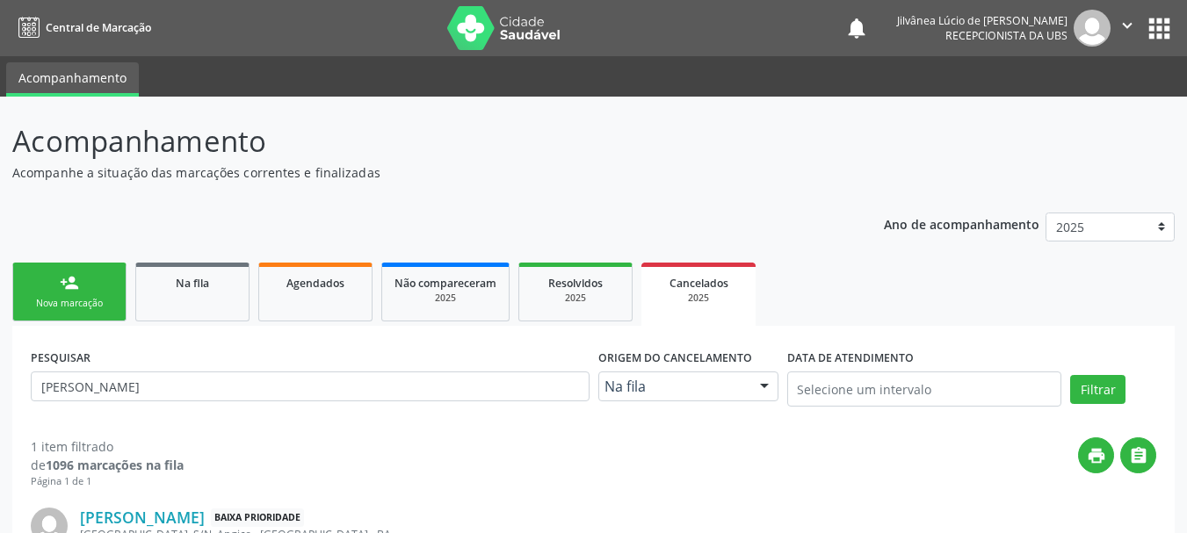
click at [88, 277] on link "person_add Nova marcação" at bounding box center [69, 292] width 114 height 59
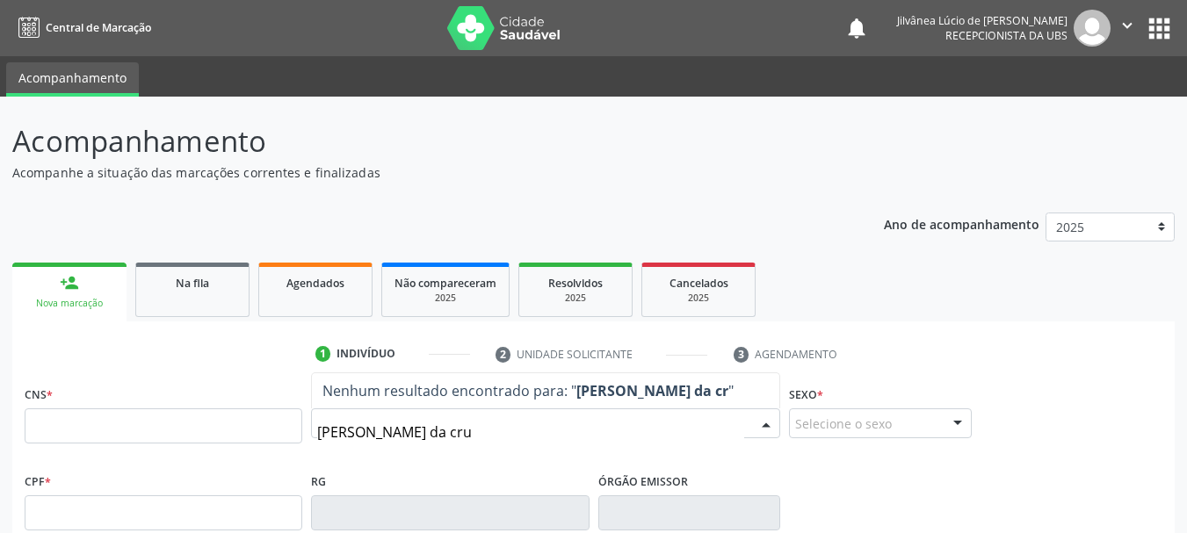
type input "[PERSON_NAME]"
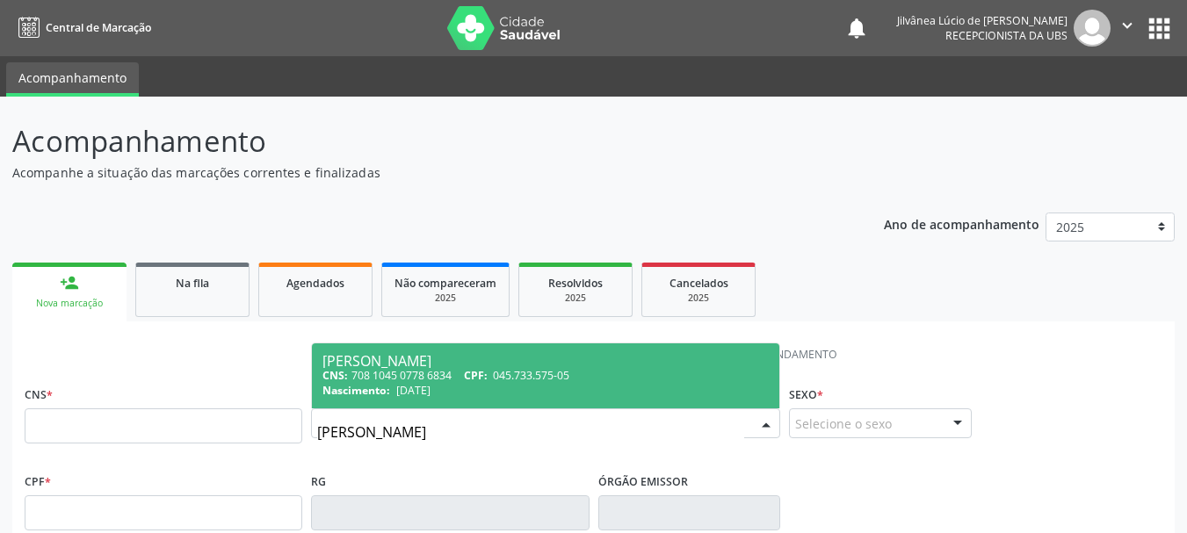
click at [417, 400] on span "[PERSON_NAME] CNS: 708 1045 0778 6834 CPF: 045.733.575-05 Nascimento: 20[DATE]" at bounding box center [545, 376] width 467 height 65
type input "708 1045 0778 6834"
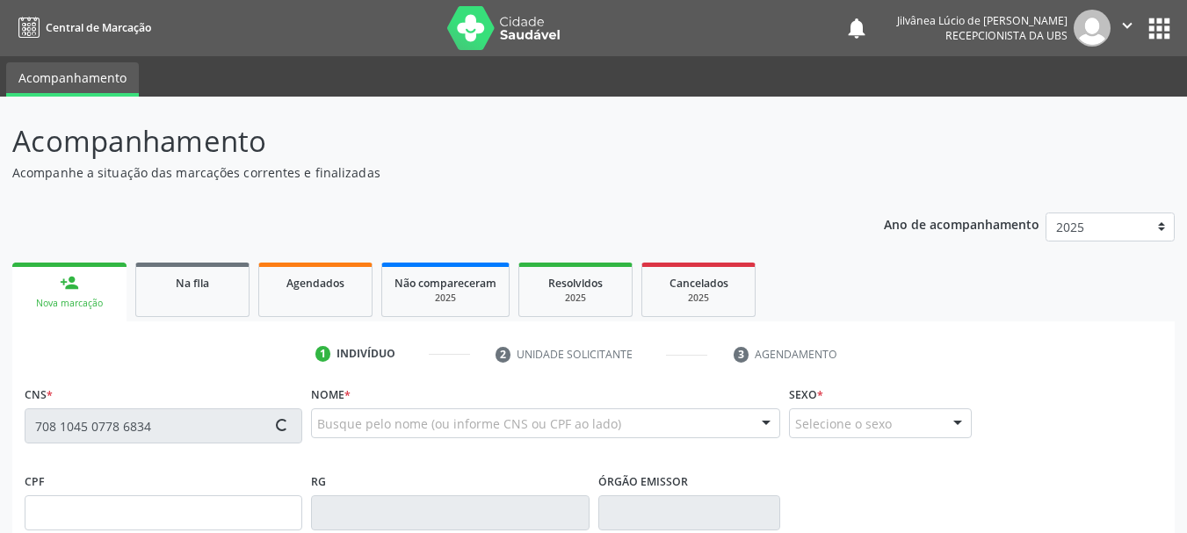
type input "[DATE]"
type input "[PERSON_NAME]"
type input "[PHONE_NUMBER]"
type input "S/N"
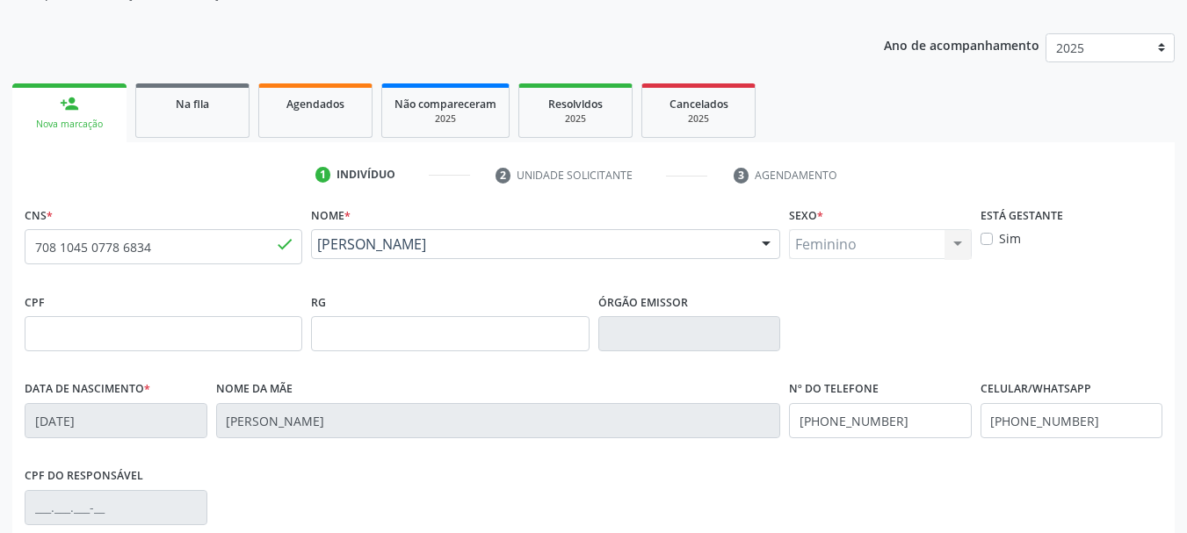
scroll to position [419, 0]
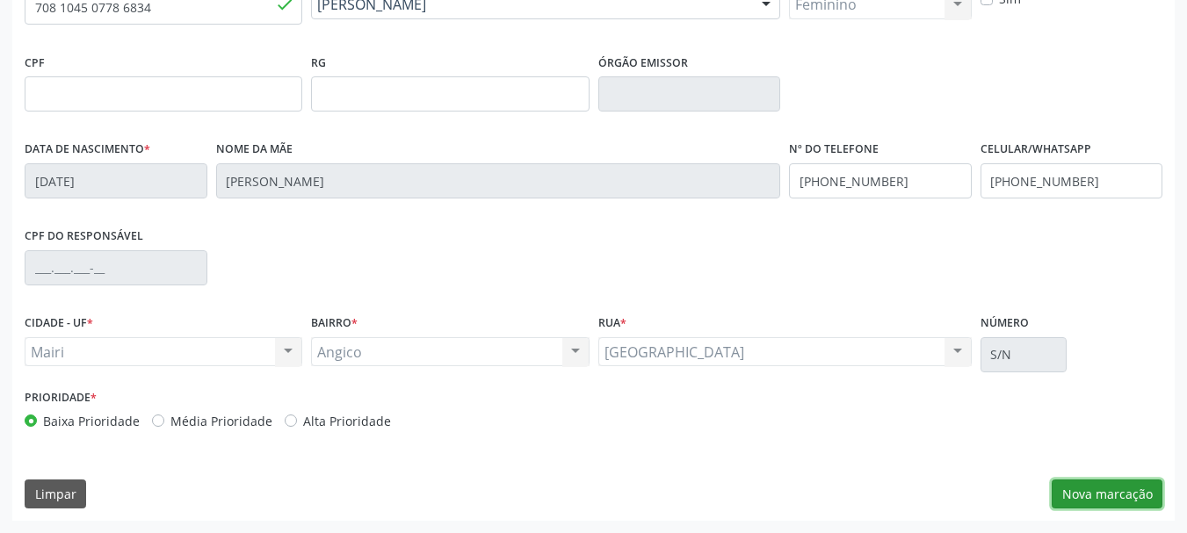
click at [1109, 507] on button "Nova marcação" at bounding box center [1107, 495] width 111 height 30
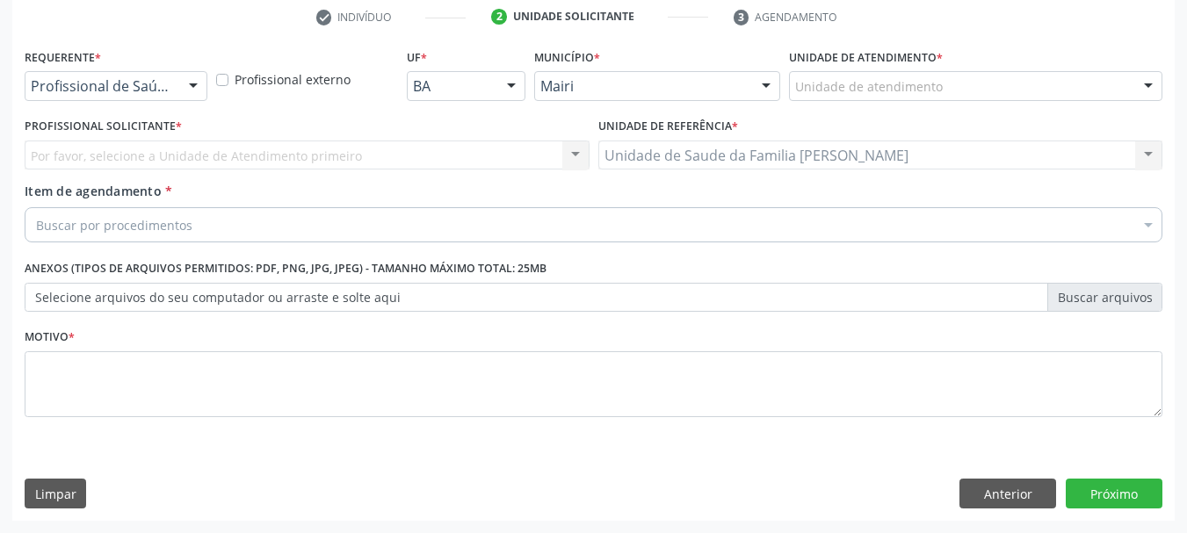
scroll to position [337, 0]
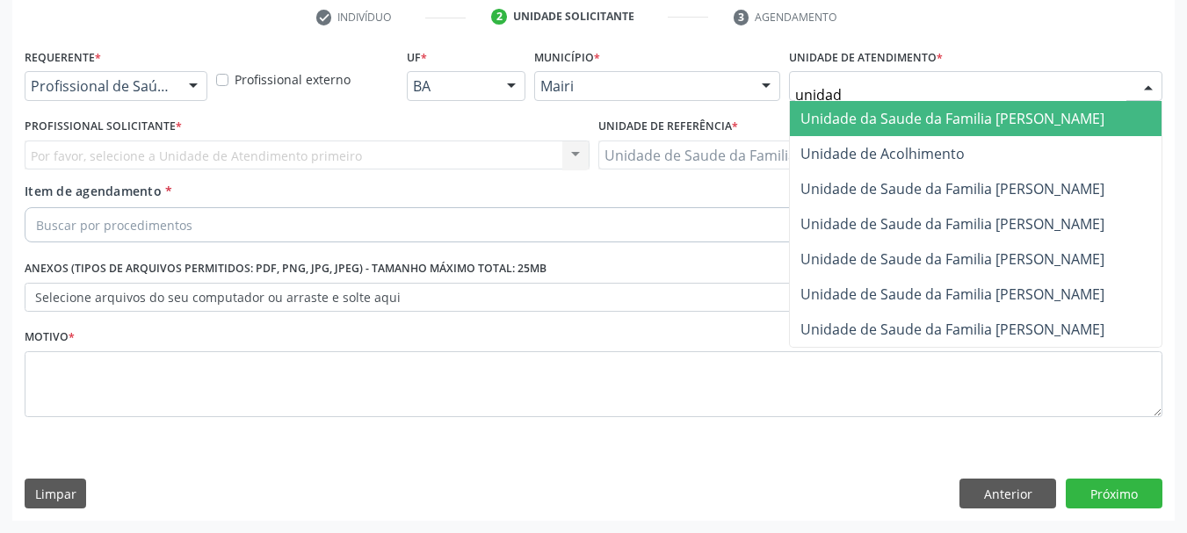
type input "unidade"
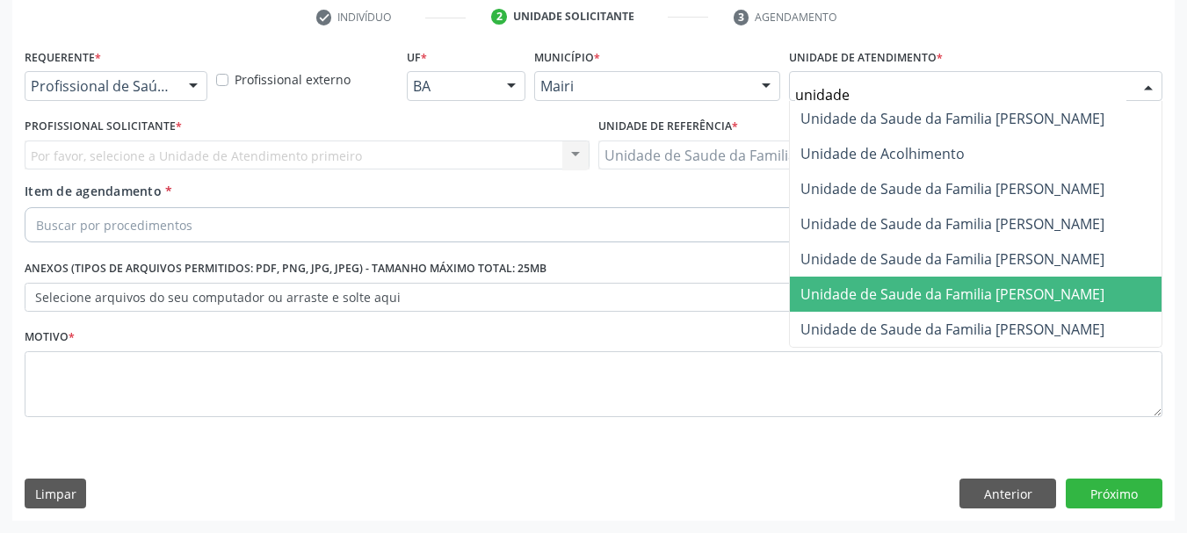
click at [1086, 304] on span "Unidade de Saude da Familia [PERSON_NAME]" at bounding box center [976, 294] width 372 height 35
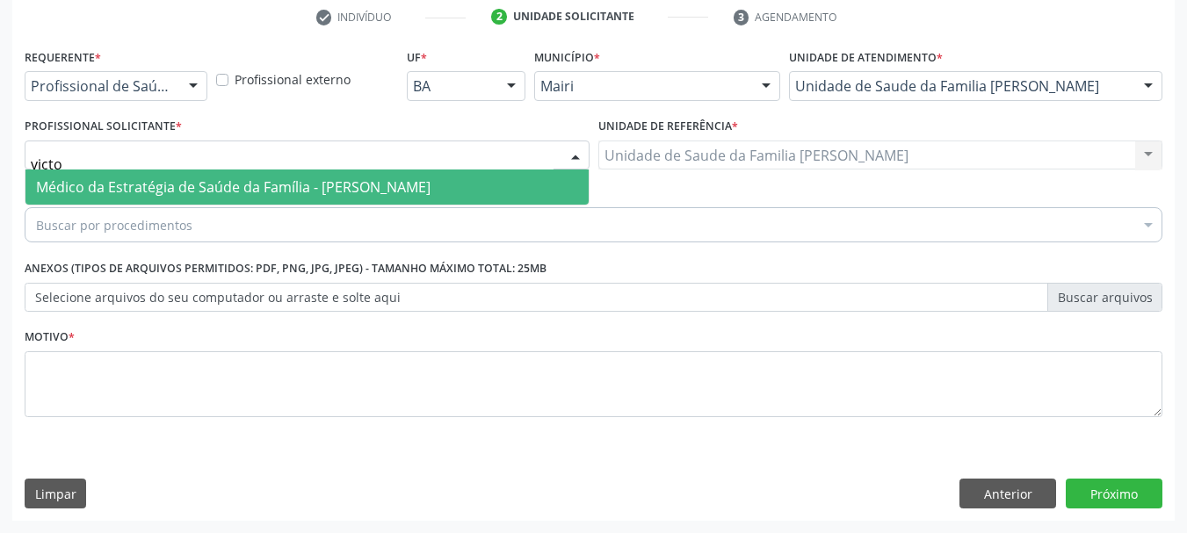
type input "victor"
click at [197, 193] on span "Médico da Estratégia de Saúde da Família - [PERSON_NAME]" at bounding box center [233, 186] width 395 height 19
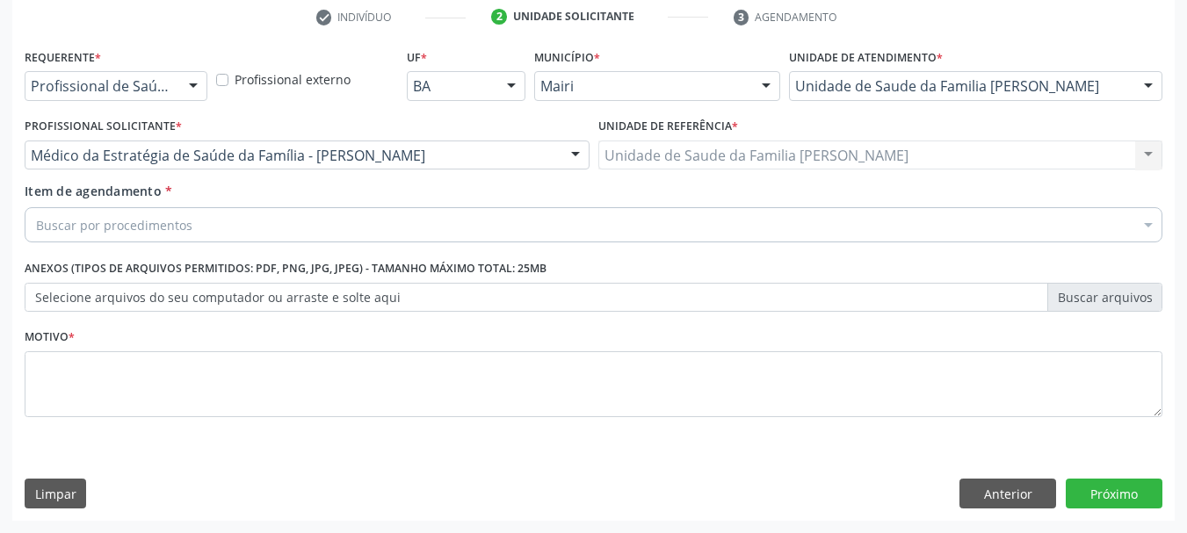
click at [202, 223] on div "Buscar por procedimentos" at bounding box center [594, 224] width 1138 height 35
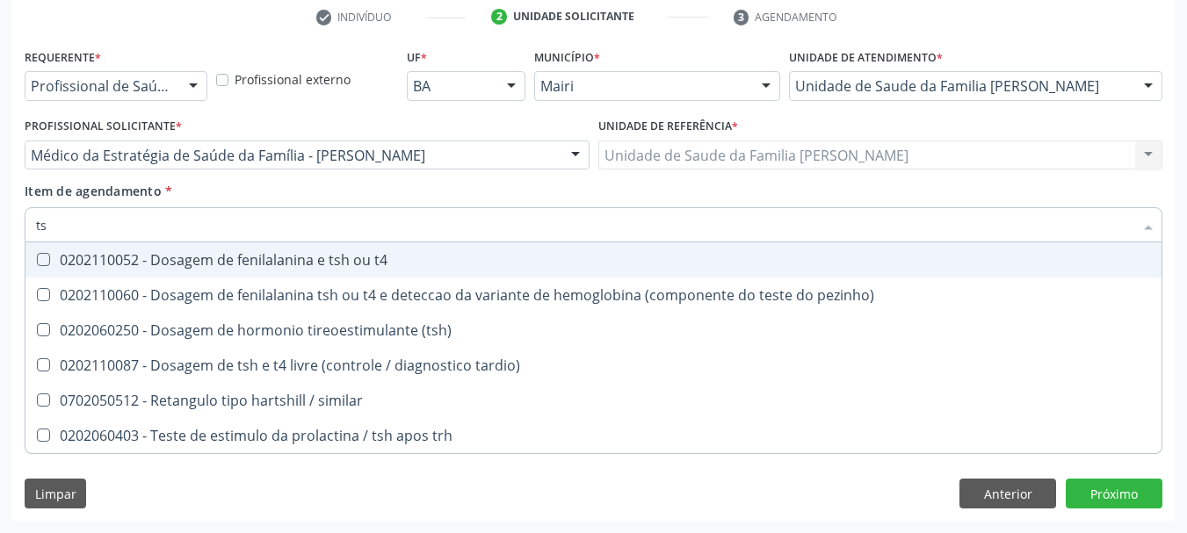
type input "tsh"
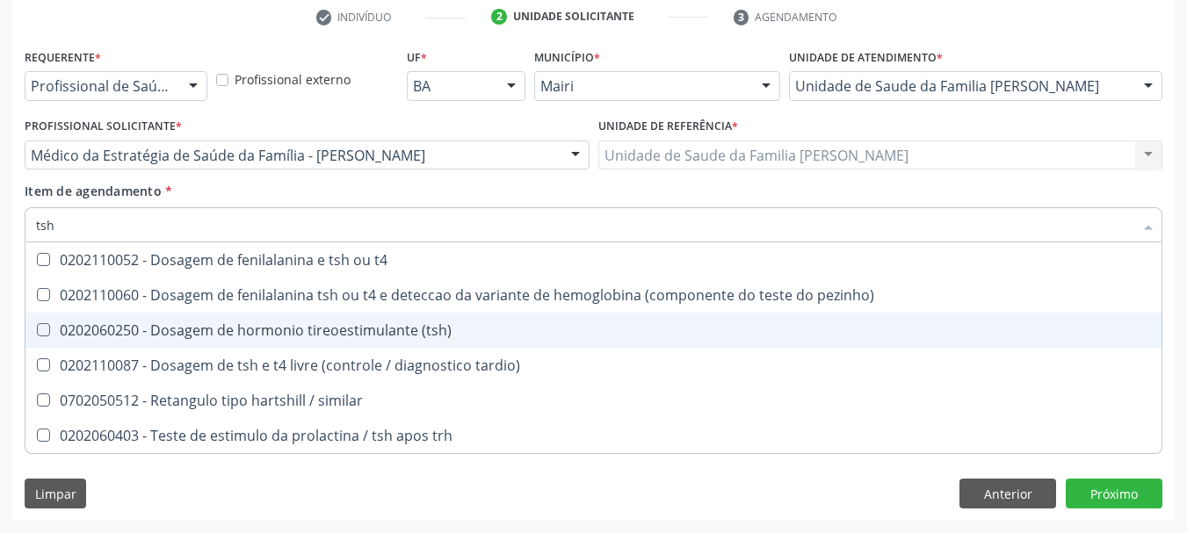
click at [264, 341] on span "0202060250 - Dosagem de hormonio tireoestimulante (tsh)" at bounding box center [593, 330] width 1136 height 35
checkbox \(tsh\) "true"
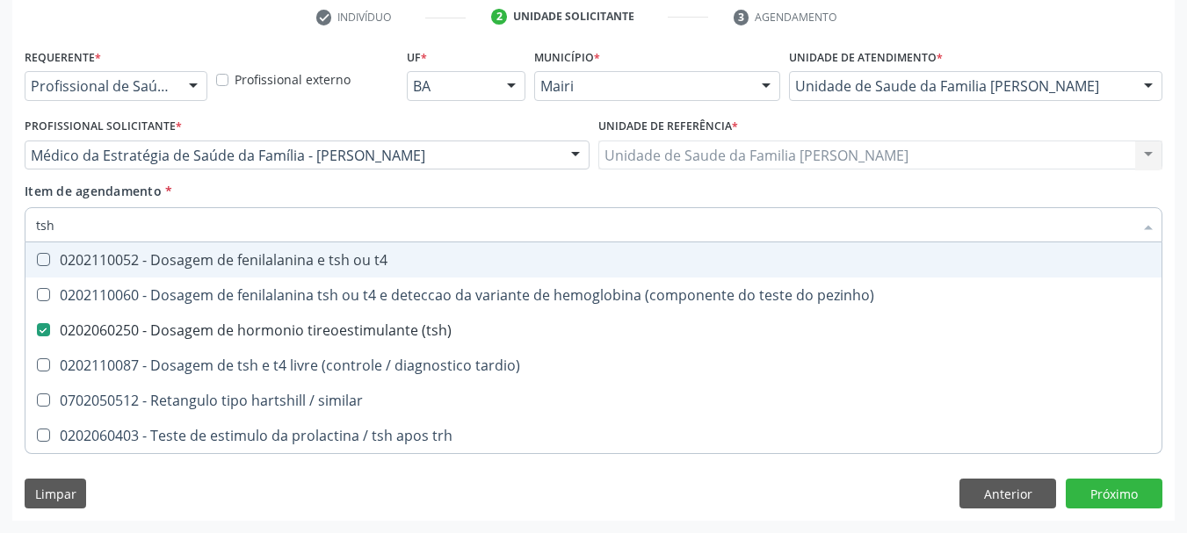
drag, startPoint x: 85, startPoint y: 231, endPoint x: 0, endPoint y: 224, distance: 85.5
click at [0, 224] on div "Acompanhamento Acompanhe a situação das marcações correntes e finalizadas Relat…" at bounding box center [593, 146] width 1187 height 774
type input "t"
checkbox \(tsh\) "false"
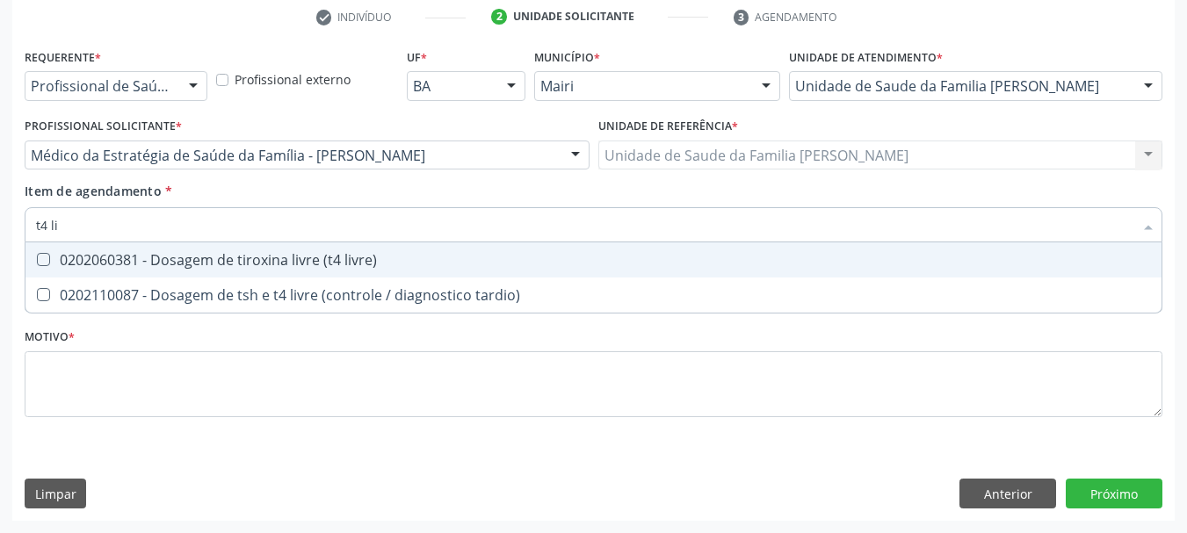
type input "t4 liv"
click at [51, 263] on div "0202060381 - Dosagem de tiroxina livre (t4 livre)" at bounding box center [593, 260] width 1115 height 14
checkbox livre\) "true"
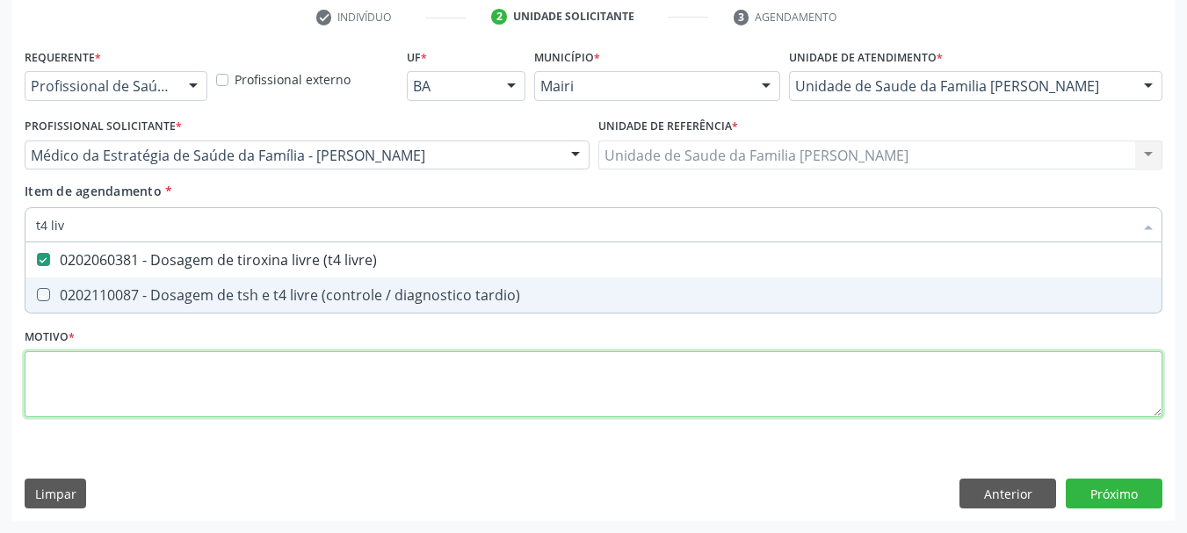
click at [57, 389] on div "Requerente * Profissional de Saúde Profissional de Saúde Paciente Nenhum result…" at bounding box center [594, 243] width 1138 height 398
checkbox tardio\) "true"
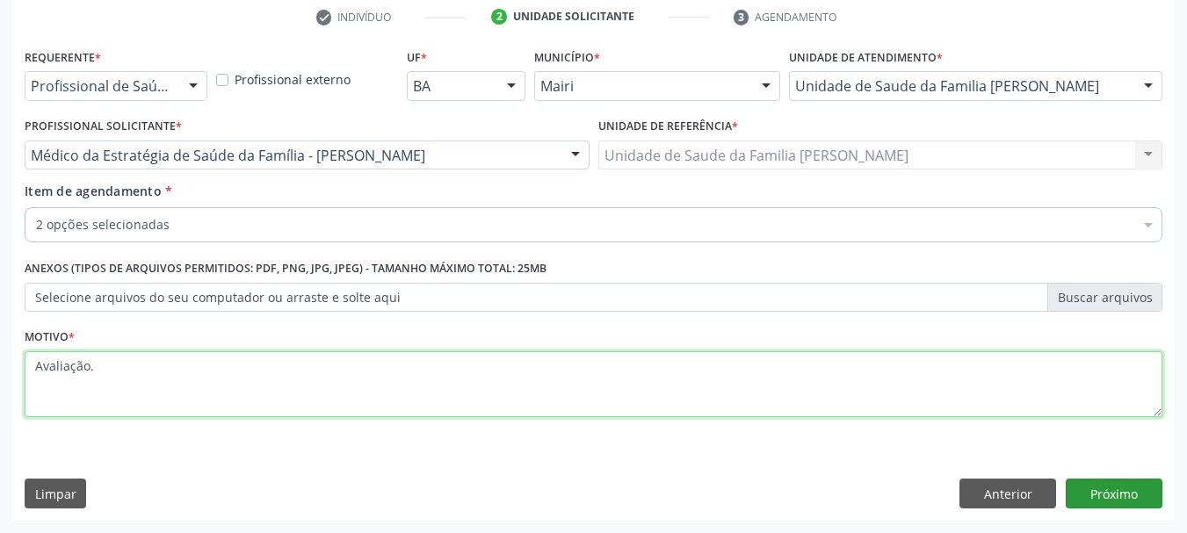
type textarea "Avaliação."
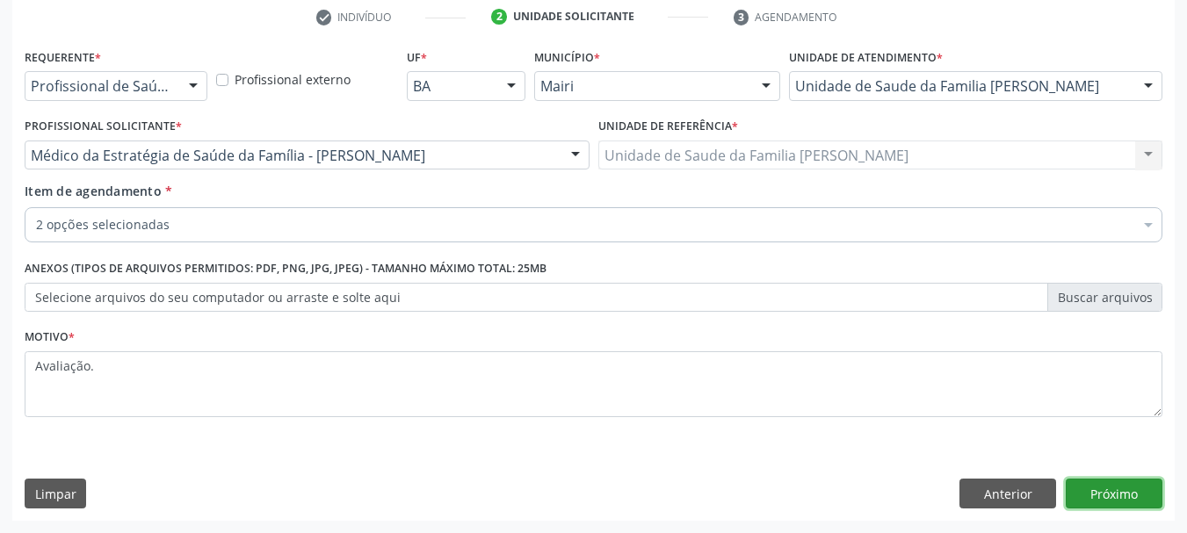
click at [1090, 502] on button "Próximo" at bounding box center [1114, 494] width 97 height 30
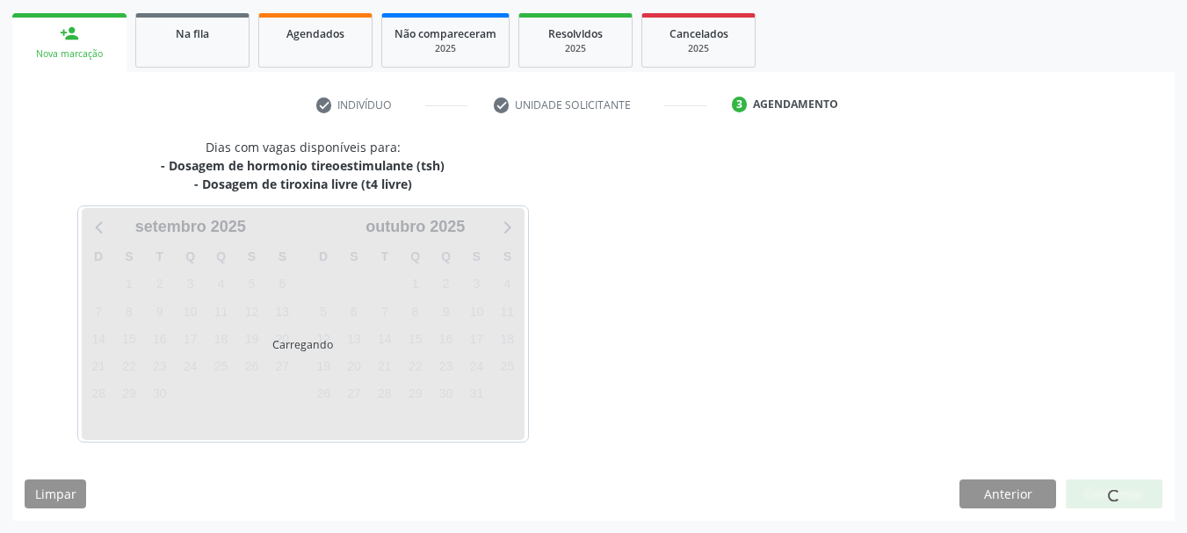
scroll to position [301, 0]
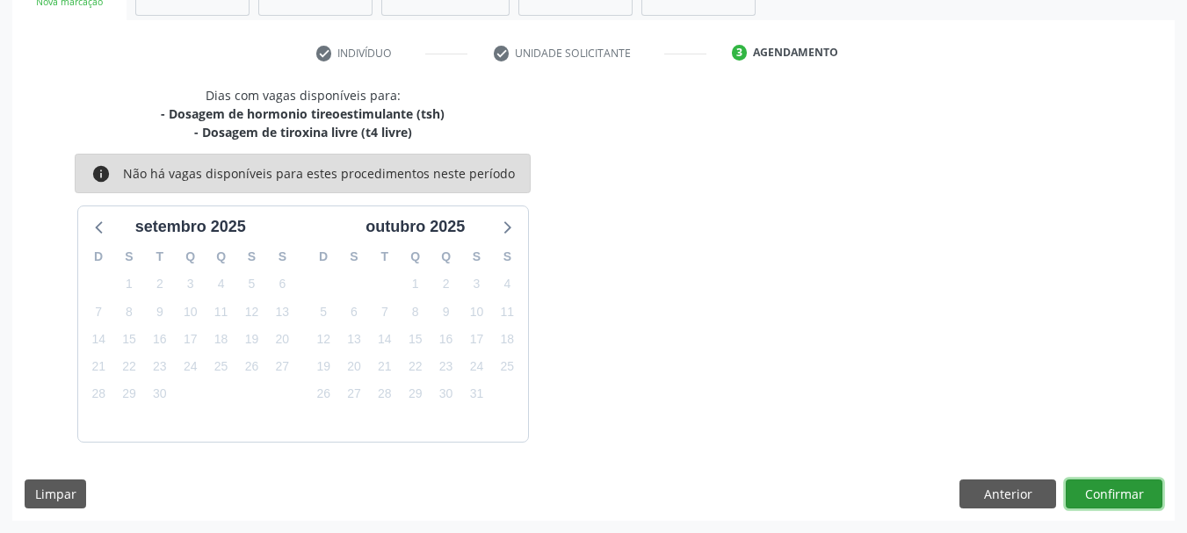
click at [1104, 487] on button "Confirmar" at bounding box center [1114, 495] width 97 height 30
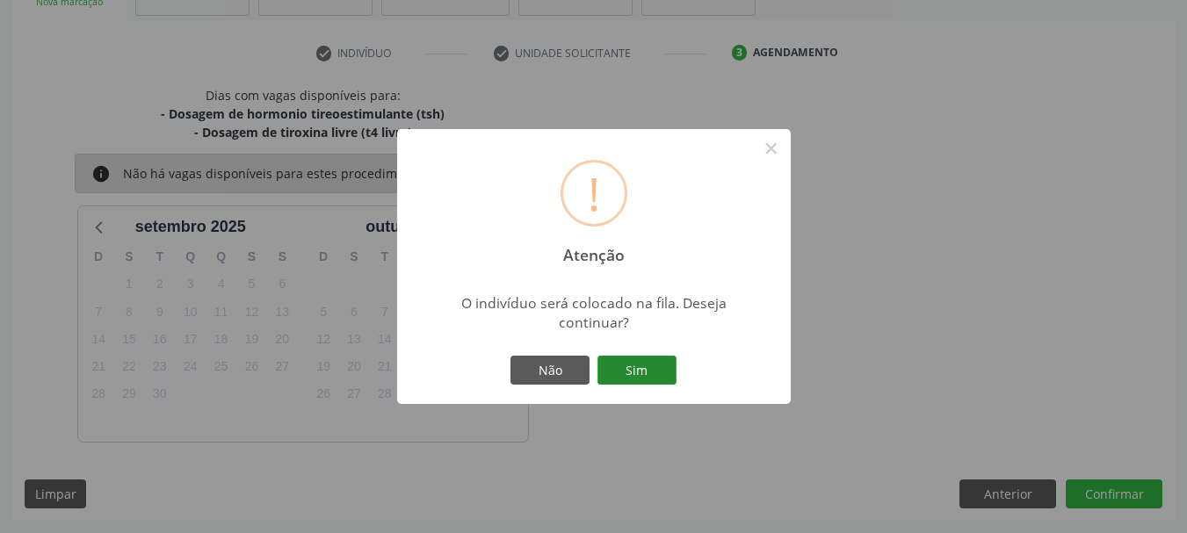
click at [649, 358] on button "Sim" at bounding box center [637, 371] width 79 height 30
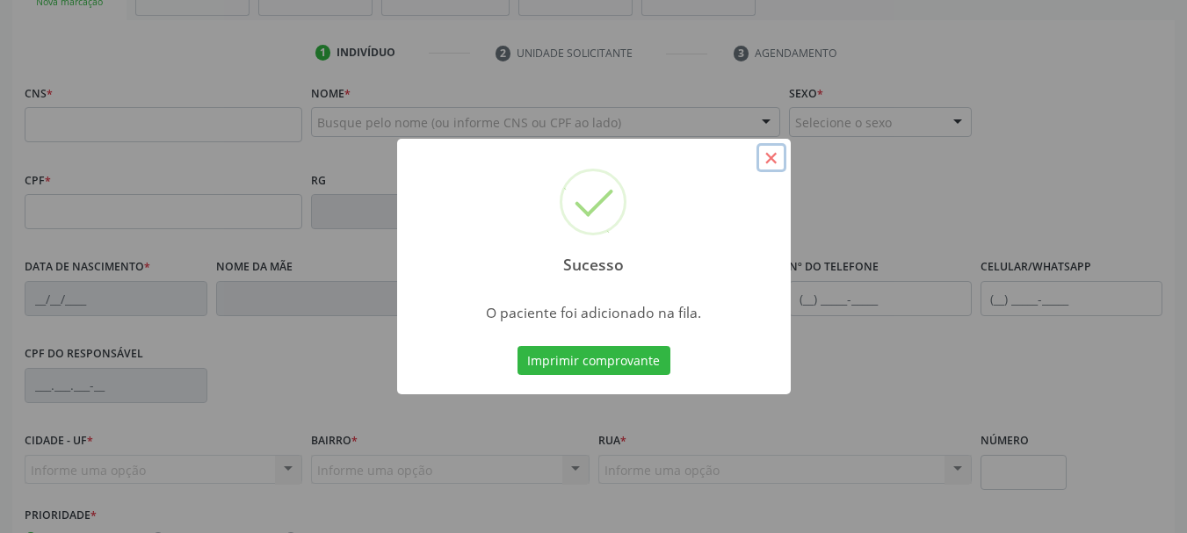
click at [776, 148] on button "×" at bounding box center [772, 158] width 30 height 30
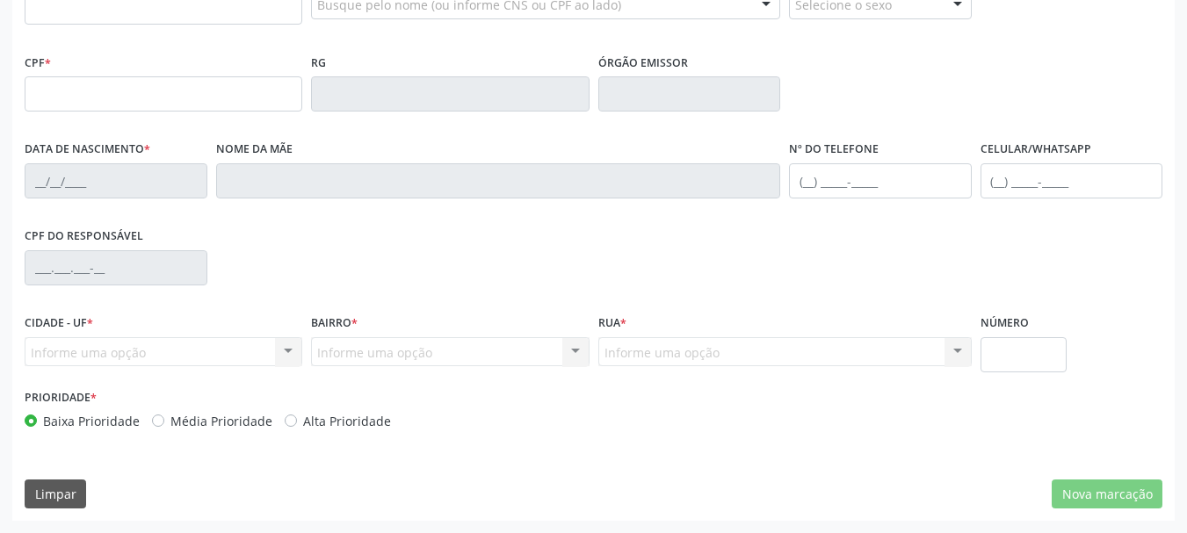
scroll to position [0, 0]
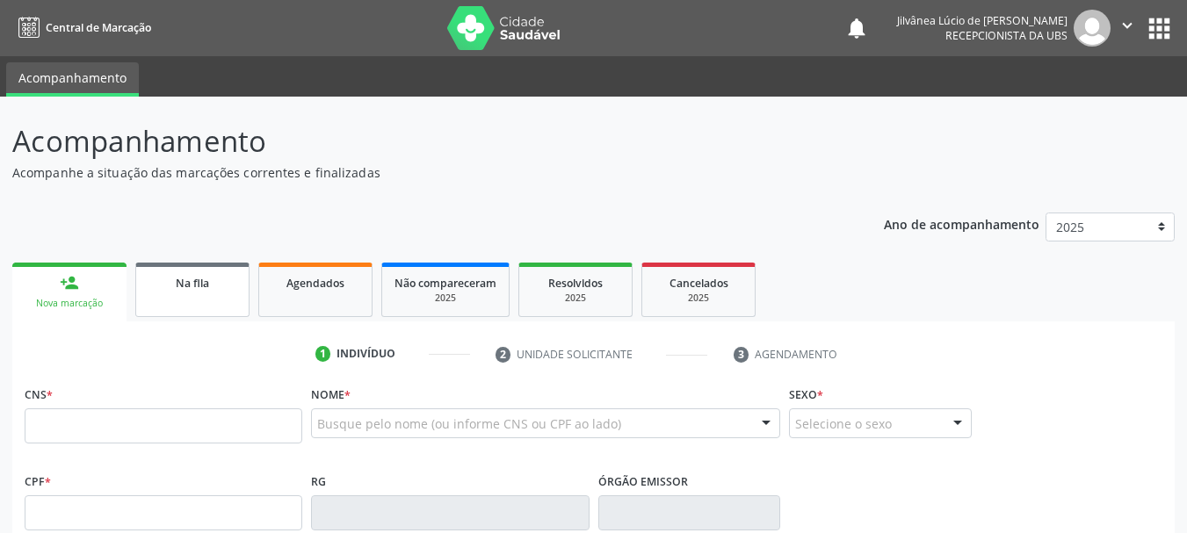
click at [178, 301] on link "Na fila" at bounding box center [192, 290] width 114 height 54
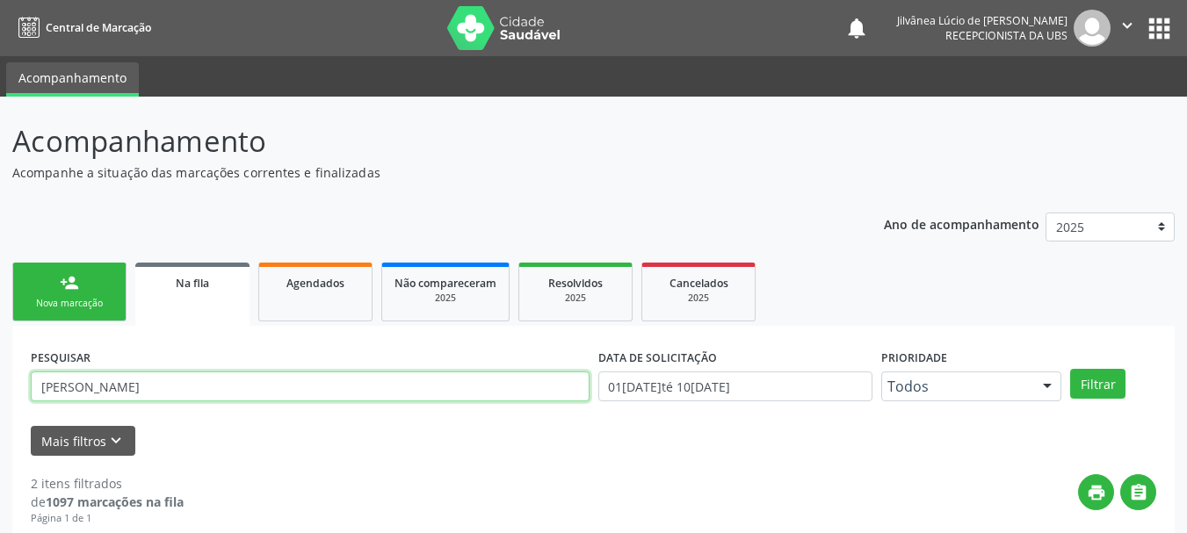
drag, startPoint x: 135, startPoint y: 388, endPoint x: 0, endPoint y: 385, distance: 135.4
click at [0, 385] on div "Acompanhamento Acompanhe a situação das marcações correntes e finalizadas Relat…" at bounding box center [593, 492] width 1187 height 790
type input "[PERSON_NAME]"
click at [1070, 369] on button "Filtrar" at bounding box center [1097, 384] width 55 height 30
